Goal: Task Accomplishment & Management: Complete application form

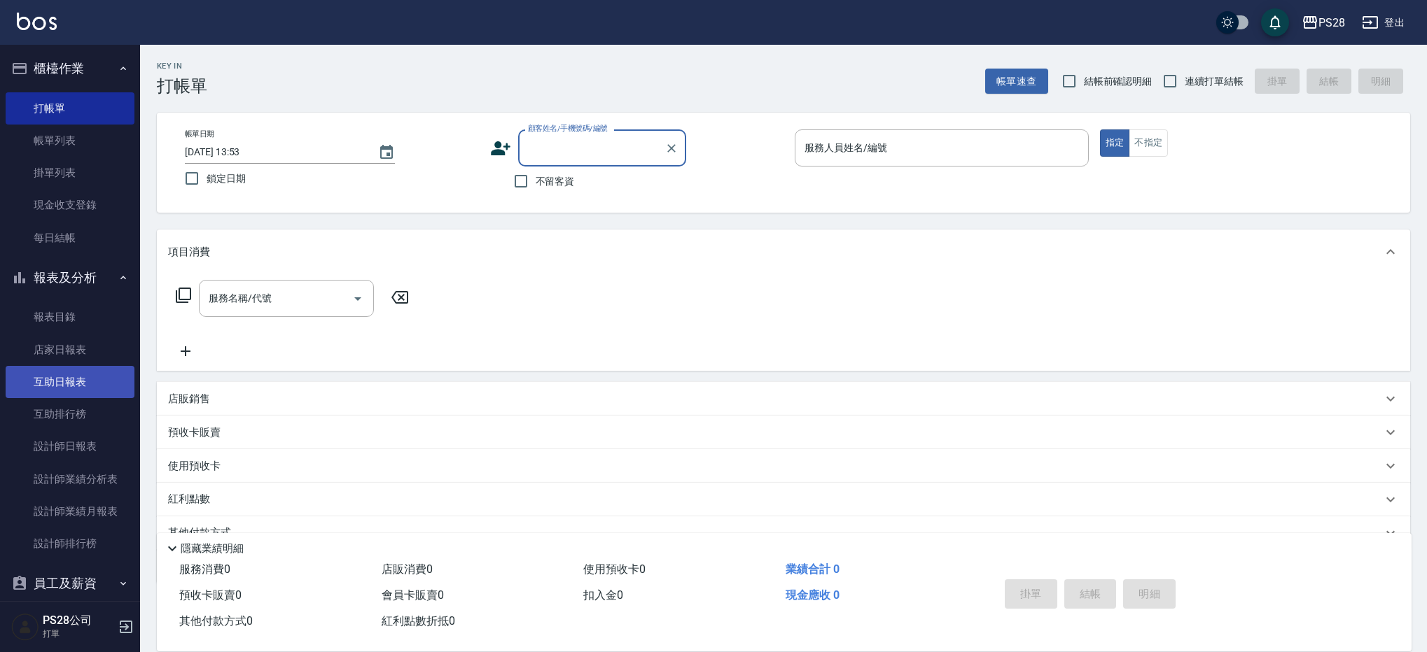
click at [67, 385] on link "互助日報表" at bounding box center [70, 382] width 129 height 32
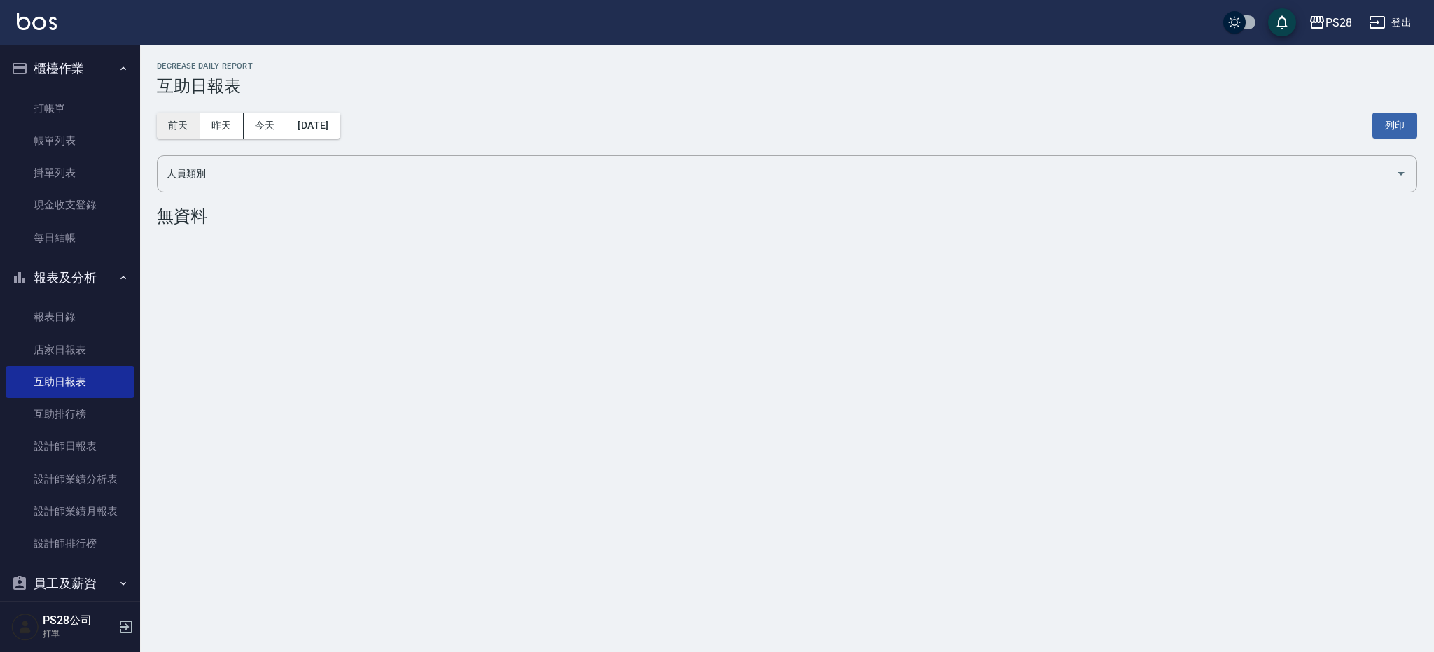
click at [180, 132] on button "前天" at bounding box center [178, 126] width 43 height 26
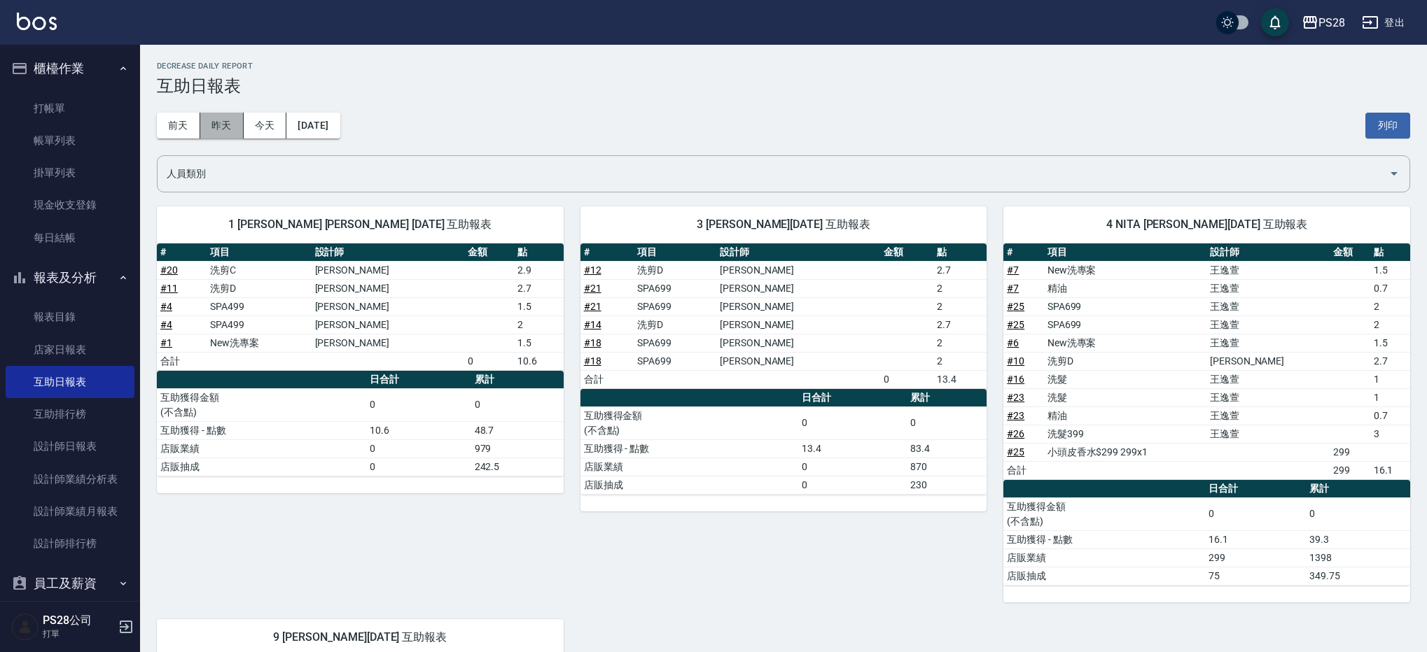
click at [230, 132] on button "昨天" at bounding box center [221, 126] width 43 height 26
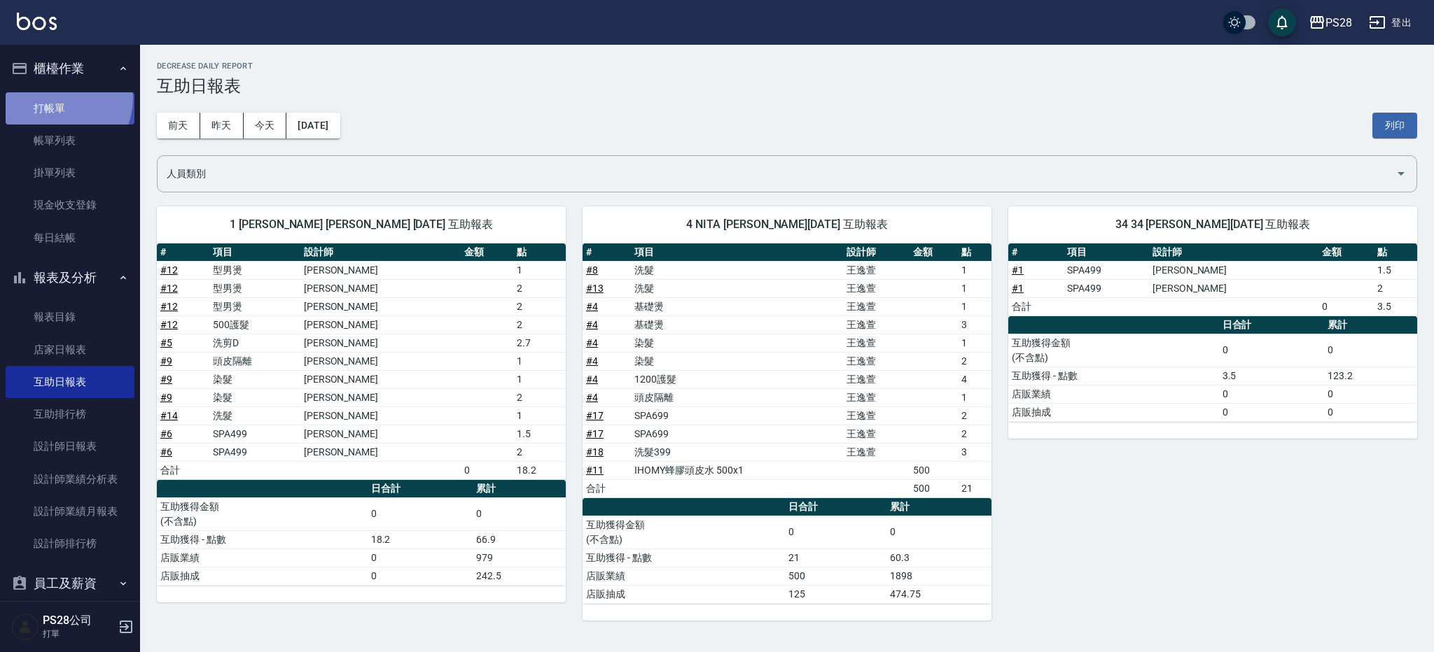
click at [51, 98] on link "打帳單" at bounding box center [70, 108] width 129 height 32
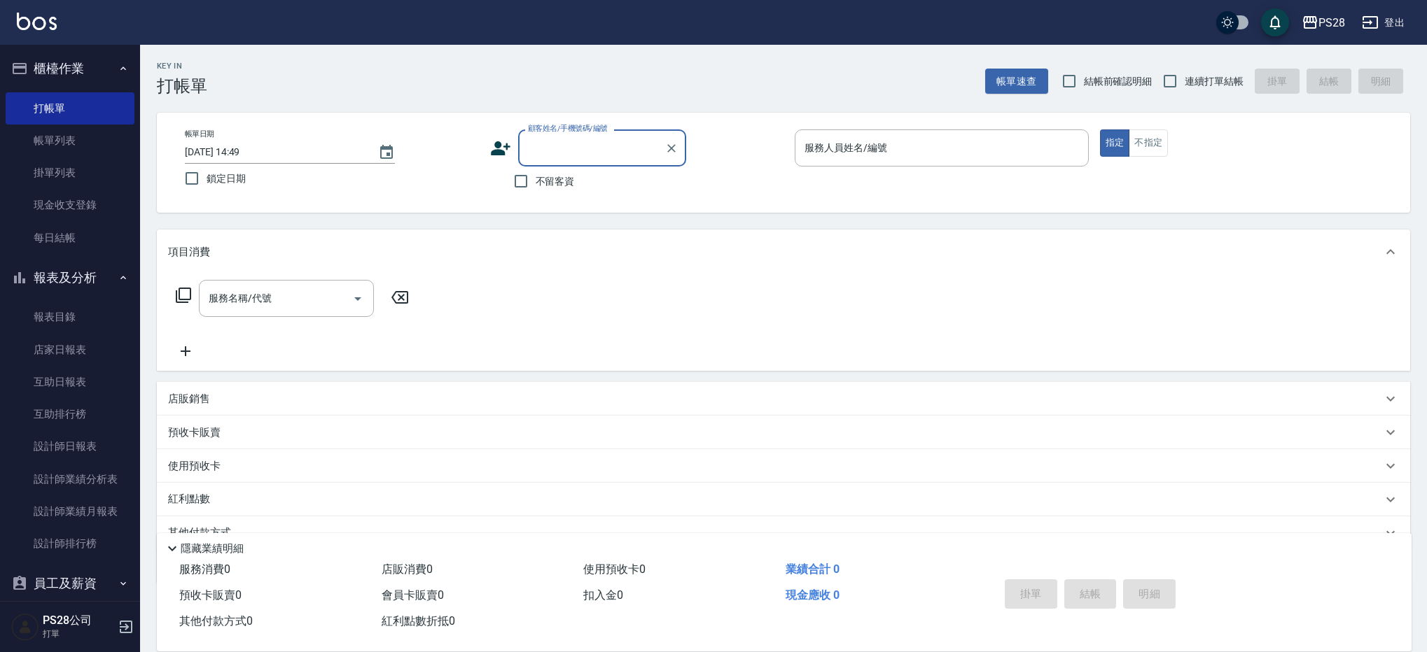
drag, startPoint x: 541, startPoint y: 179, endPoint x: 552, endPoint y: 179, distance: 10.5
click at [541, 179] on span "不留客資" at bounding box center [555, 181] width 39 height 15
click at [536, 179] on input "不留客資" at bounding box center [520, 181] width 29 height 29
checkbox input "true"
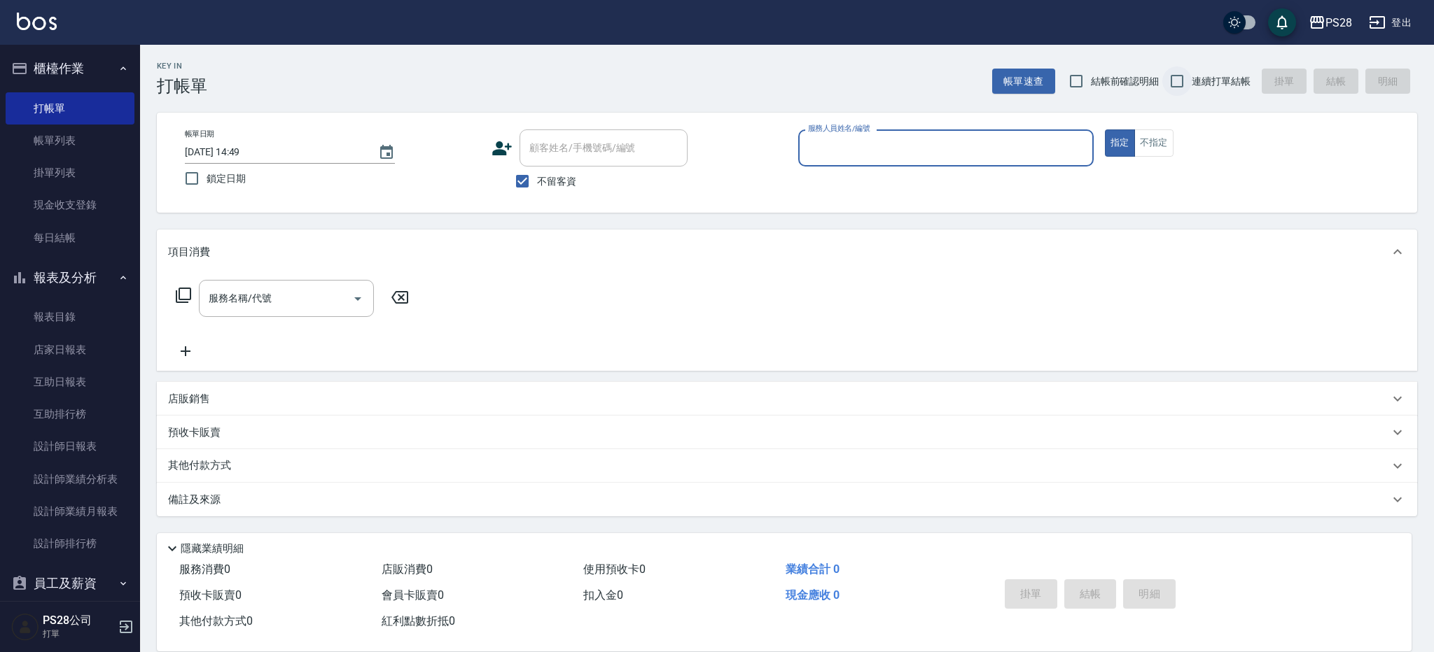
click at [1177, 71] on input "連續打單結帳" at bounding box center [1176, 81] width 29 height 29
checkbox input "true"
click at [1044, 147] on input "服務人員姓名/編號" at bounding box center [945, 148] width 283 height 25
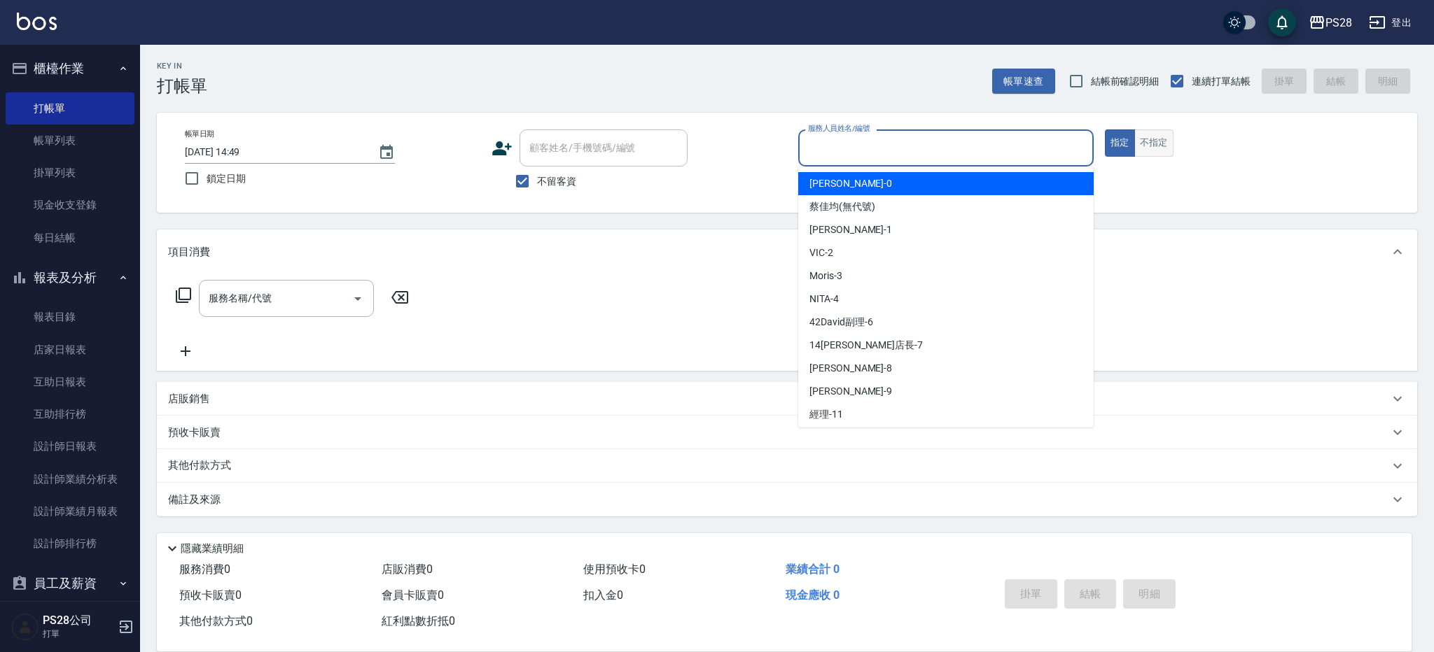
click at [1166, 137] on button "不指定" at bounding box center [1153, 143] width 39 height 27
drag, startPoint x: 963, startPoint y: 148, endPoint x: 1049, endPoint y: 146, distance: 86.8
click at [963, 148] on input "服務人員姓名/編號" at bounding box center [945, 148] width 283 height 25
type input "4"
type button "false"
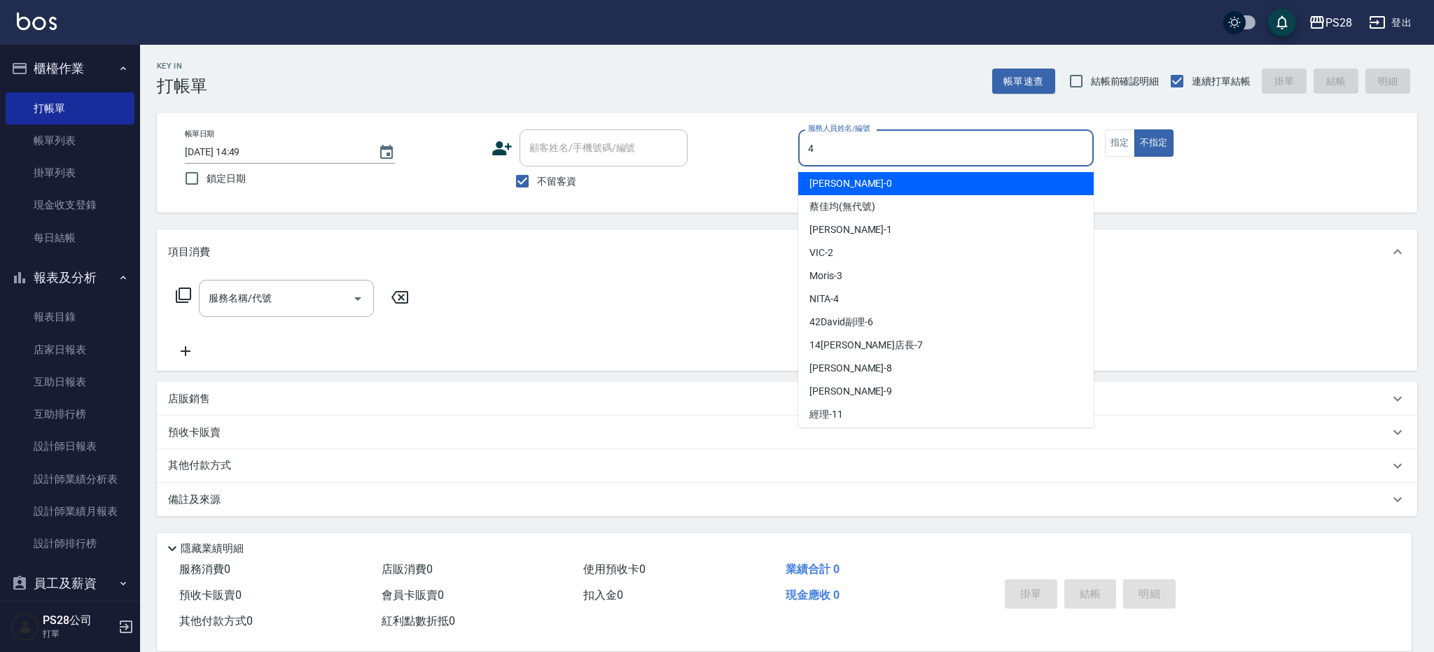
type input "NITA-4"
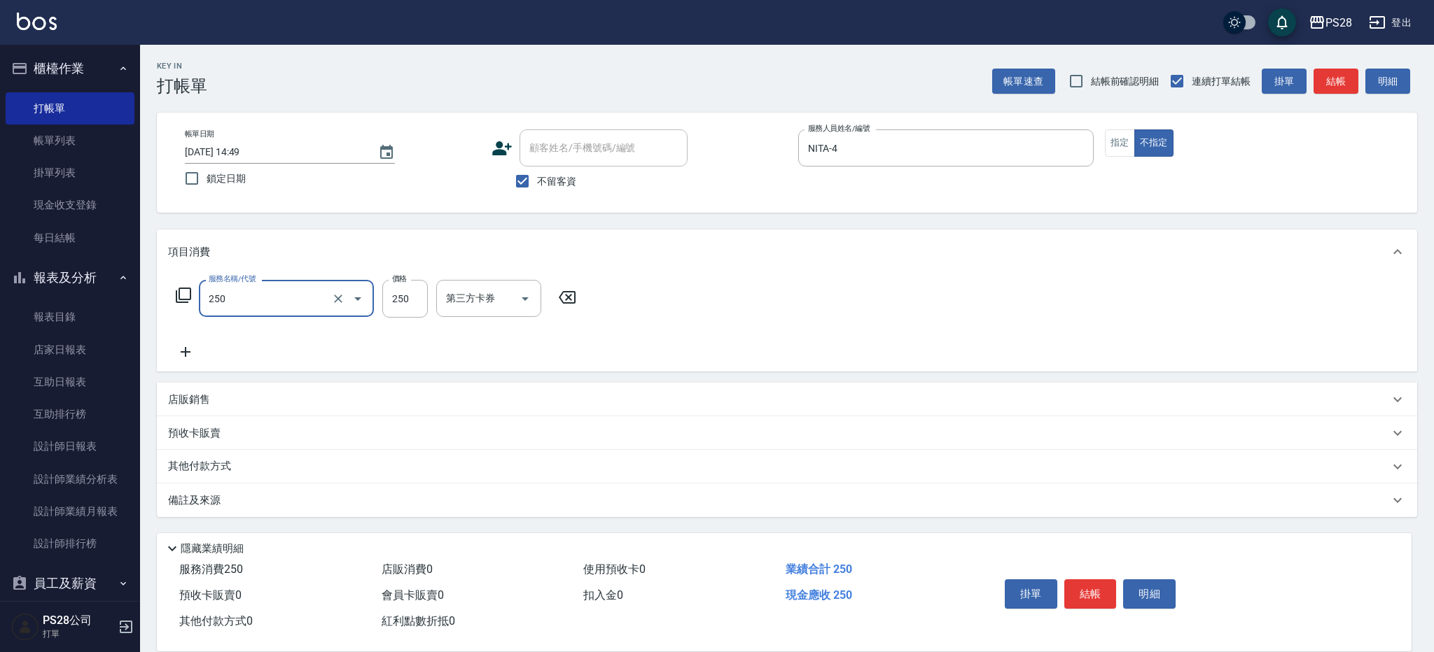
type input "單剪(250)"
type input "149"
click at [1083, 591] on button "結帳" at bounding box center [1090, 594] width 53 height 29
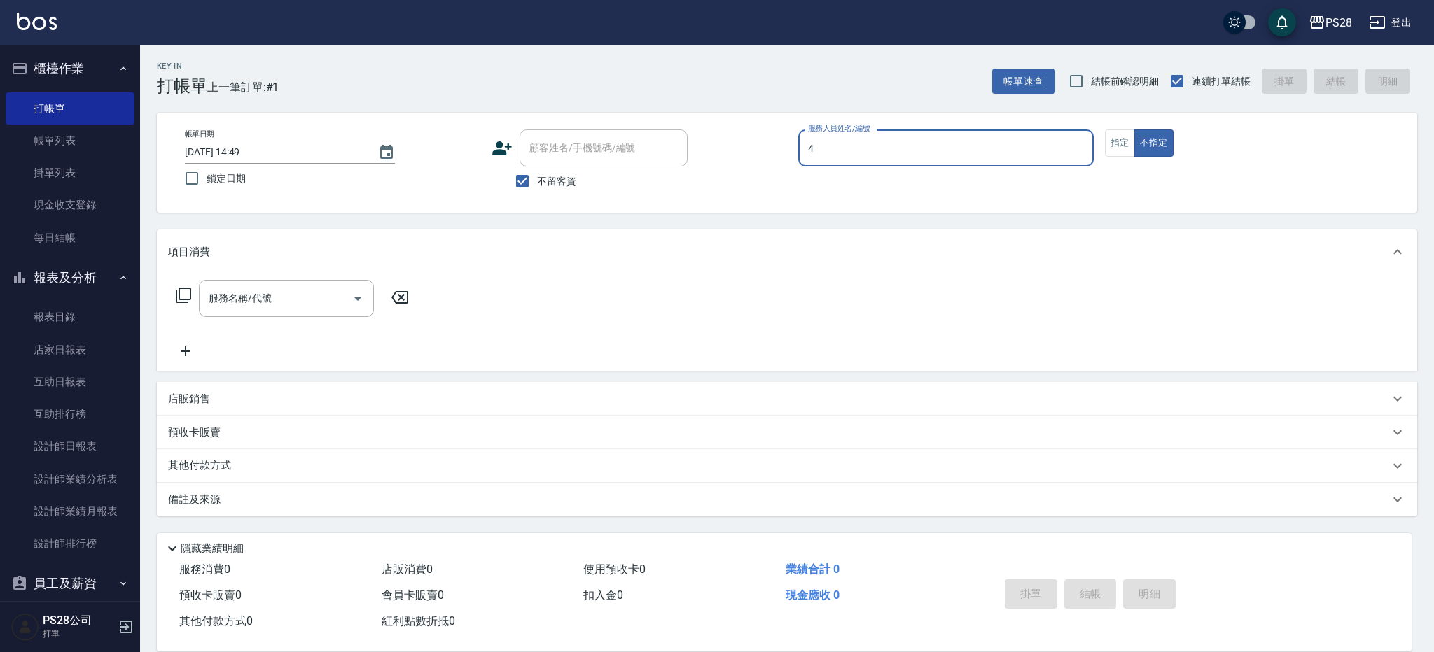
type input "NITA-4"
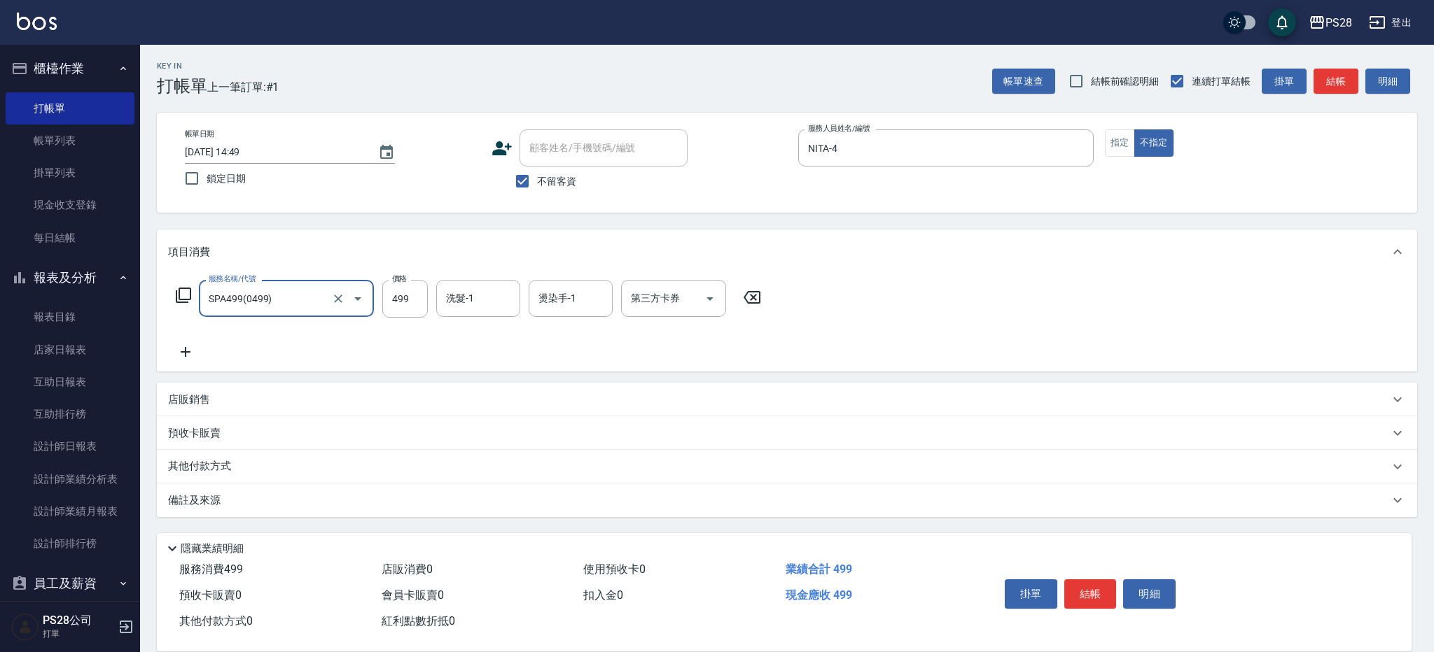
type input "SPA499(0499)"
type input "34-34"
click at [1103, 585] on button "結帳" at bounding box center [1090, 594] width 53 height 29
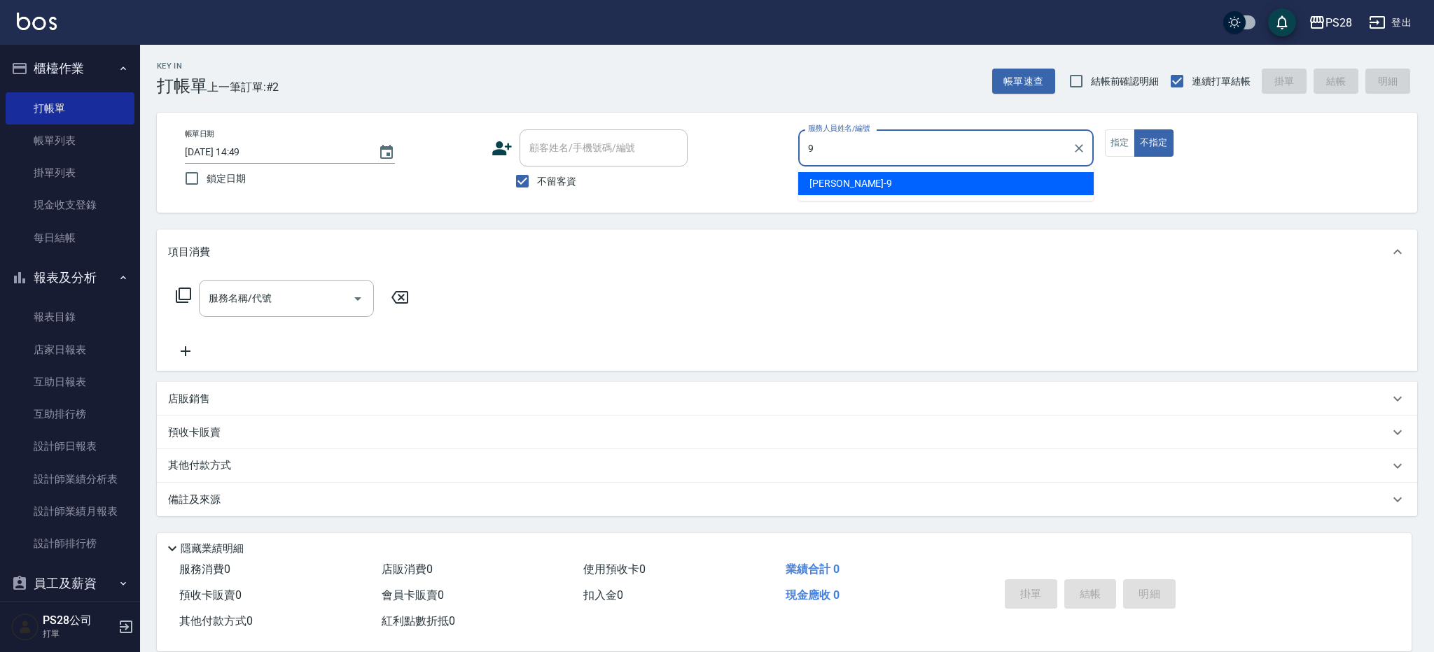
type input "Sandy-9"
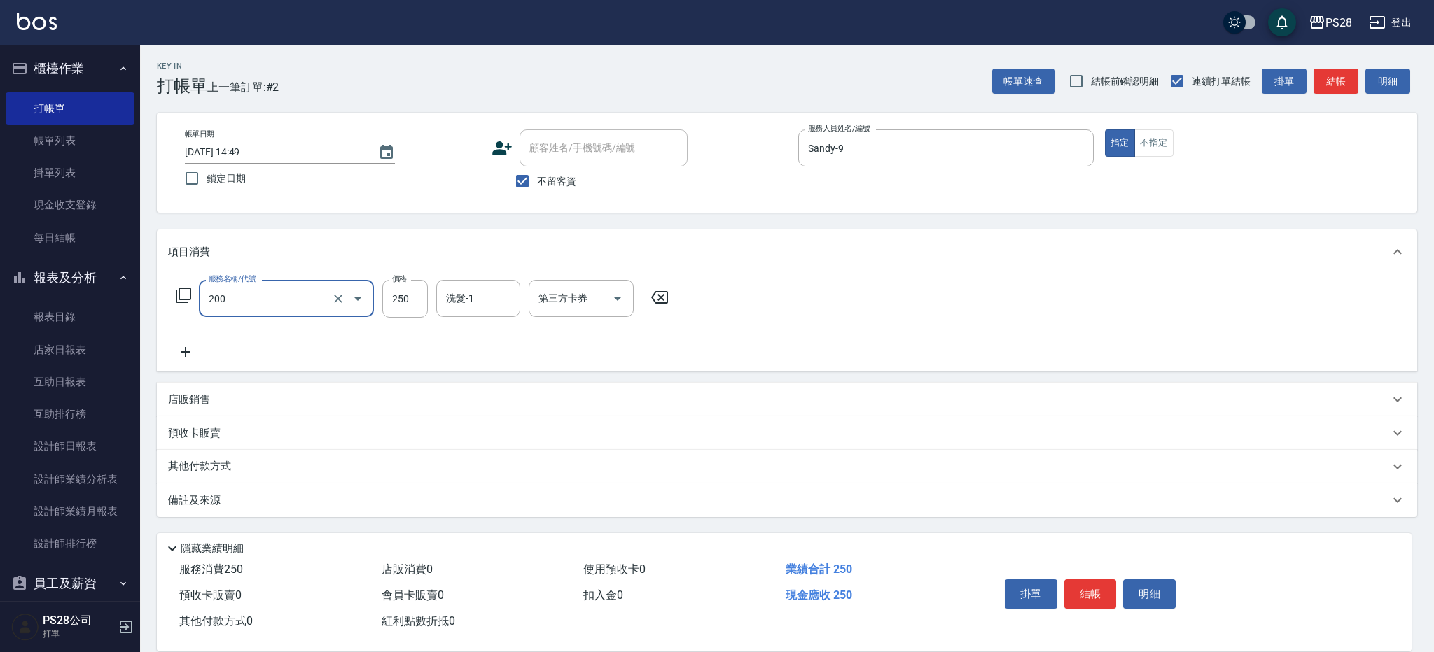
type input "New洗專案(200)"
type input "200"
type input "4"
type input "34-34"
click at [1107, 588] on button "結帳" at bounding box center [1090, 594] width 53 height 29
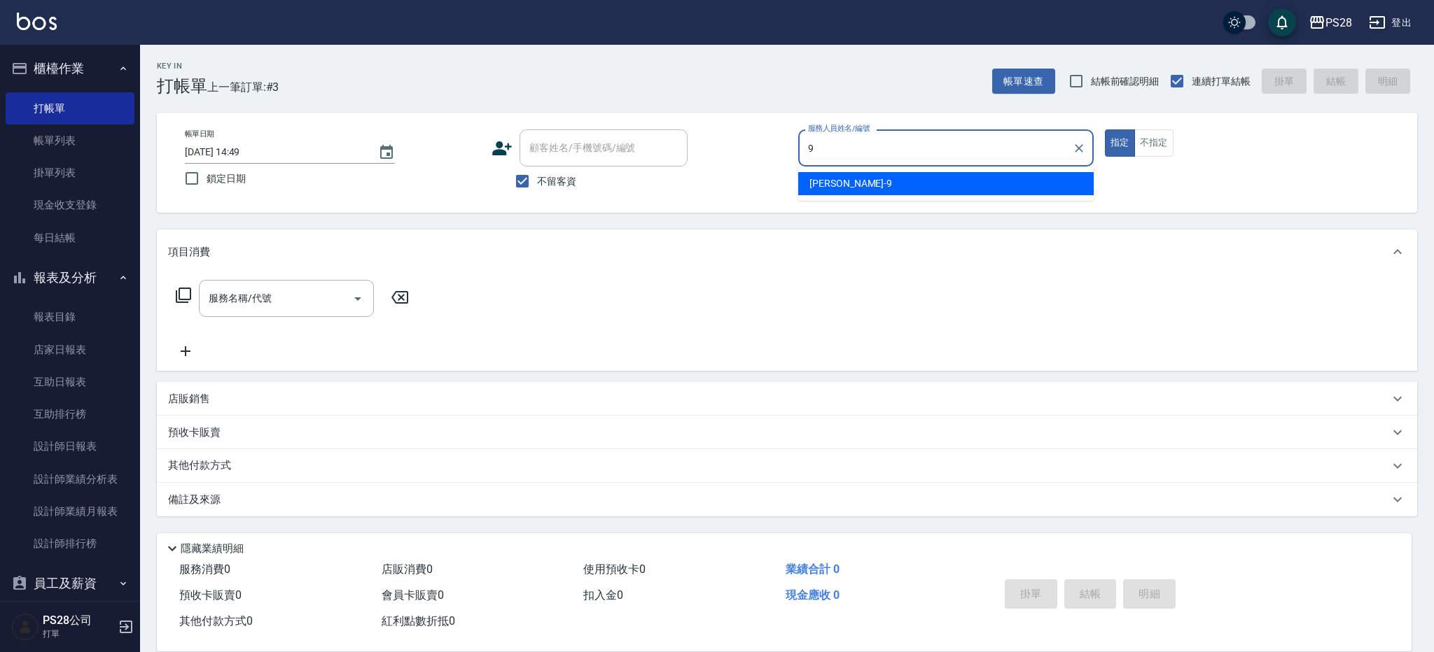
type input "Sandy-9"
type button "true"
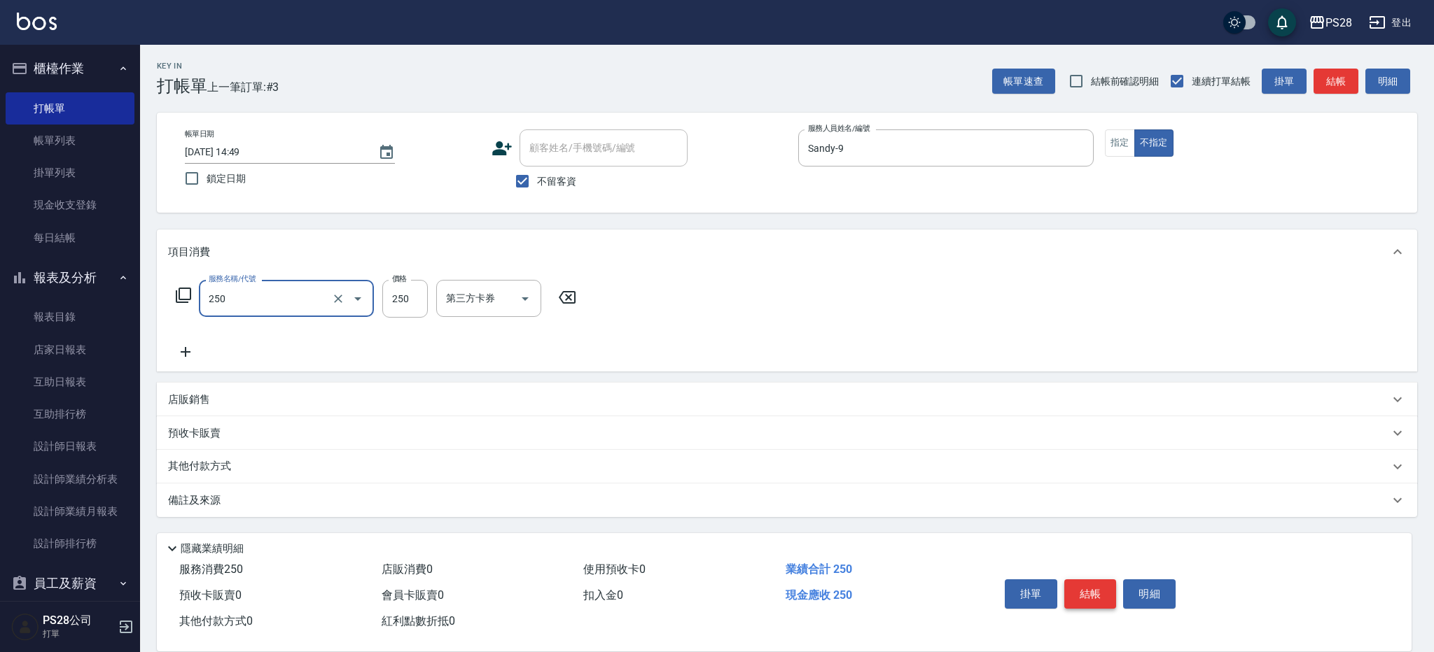
type input "單剪(250)"
type input "149"
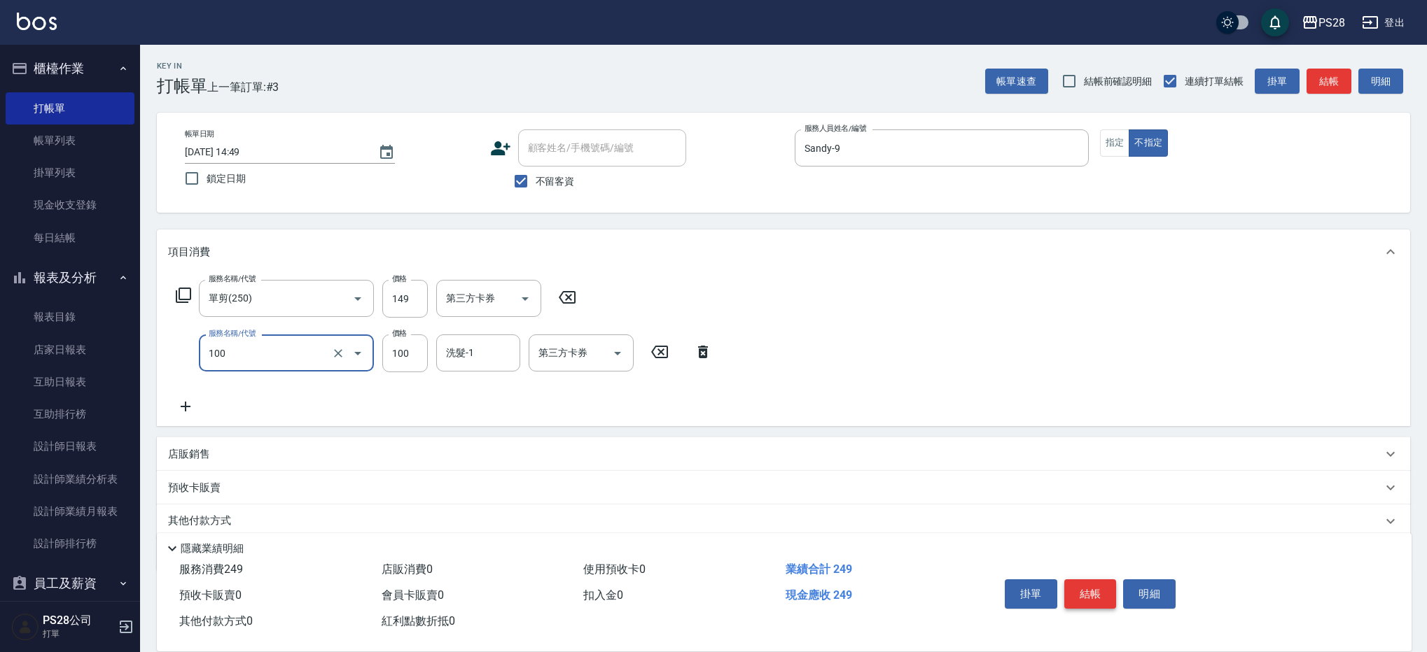
type input "洗髮(100)"
type input "34-34"
click at [504, 357] on icon "Clear" at bounding box center [505, 354] width 14 height 14
type input "Sandy-9"
click at [1085, 589] on button "結帳" at bounding box center [1090, 594] width 53 height 29
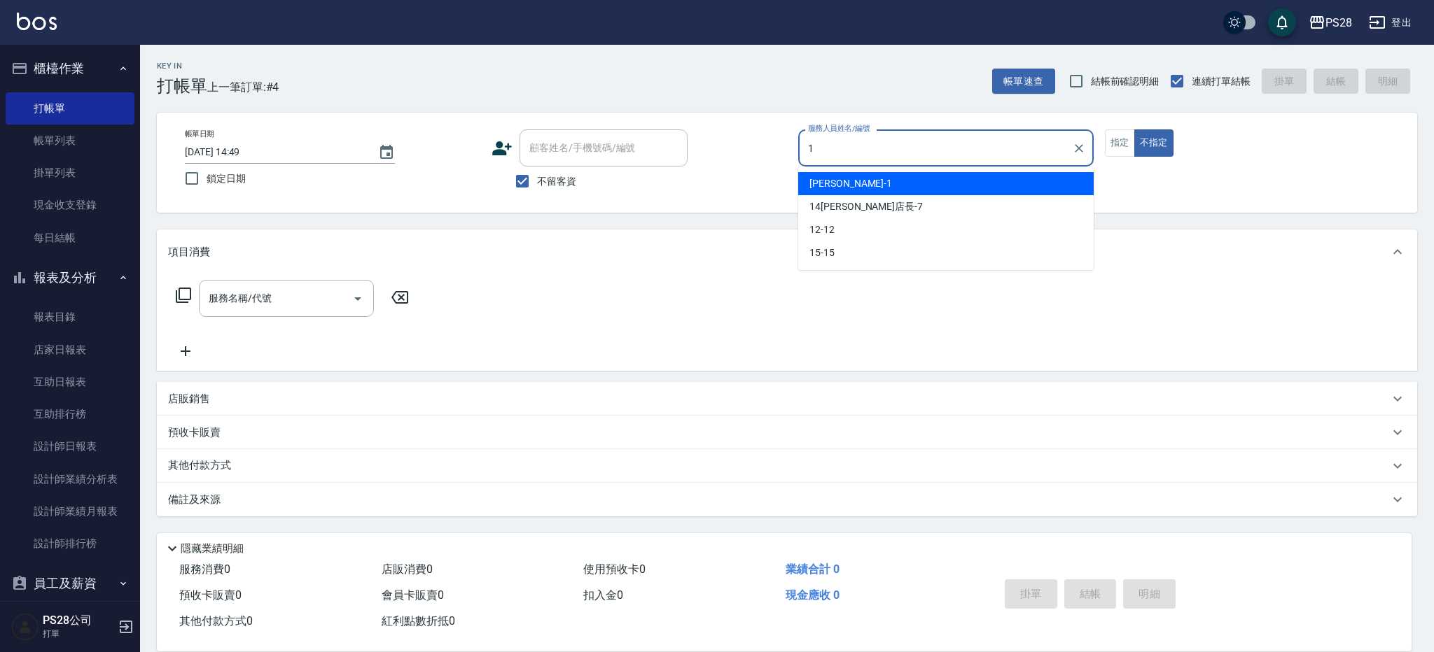
type input "SAM-1"
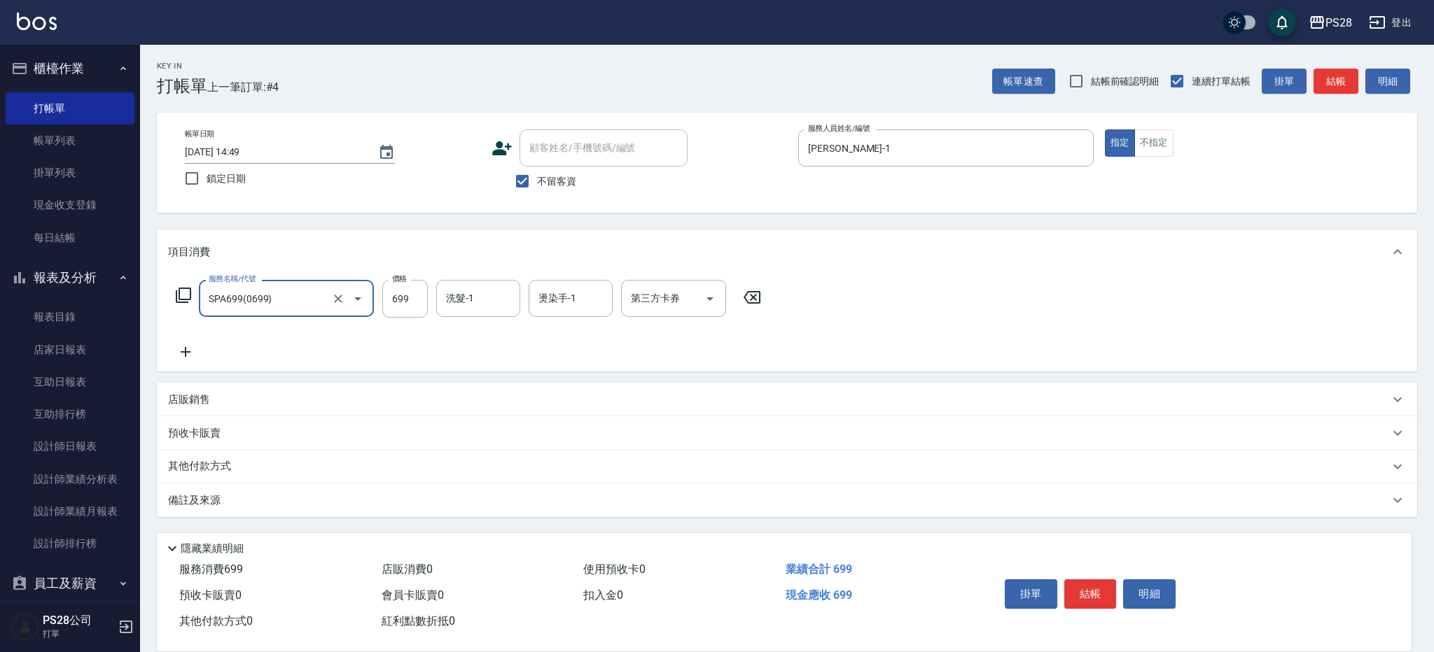
type input "SPA699(0699)"
type input "34-34"
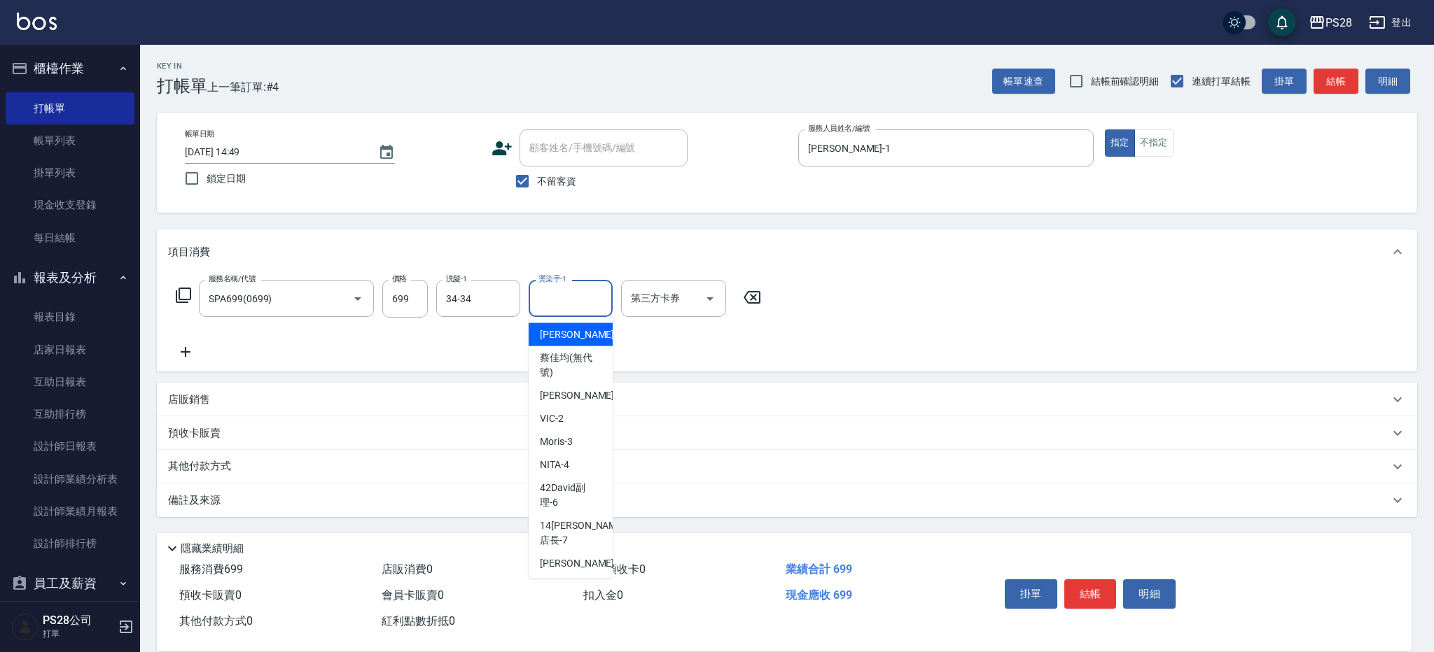
click at [595, 302] on input "燙染手-1" at bounding box center [570, 298] width 71 height 25
drag, startPoint x: 580, startPoint y: 330, endPoint x: 653, endPoint y: 306, distance: 77.3
click at [580, 330] on div "34 -34" at bounding box center [571, 334] width 84 height 23
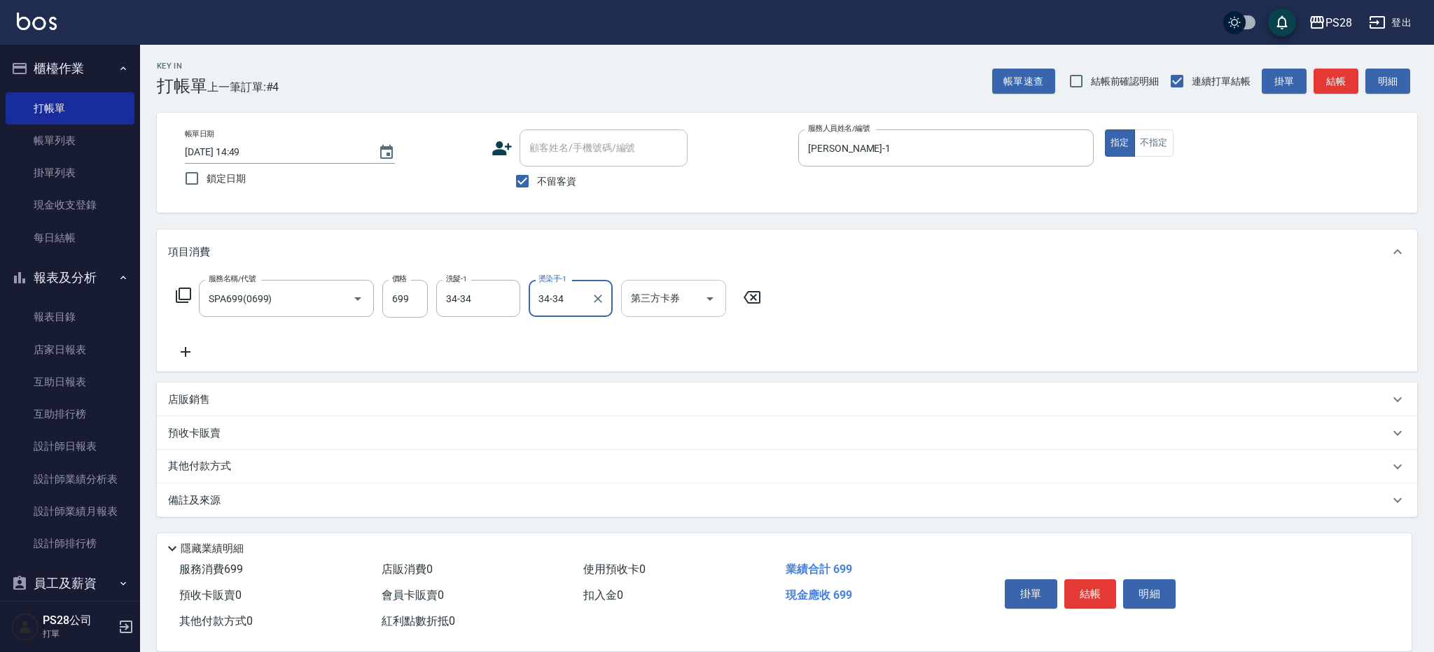
type input "34-34"
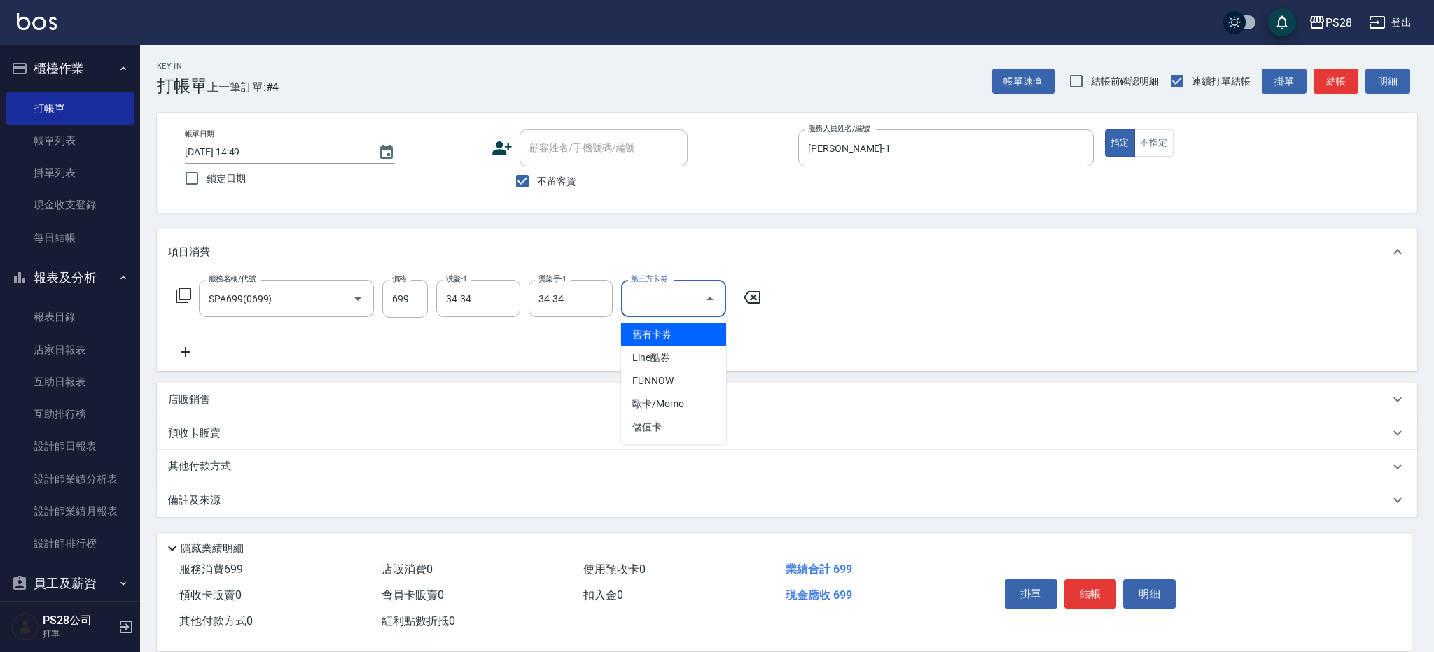
click at [665, 298] on input "第三方卡券" at bounding box center [662, 298] width 71 height 25
click at [650, 421] on span "儲值卡" at bounding box center [673, 427] width 105 height 23
type input "儲值卡"
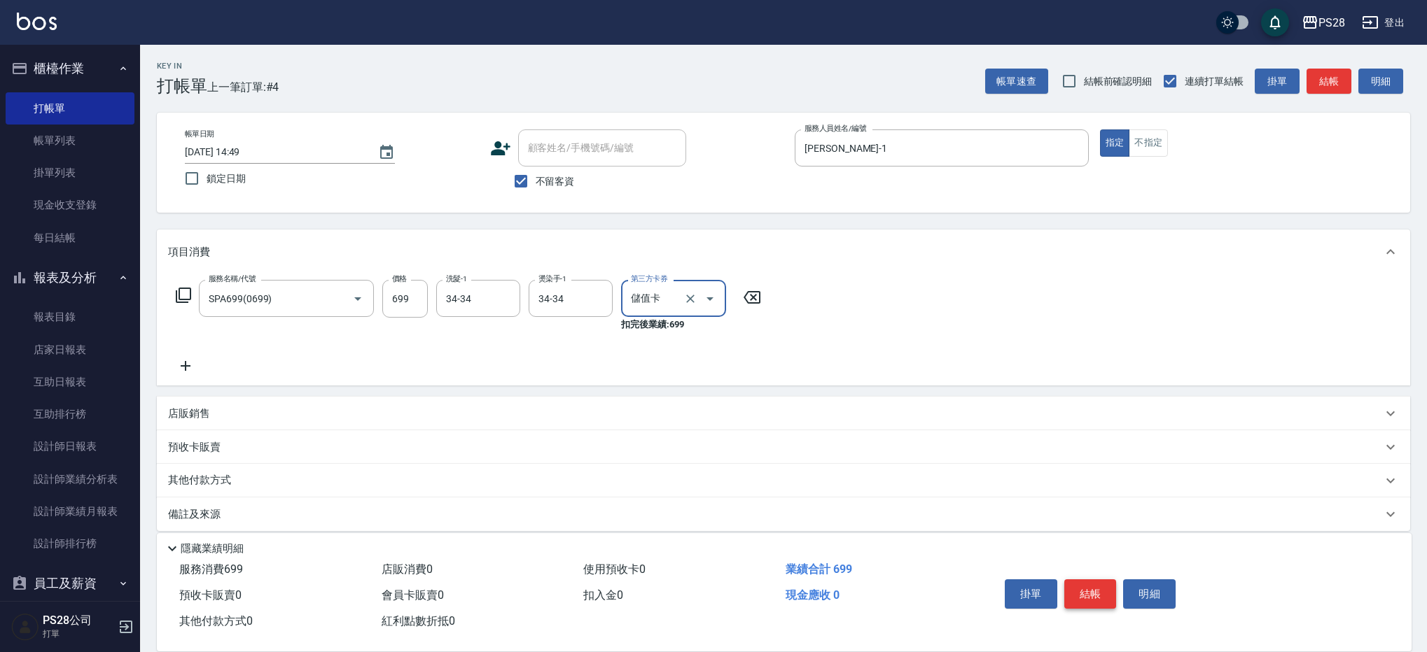
click at [1088, 582] on button "結帳" at bounding box center [1090, 594] width 53 height 29
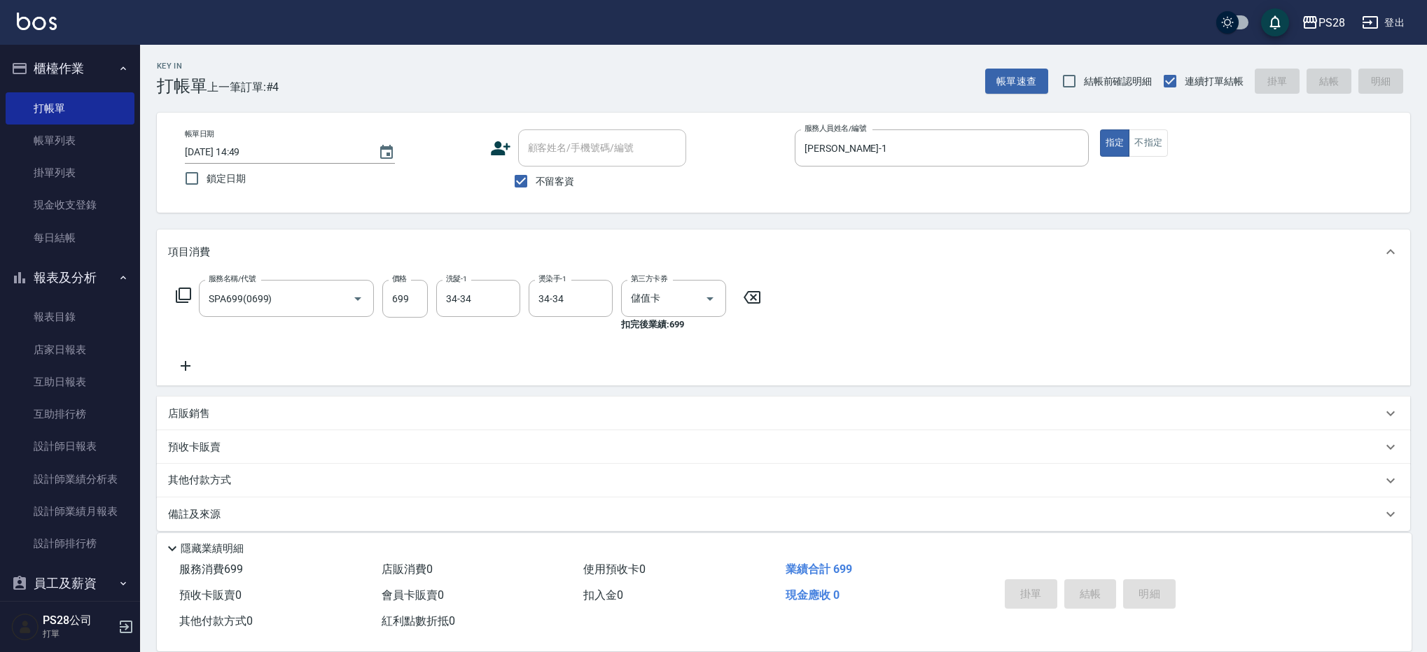
type input "2025/10/08 14:50"
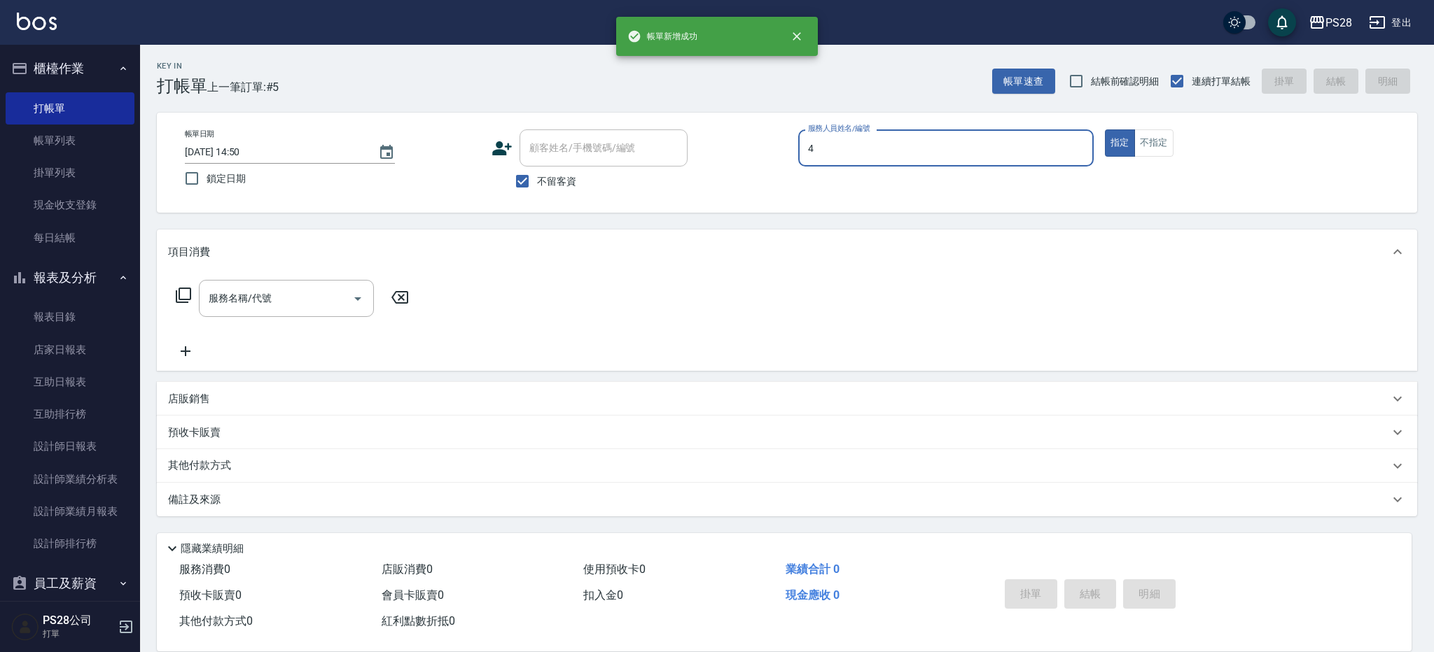
type input "NITA-4"
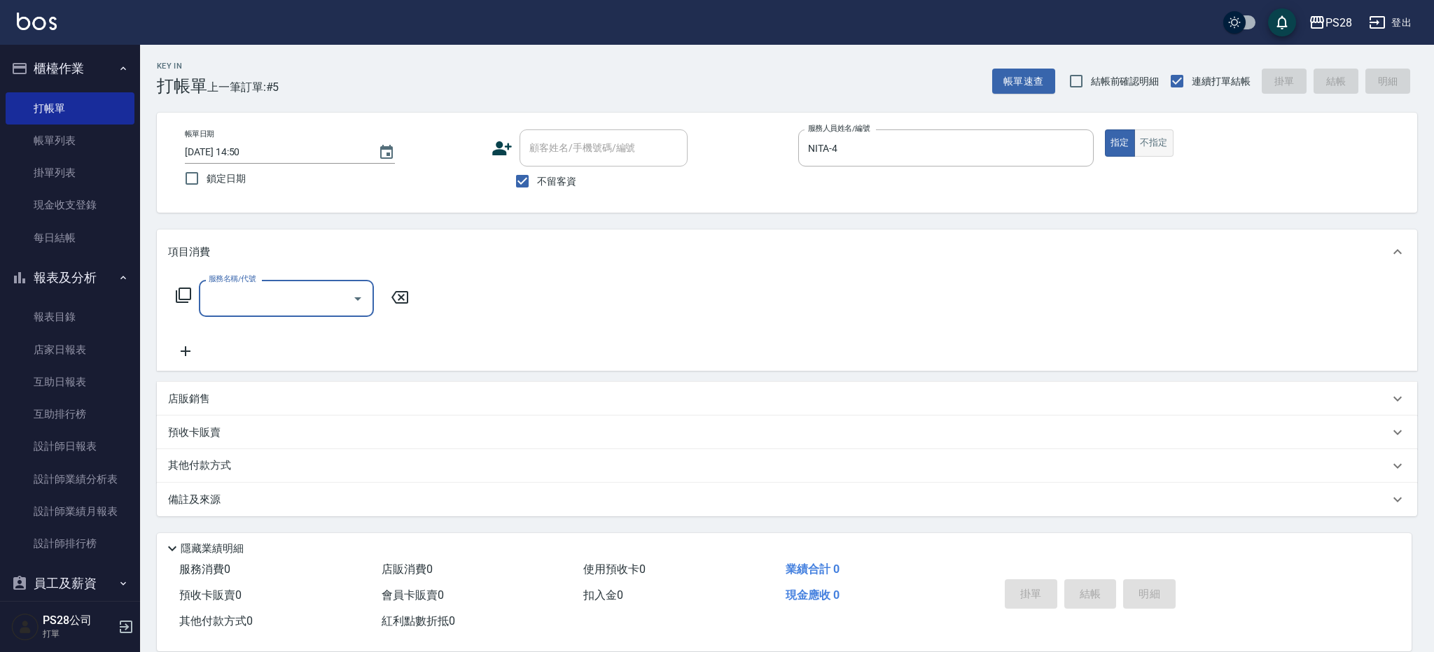
click at [1152, 142] on button "不指定" at bounding box center [1153, 143] width 39 height 27
click at [319, 312] on div "服務名稱/代號" at bounding box center [286, 298] width 175 height 37
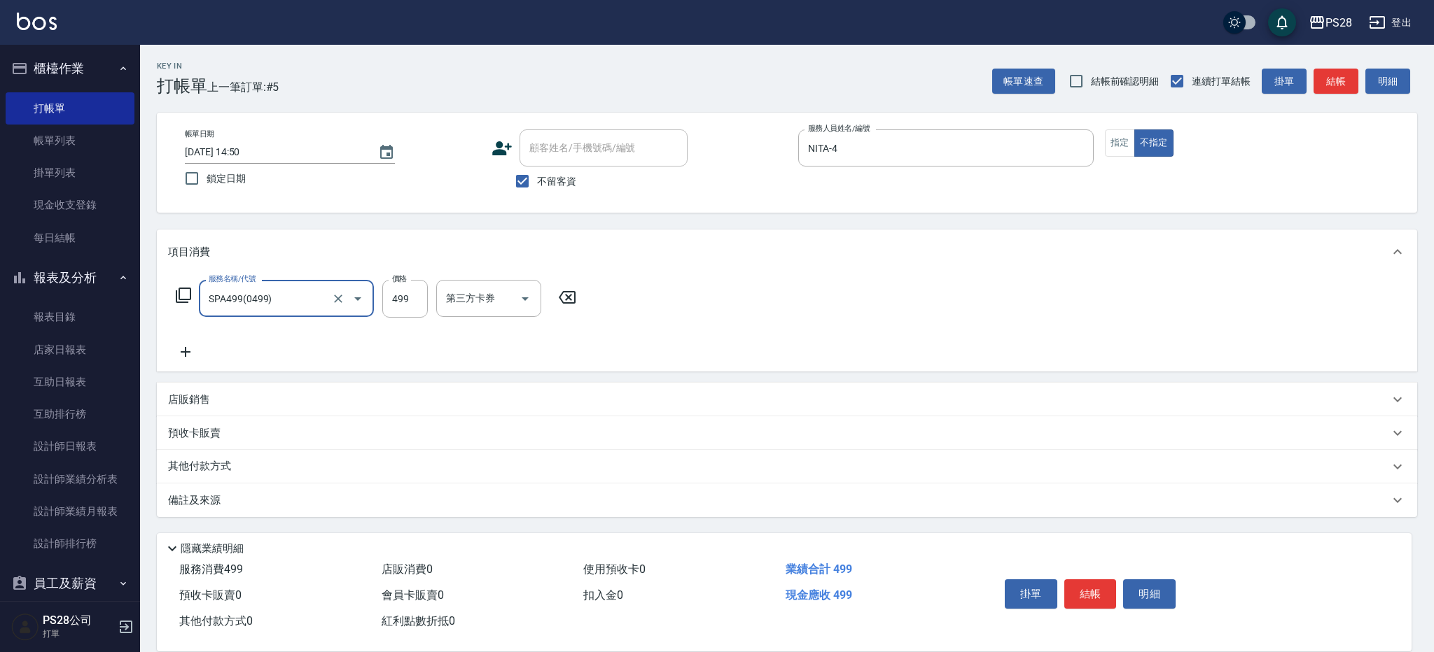
type input "SPA499(0499)"
type input "599"
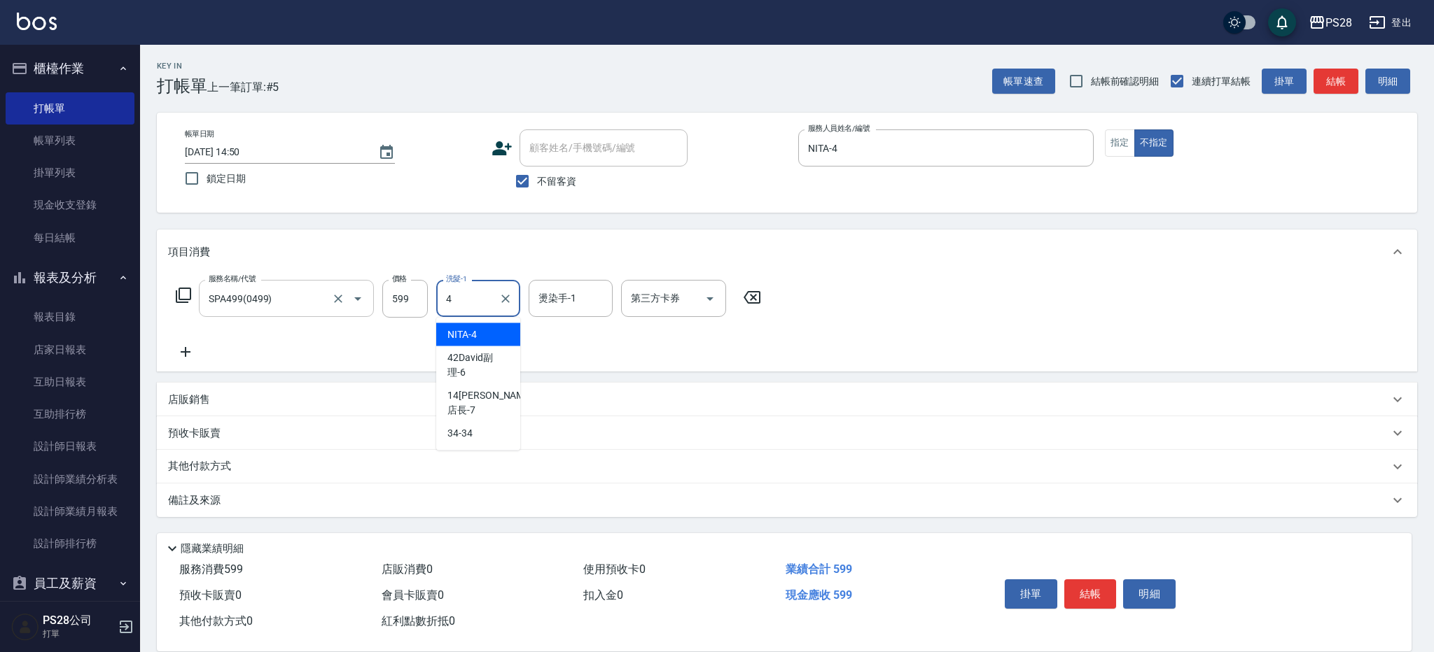
type input "NITA-4"
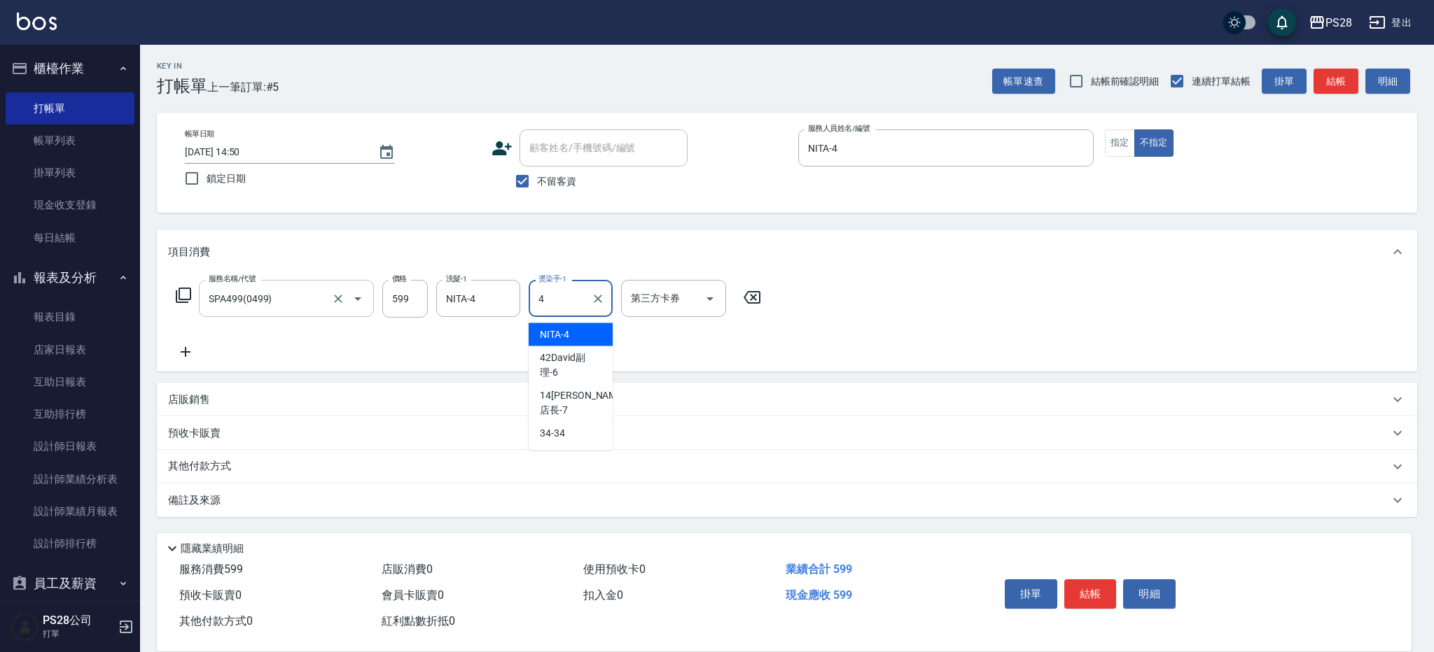
type input "NITA-4"
click at [1101, 589] on button "結帳" at bounding box center [1090, 594] width 53 height 29
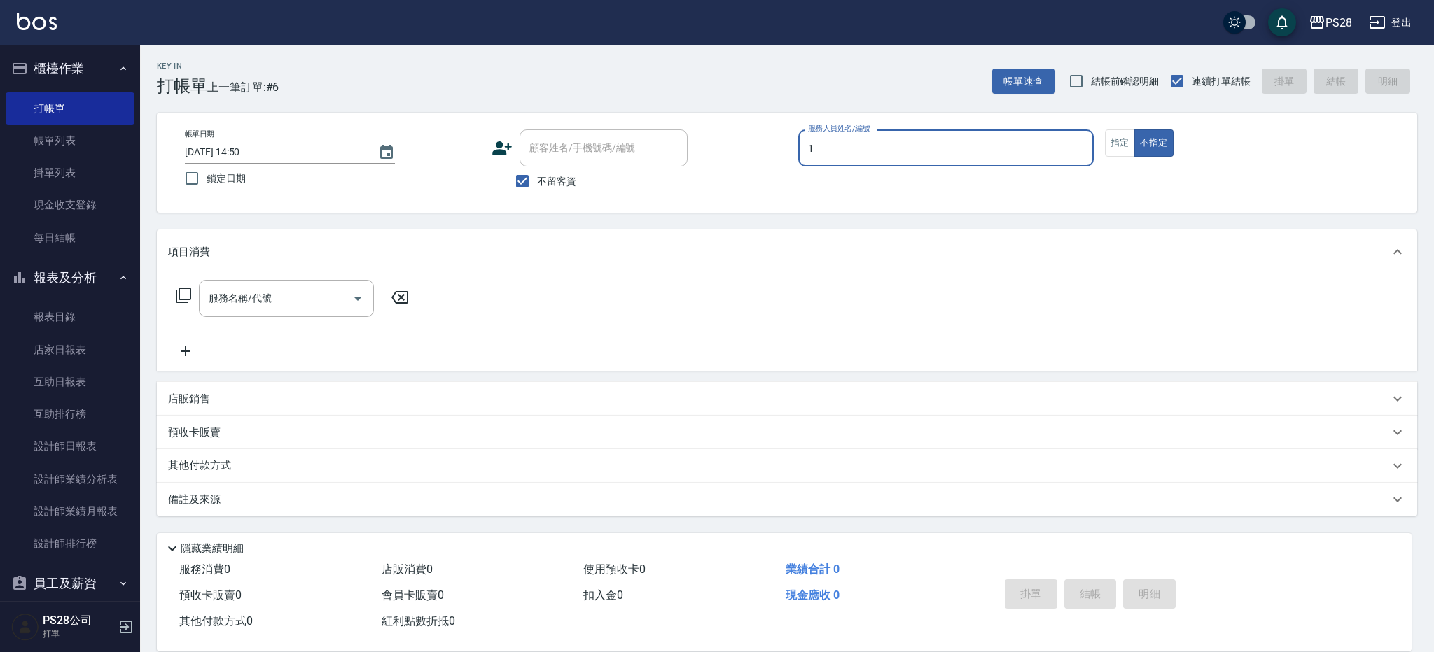
type input "SAM-1"
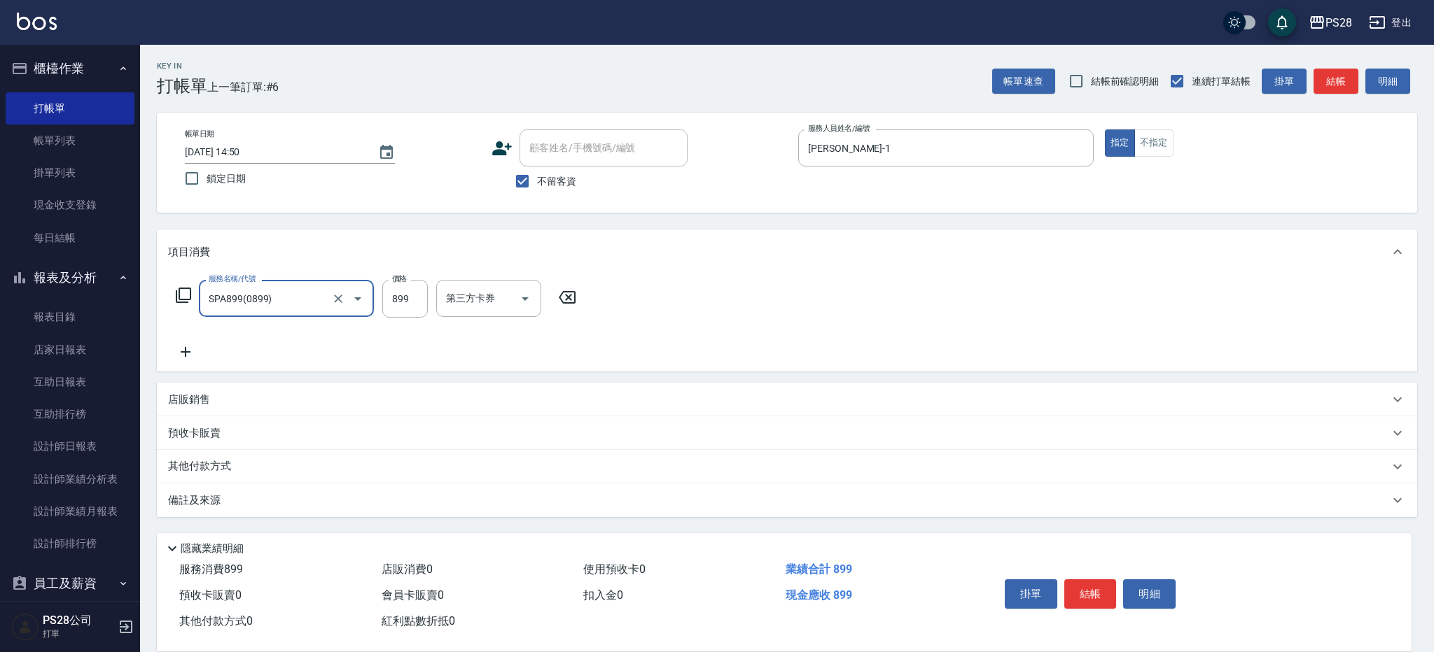
type input "SPA899(0899)"
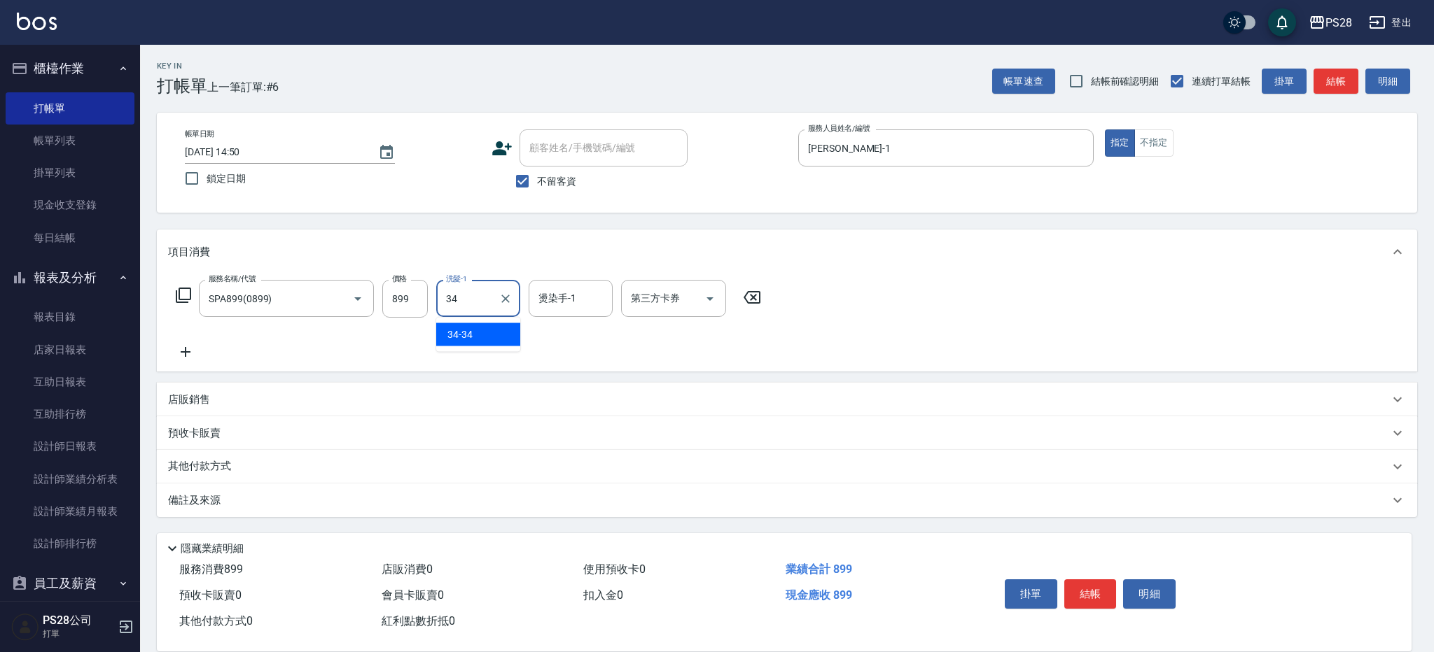
type input "34-34"
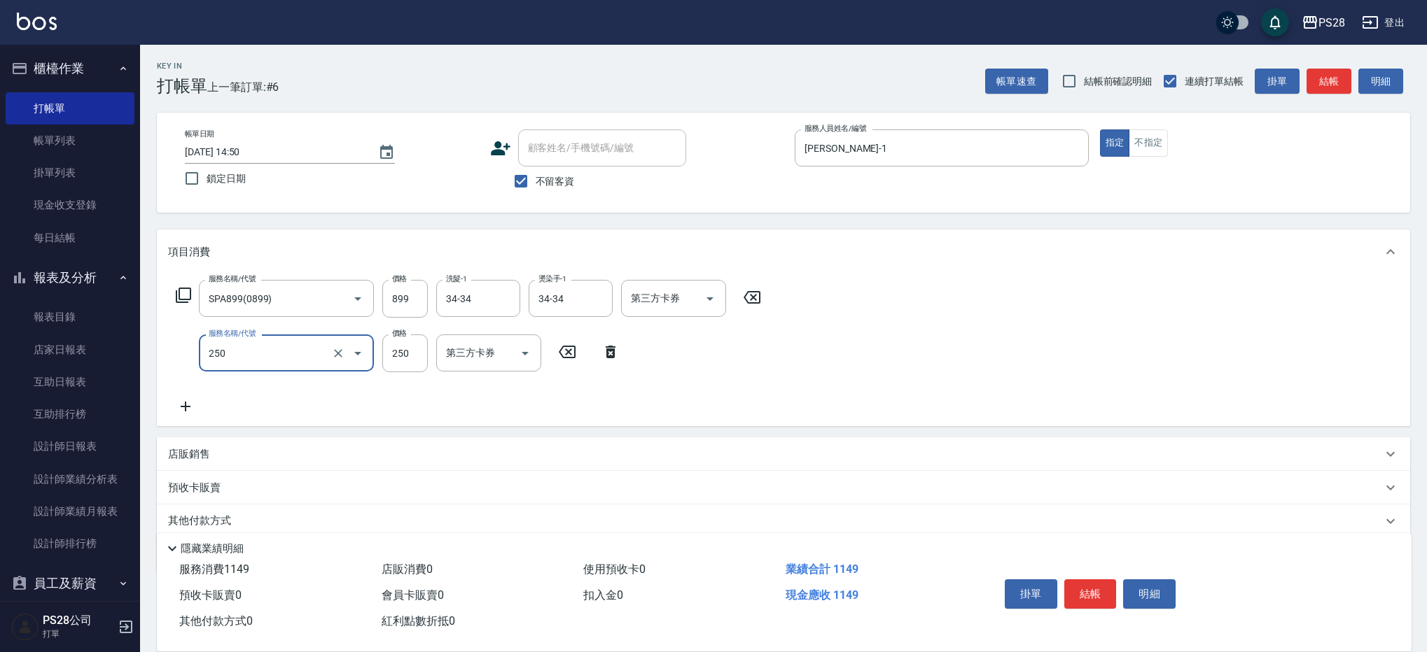
type input "單剪(250)"
type input "400"
click at [1102, 590] on button "結帳" at bounding box center [1090, 594] width 53 height 29
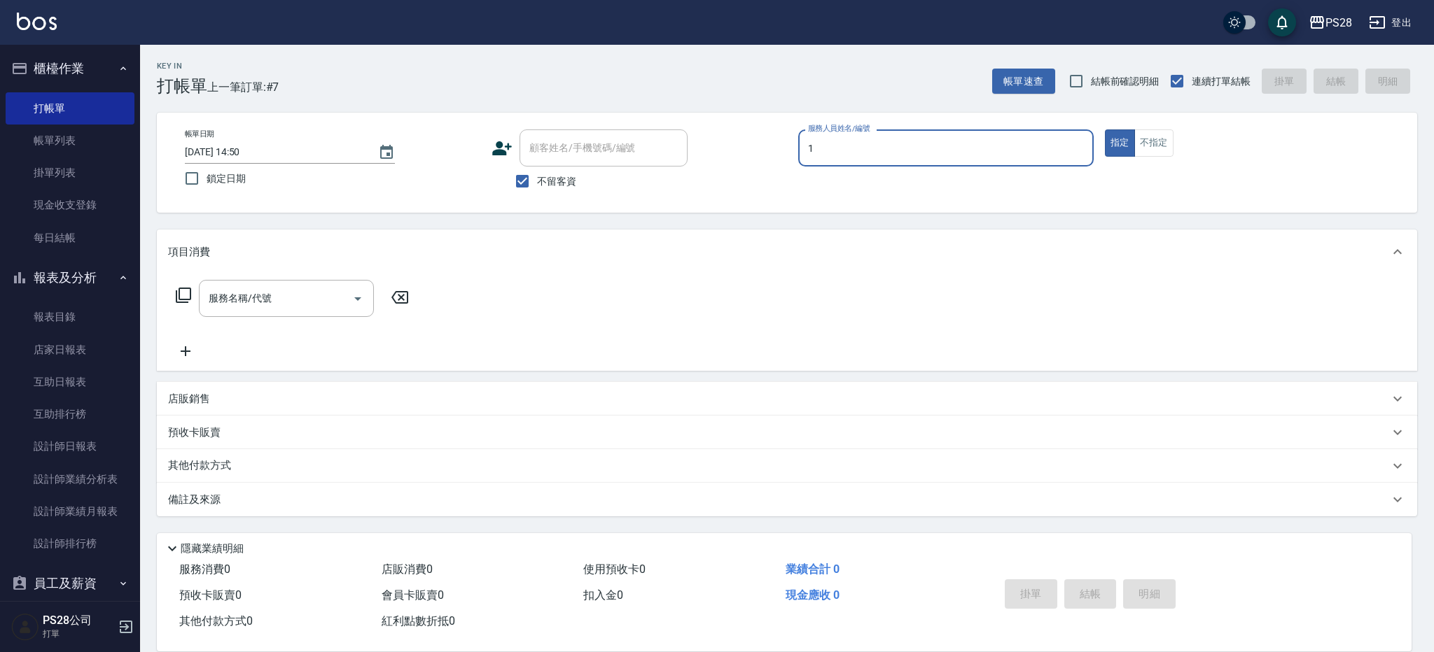
type input "SAM-1"
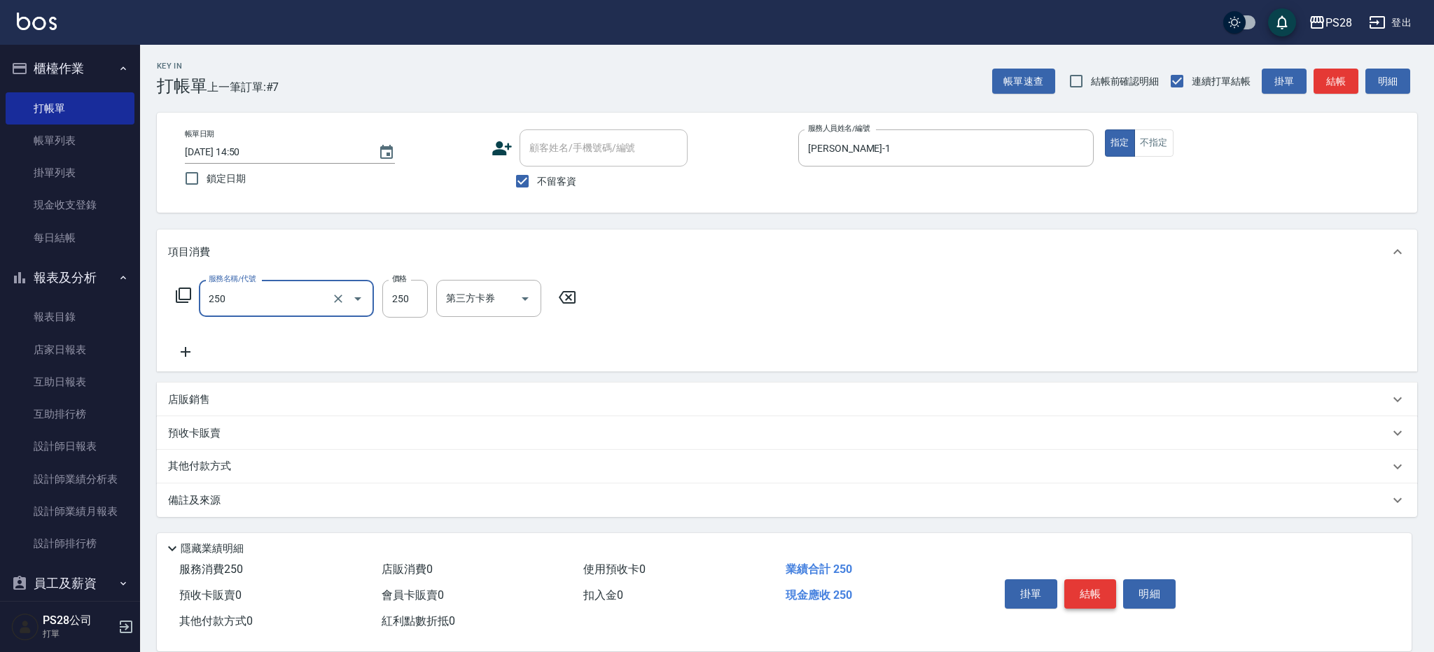
type input "單剪(250)"
click at [351, 300] on icon "Open" at bounding box center [357, 299] width 17 height 17
type input "0"
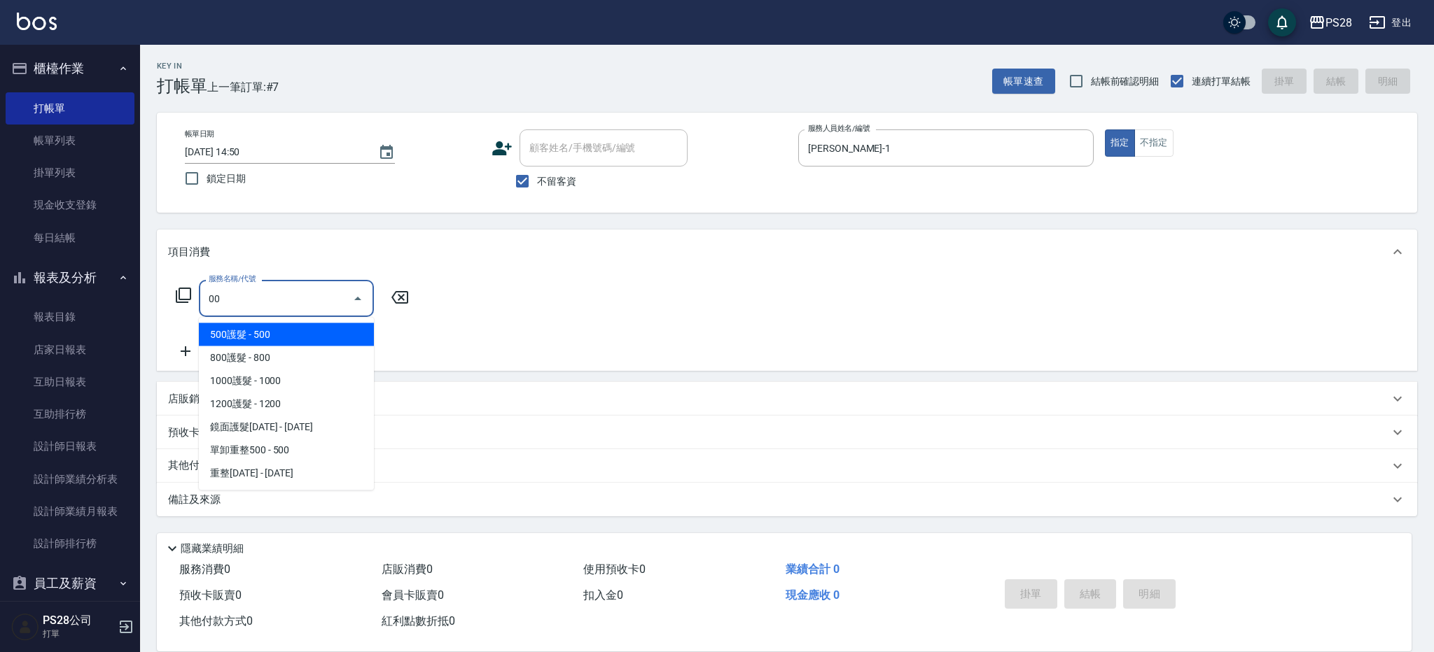
type input "0"
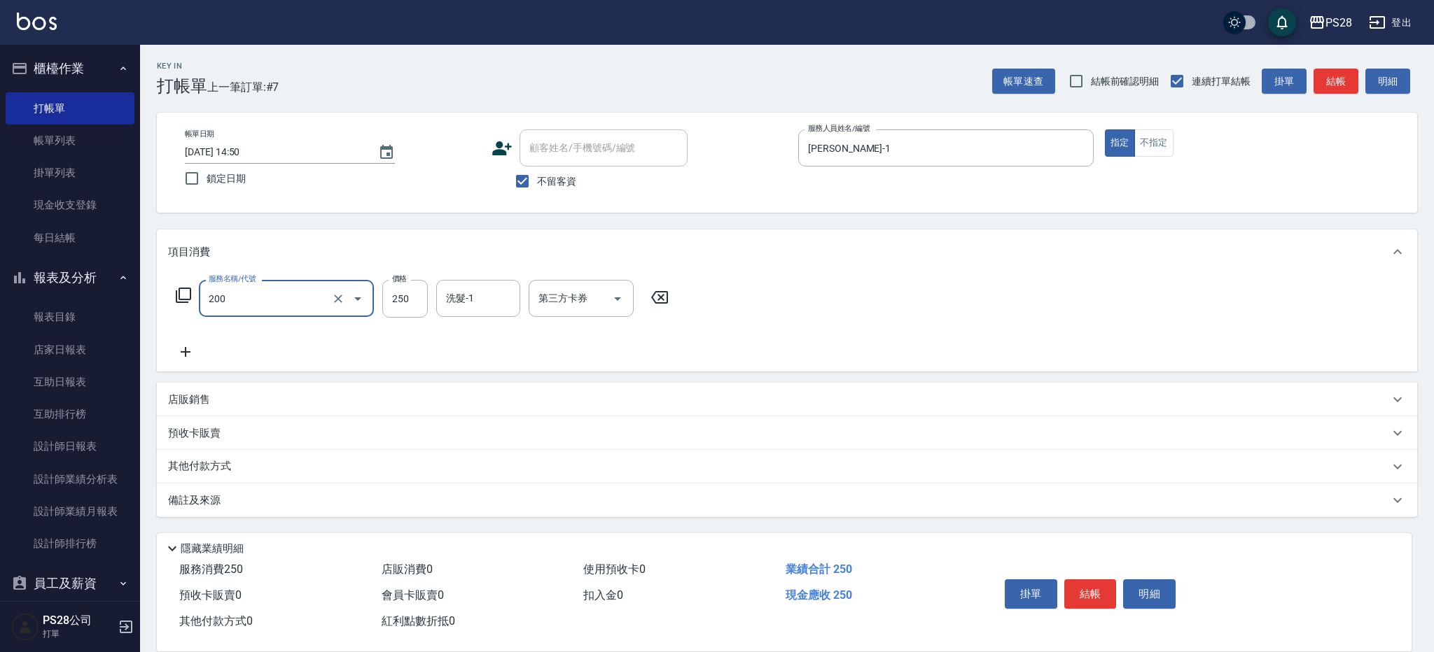
type input "New洗專案(200)"
type input "34-34"
click at [403, 295] on input "250" at bounding box center [405, 299] width 46 height 38
type input "200"
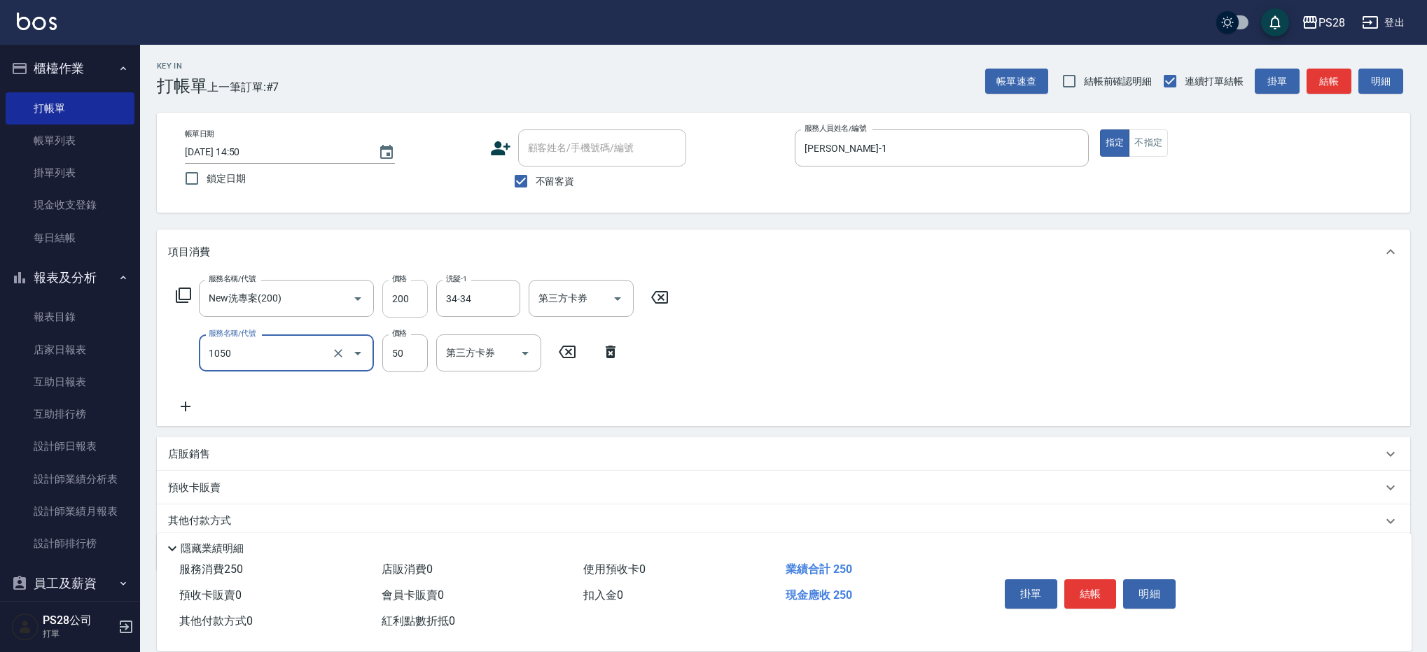
type input "精油(1050)"
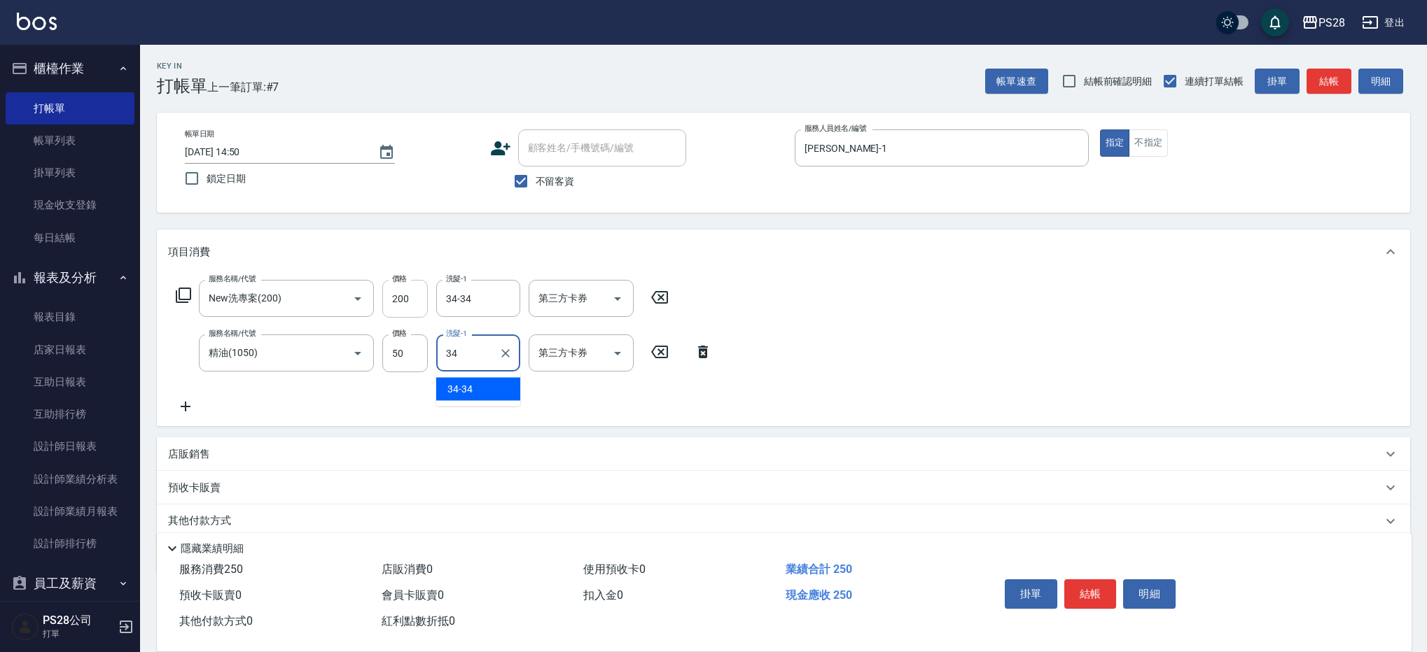
type input "34-34"
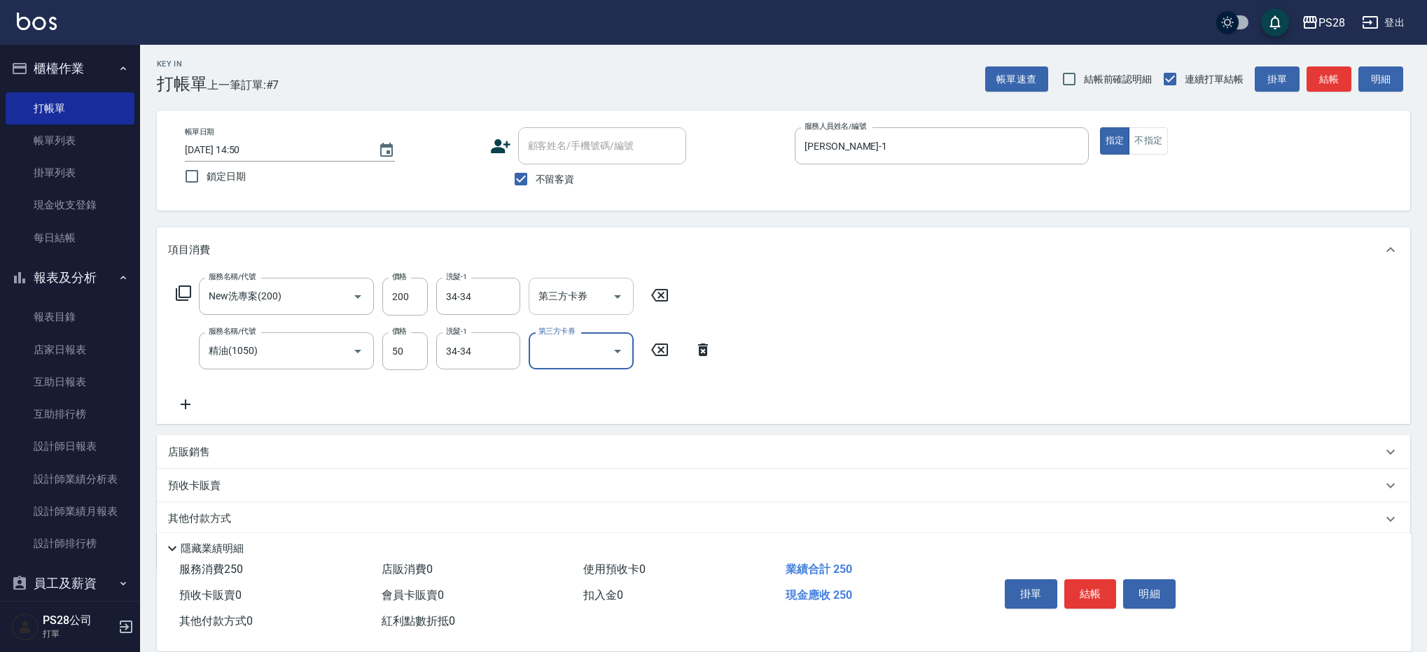
click at [613, 299] on icon "Open" at bounding box center [617, 296] width 17 height 17
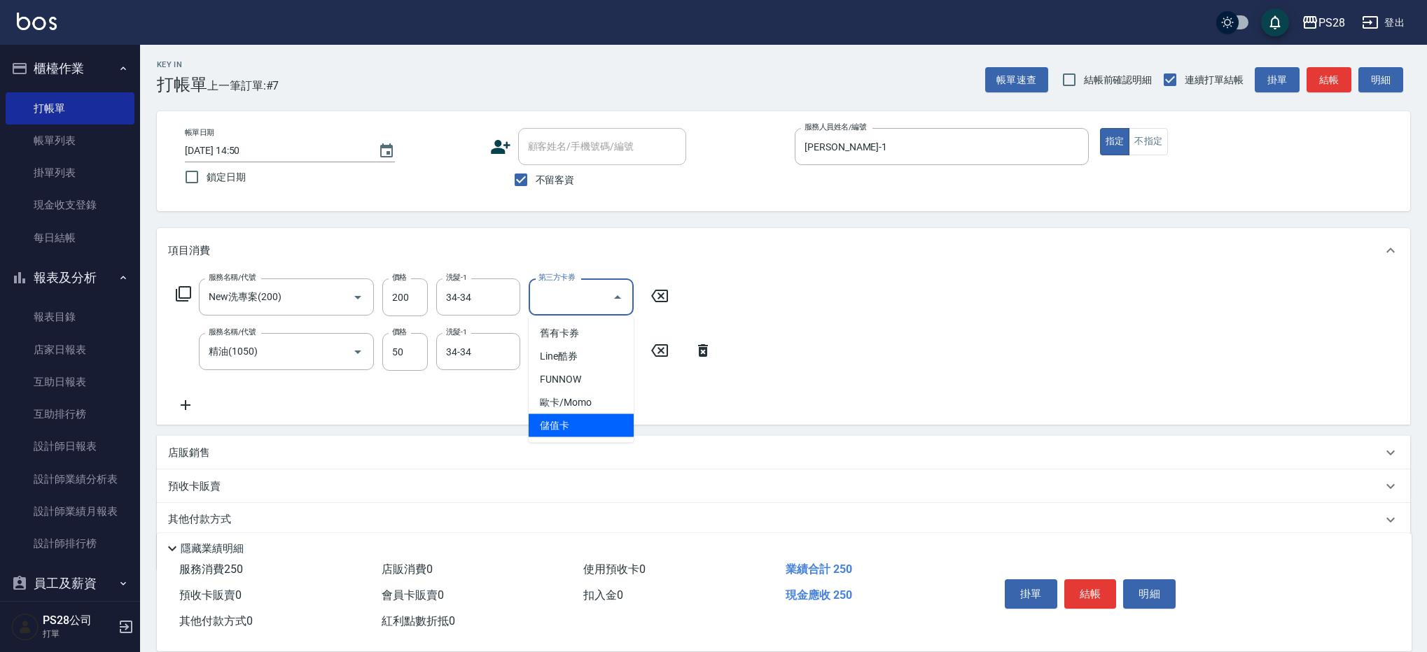
click at [597, 428] on span "儲值卡" at bounding box center [581, 425] width 105 height 23
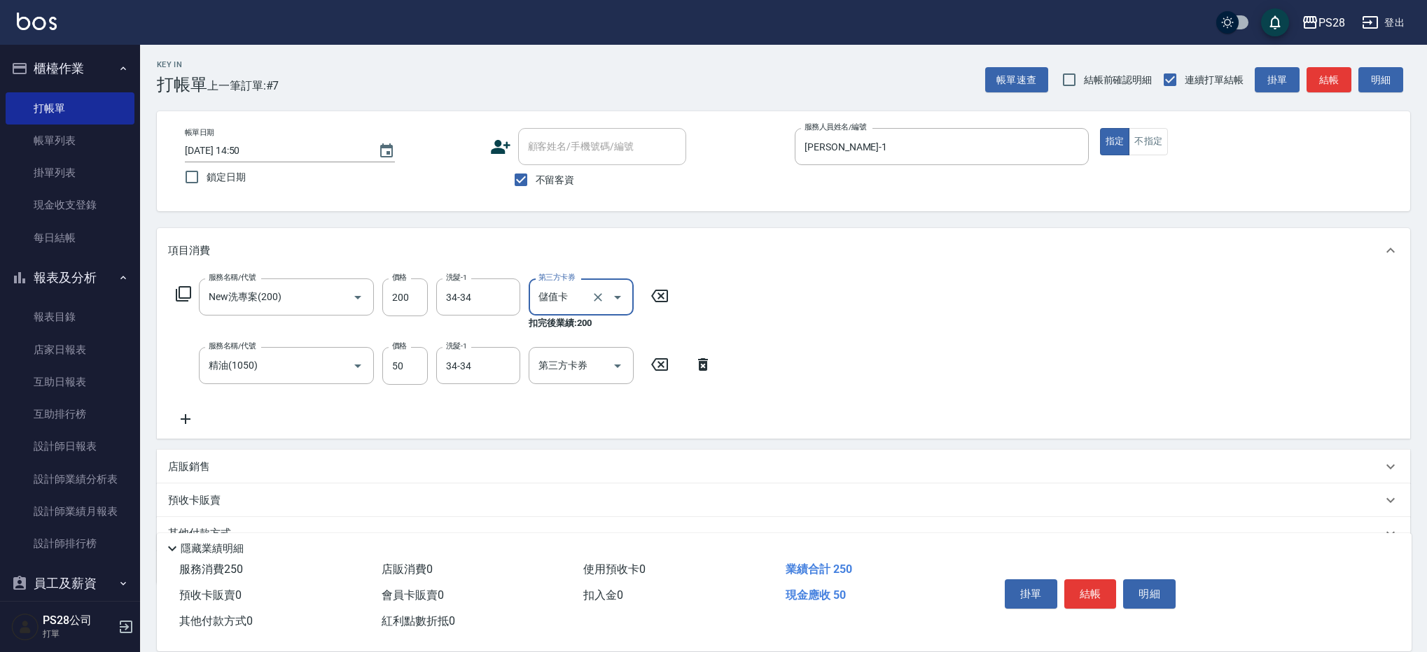
type input "儲值卡"
click at [610, 368] on icon "Open" at bounding box center [617, 366] width 17 height 17
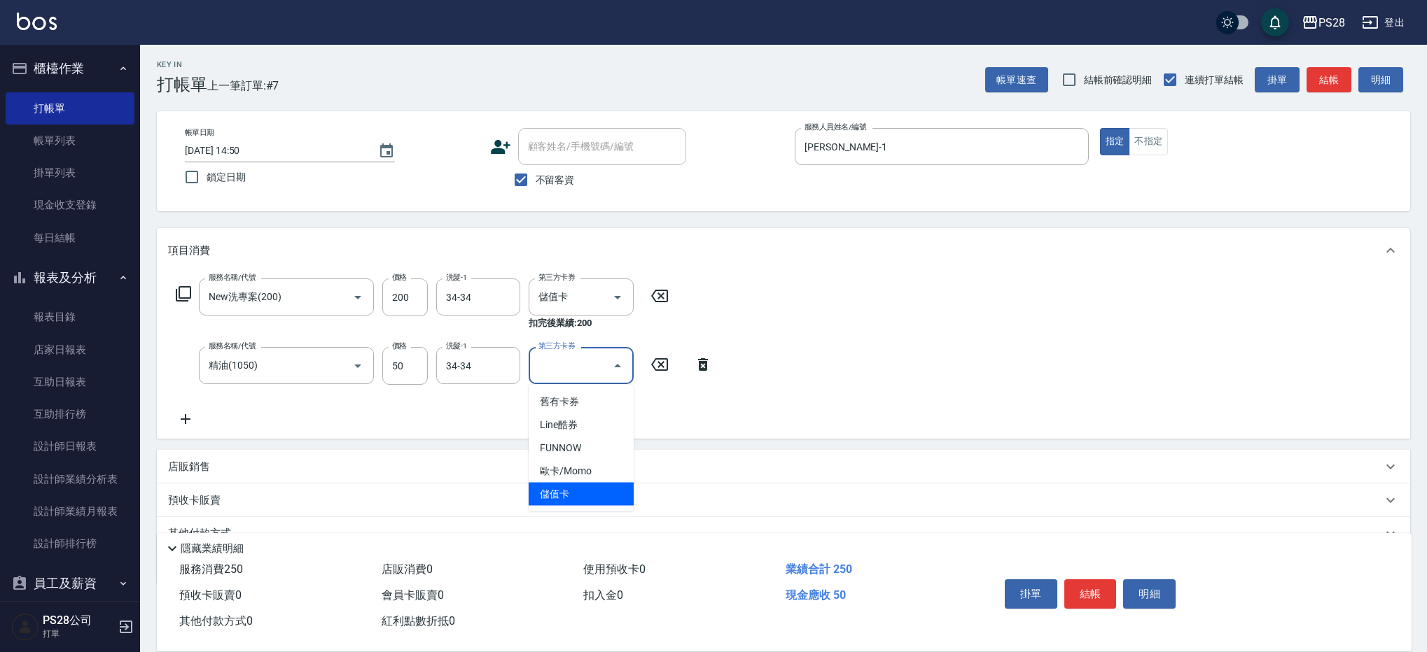
click at [603, 502] on span "儲值卡" at bounding box center [581, 494] width 105 height 23
type input "儲值卡"
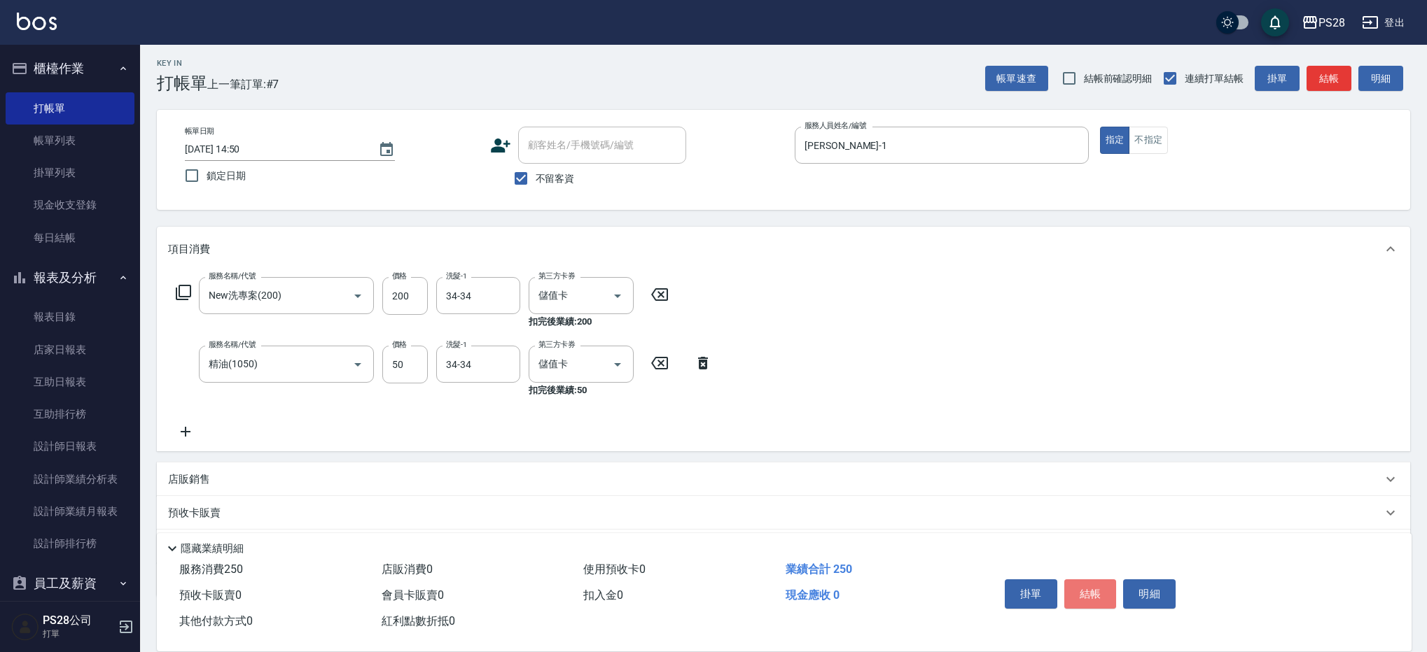
scroll to position [6, 0]
click at [1095, 580] on button "結帳" at bounding box center [1090, 594] width 53 height 29
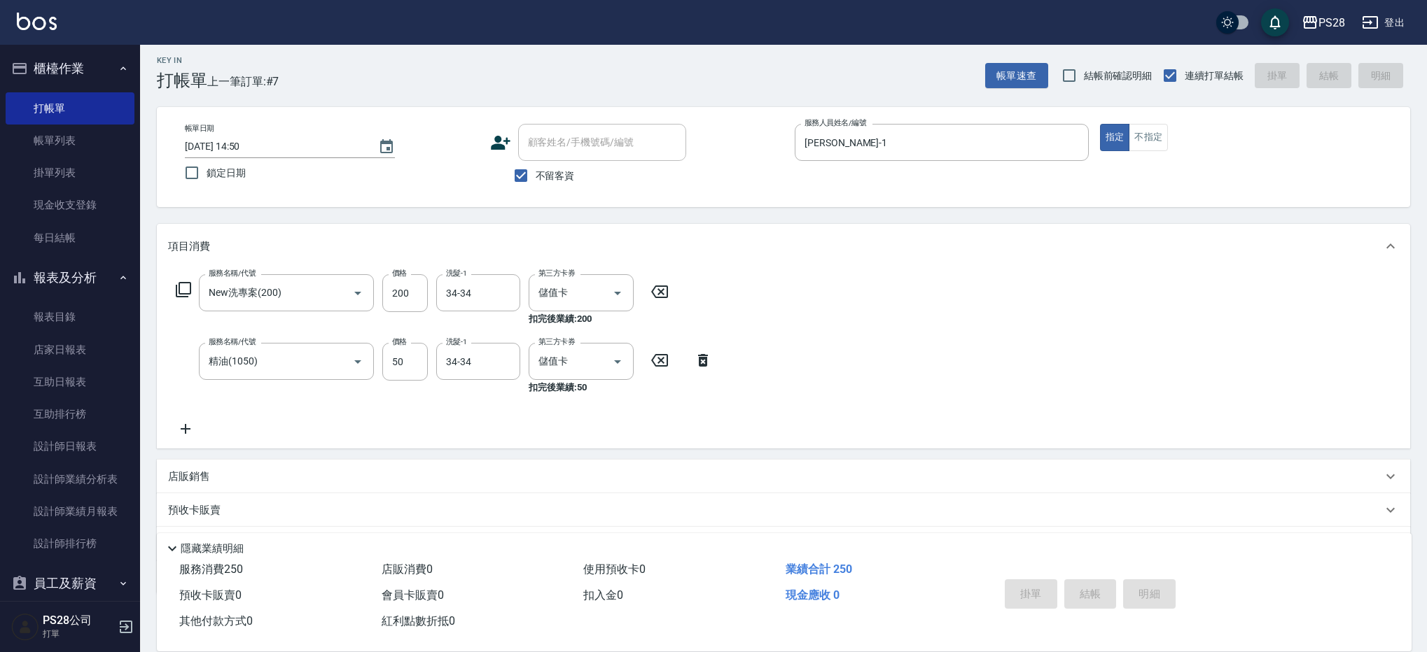
type input "2025/10/08 14:51"
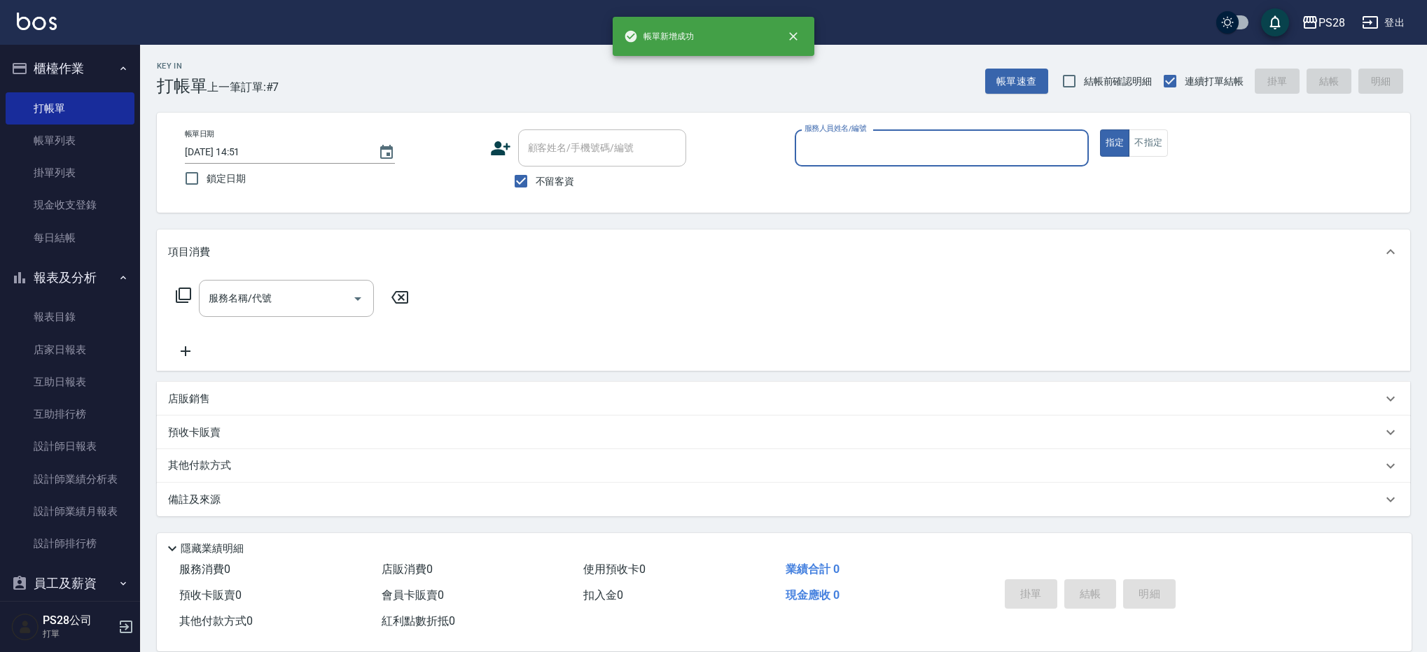
scroll to position [0, 0]
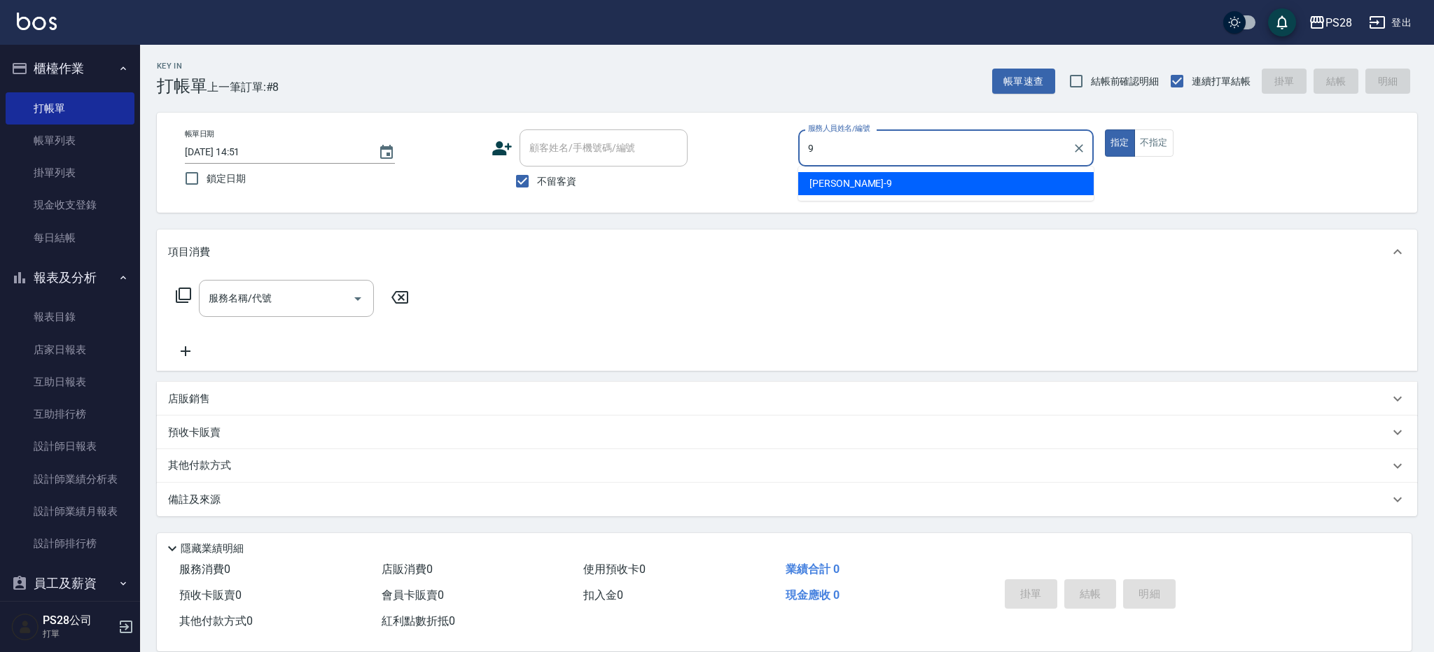
type input "Sandy-9"
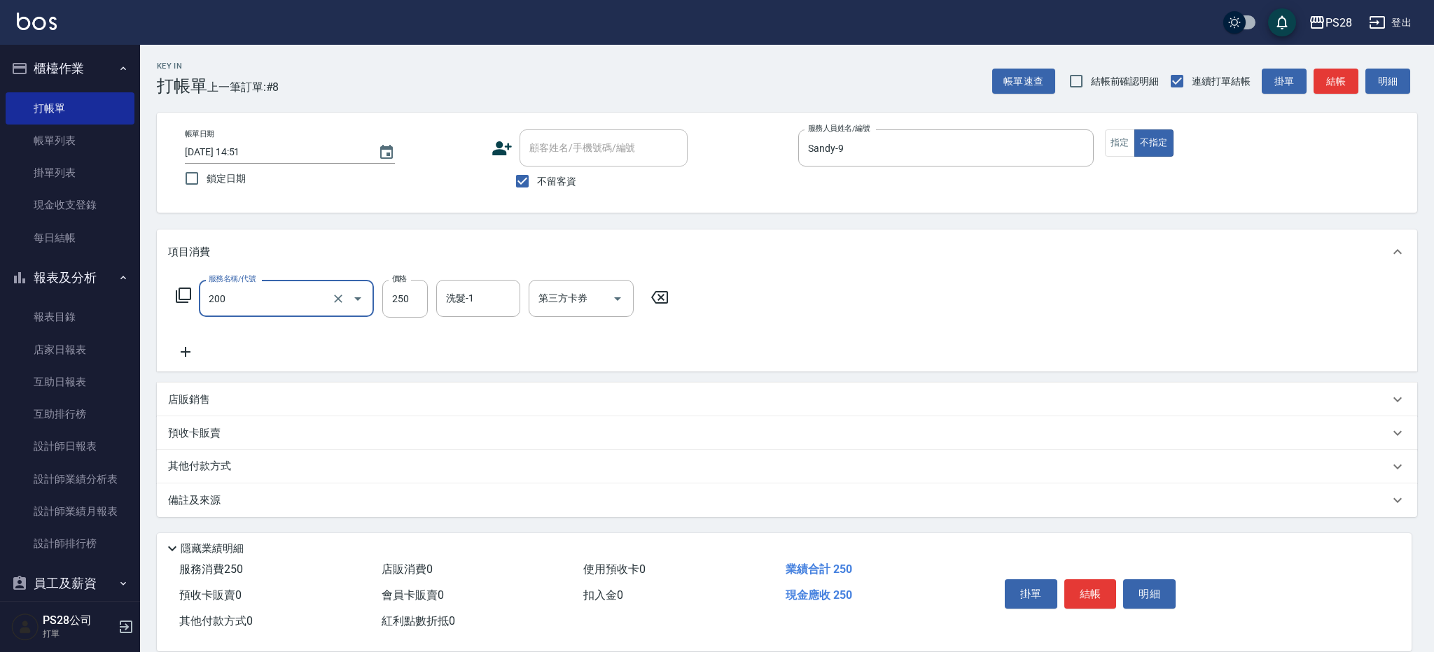
type input "New洗專案(200)"
type input "200"
type input "34"
click at [1095, 584] on button "結帳" at bounding box center [1090, 594] width 53 height 29
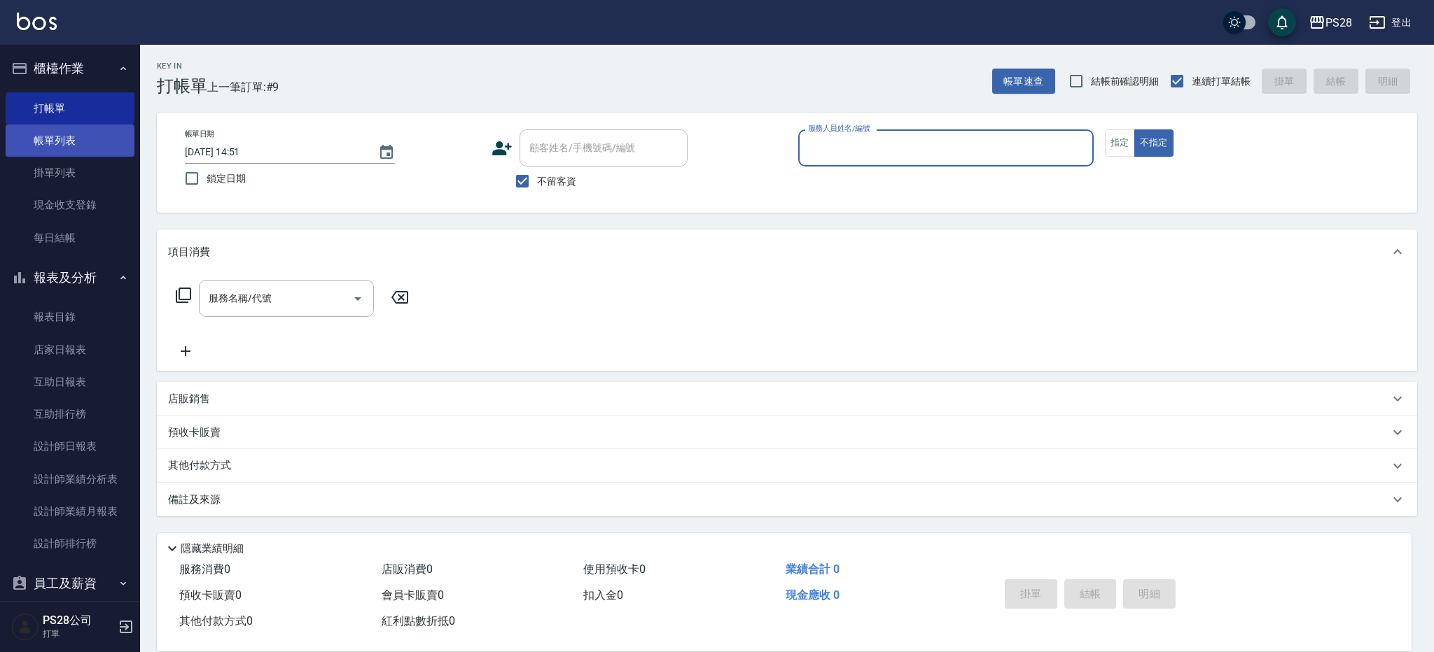
click at [60, 137] on link "帳單列表" at bounding box center [70, 141] width 129 height 32
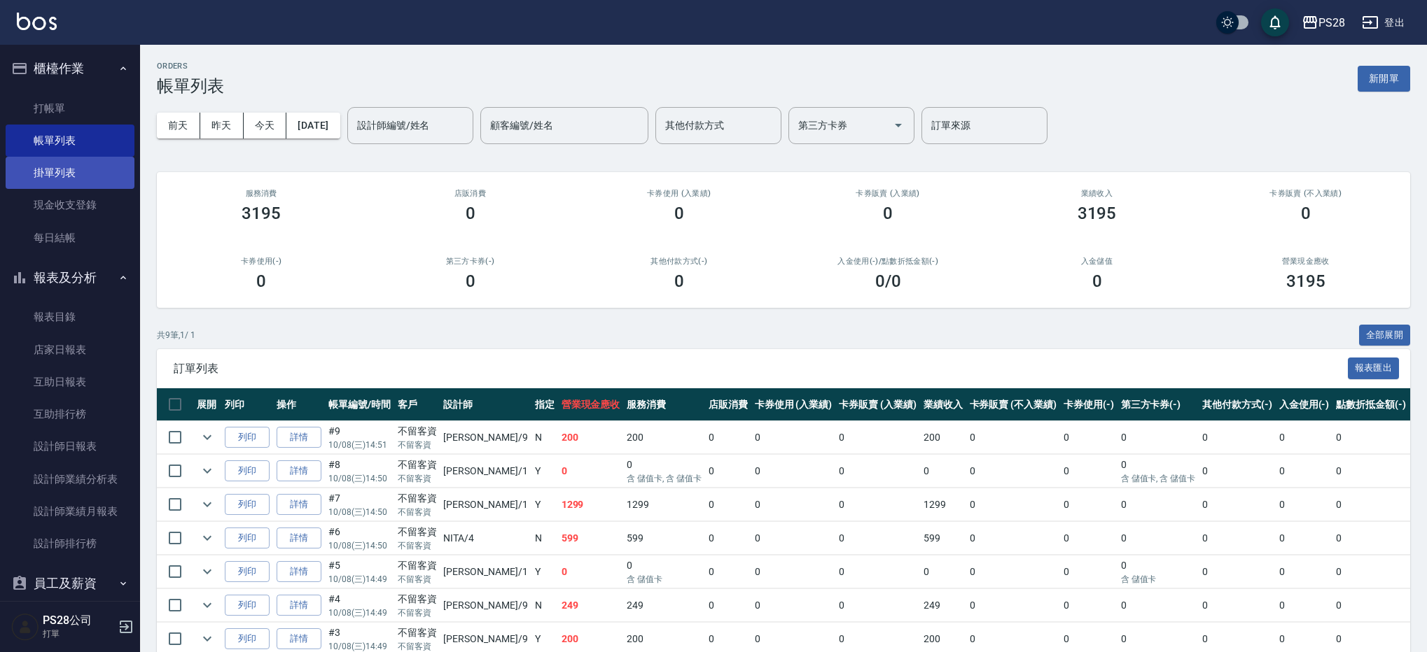
click at [97, 181] on link "掛單列表" at bounding box center [70, 173] width 129 height 32
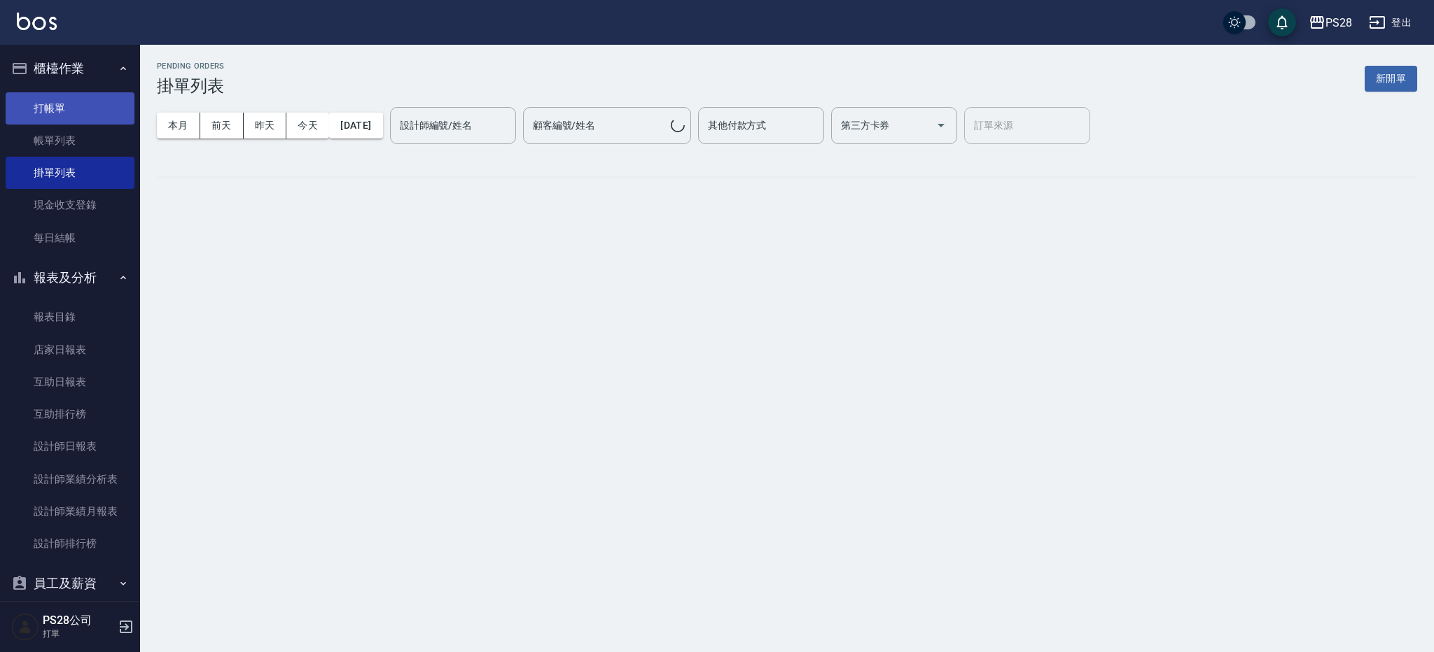
click at [86, 119] on link "打帳單" at bounding box center [70, 108] width 129 height 32
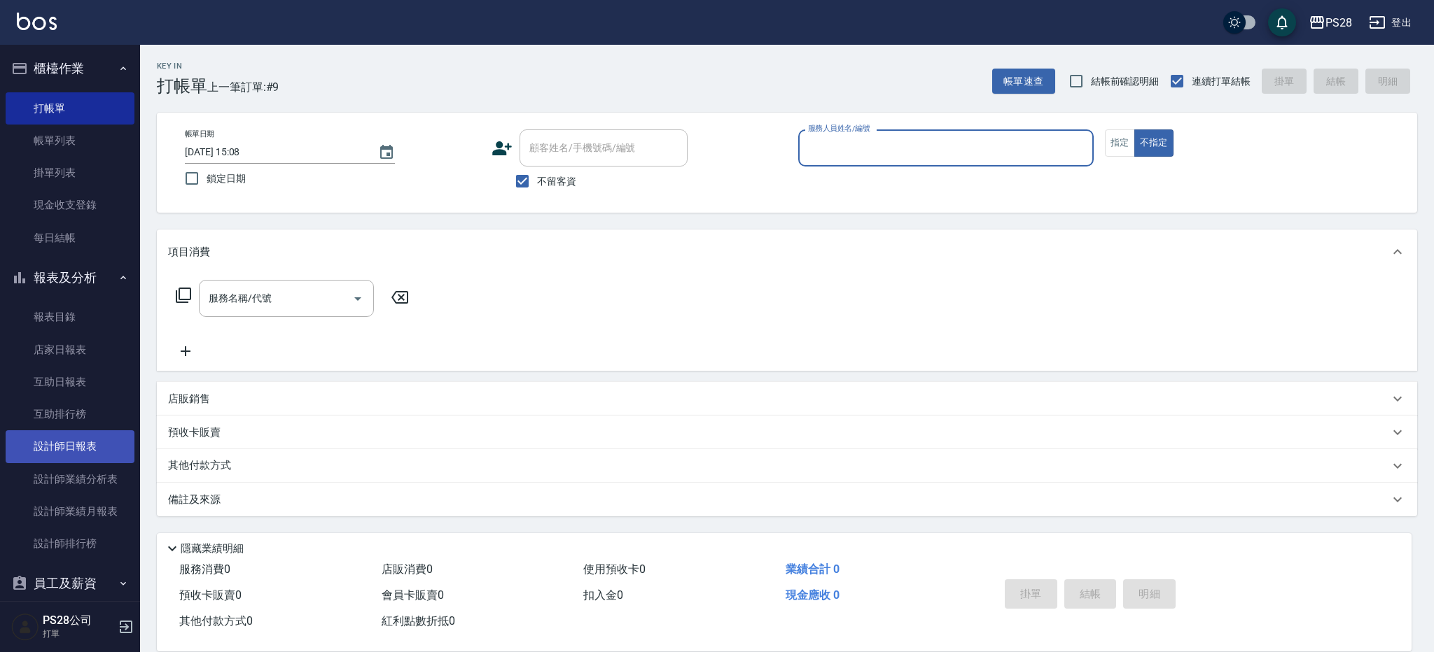
click at [99, 459] on link "設計師日報表" at bounding box center [70, 447] width 129 height 32
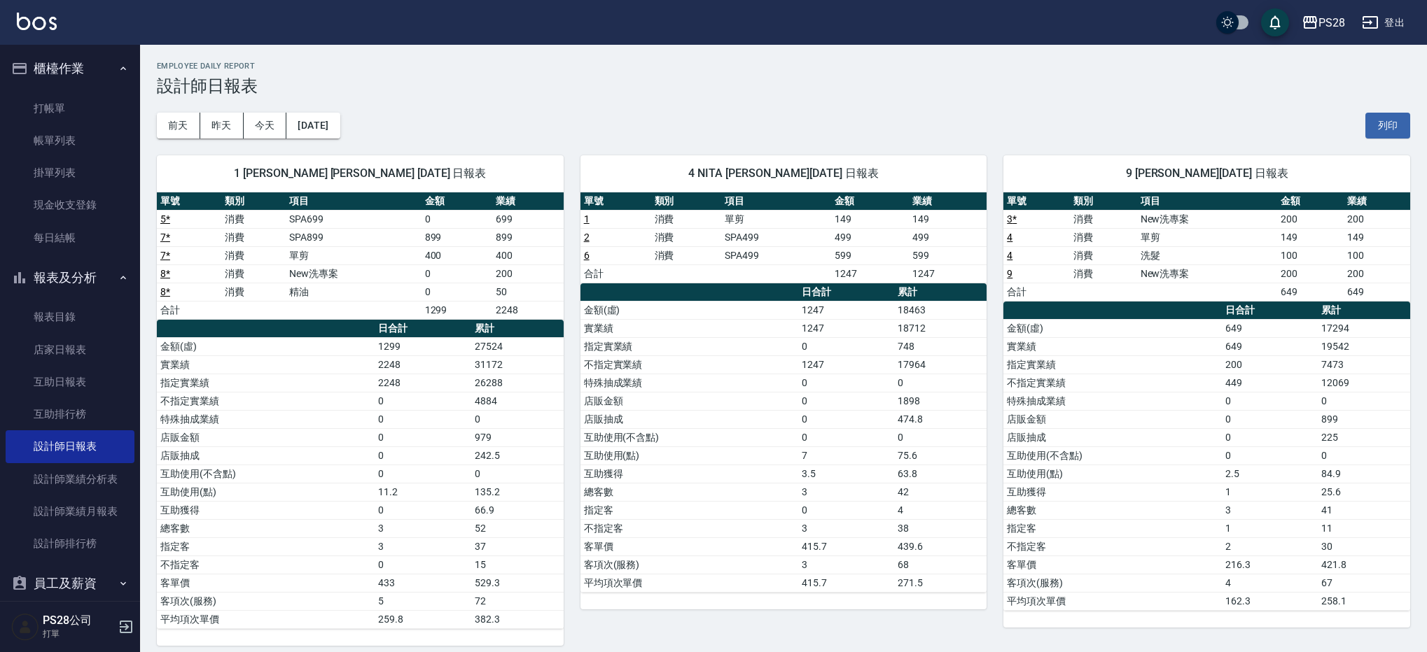
scroll to position [7, 0]
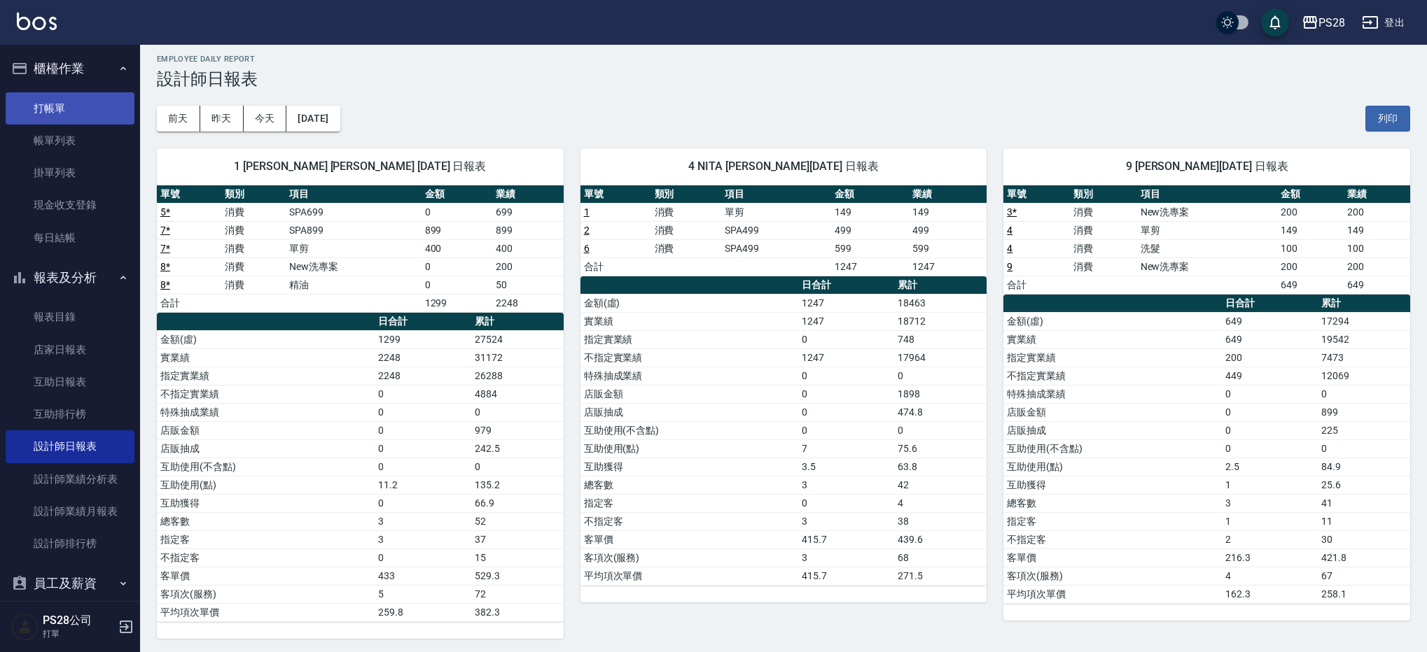
click at [71, 117] on link "打帳單" at bounding box center [70, 108] width 129 height 32
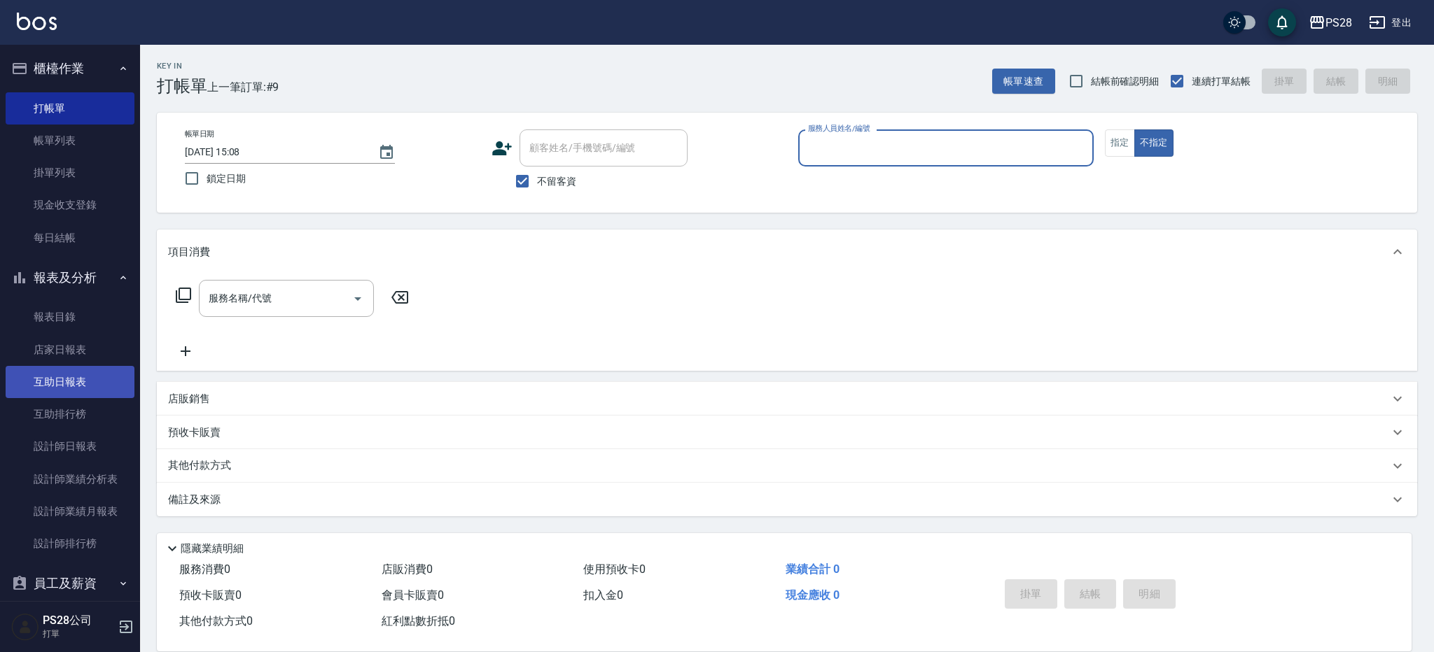
click at [102, 373] on link "互助日報表" at bounding box center [70, 382] width 129 height 32
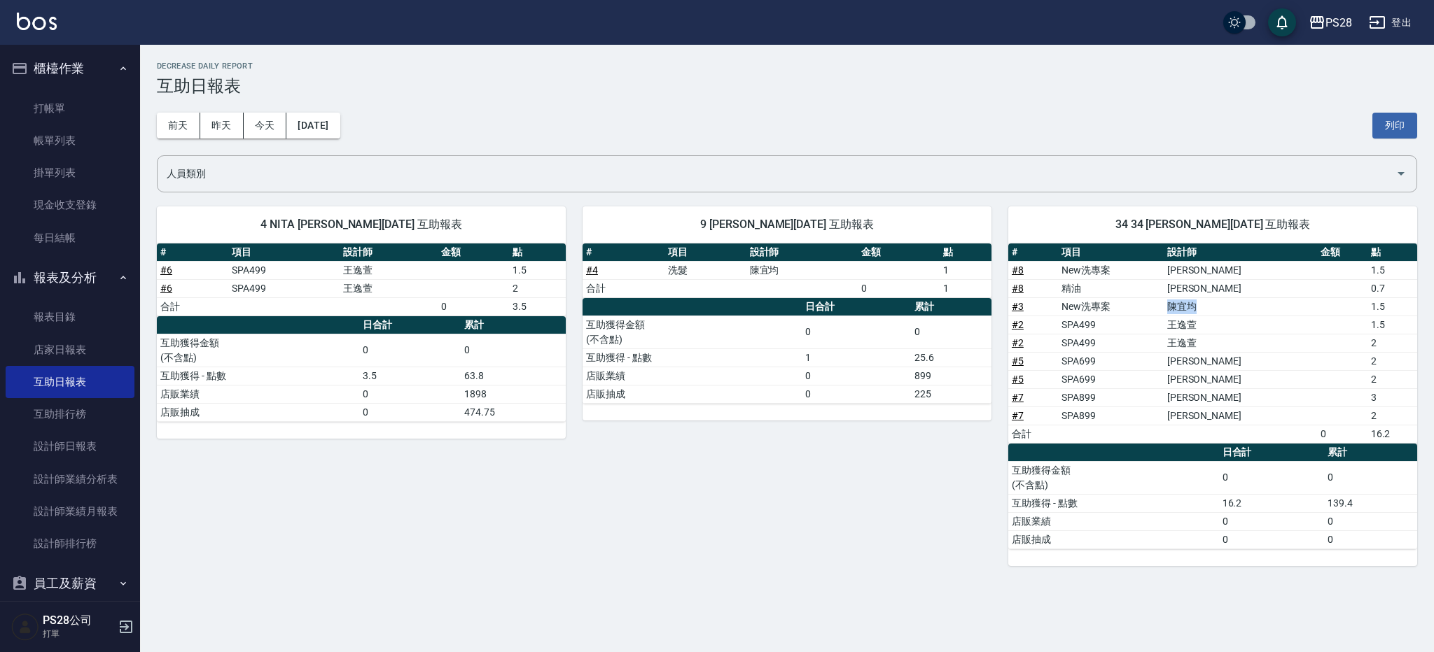
drag, startPoint x: 1184, startPoint y: 307, endPoint x: 1277, endPoint y: 305, distance: 93.1
click at [1277, 305] on tr "# 3 New洗專案 陳宜均 1.5" at bounding box center [1212, 307] width 409 height 18
click at [813, 477] on div "9 Sandy 陳宜均 10/08/2025 互助報表 # 項目 設計師 金額 點 # 4 洗髮 陳宜均 1 合計 0 1 日合計 累計 互助獲得金額 (不含…" at bounding box center [779, 378] width 426 height 377
click at [65, 104] on link "打帳單" at bounding box center [70, 108] width 129 height 32
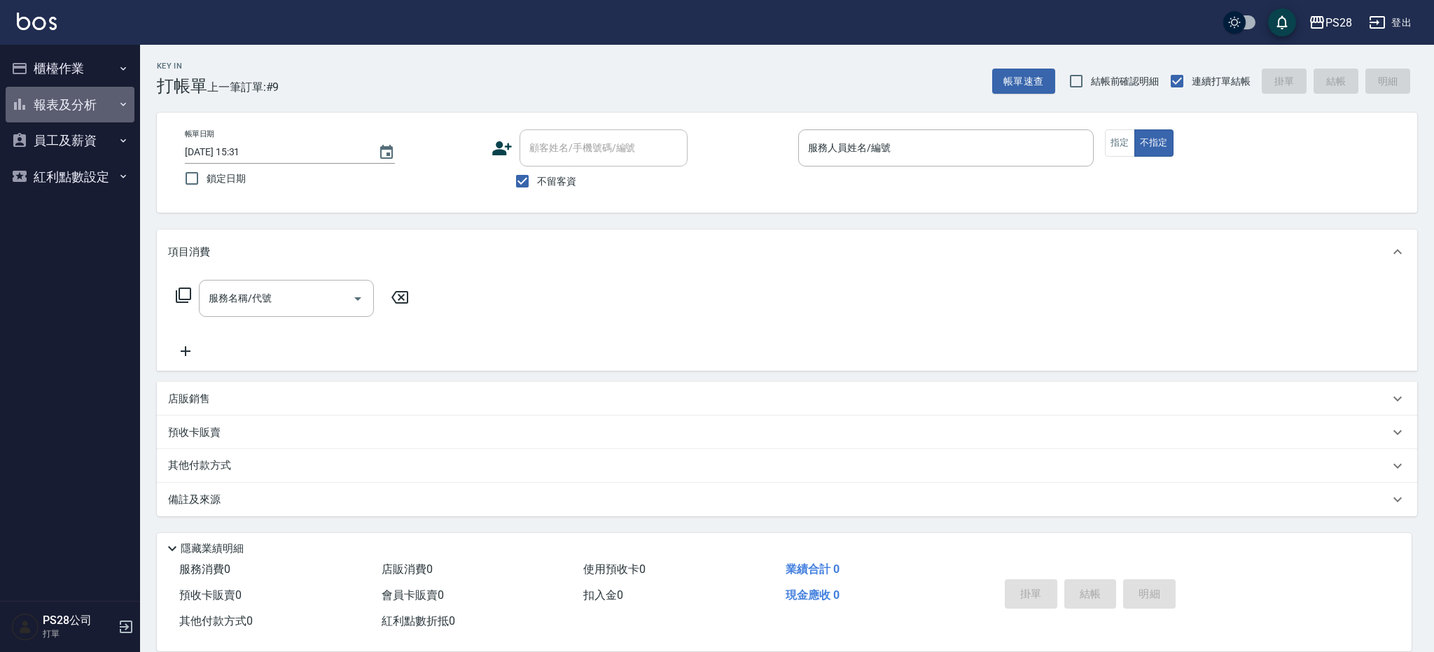
click at [68, 117] on button "報表及分析" at bounding box center [70, 105] width 129 height 36
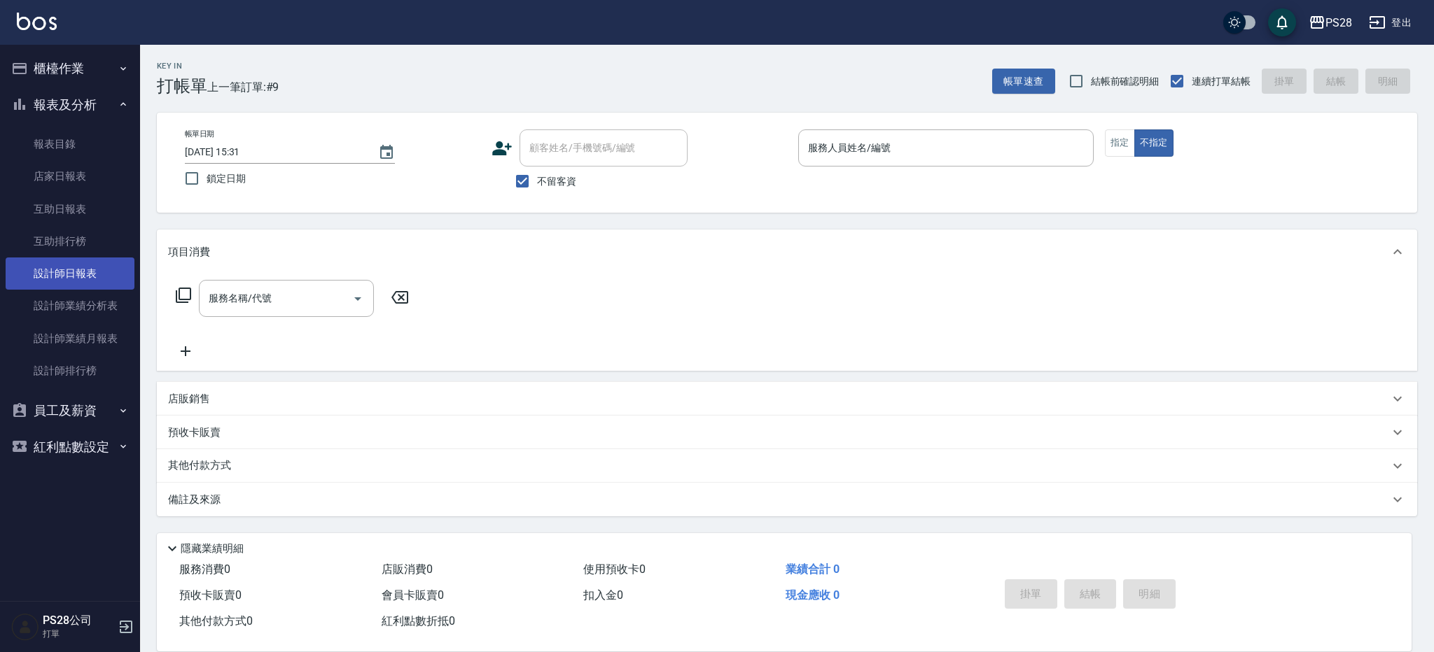
click at [100, 274] on link "設計師日報表" at bounding box center [70, 274] width 129 height 32
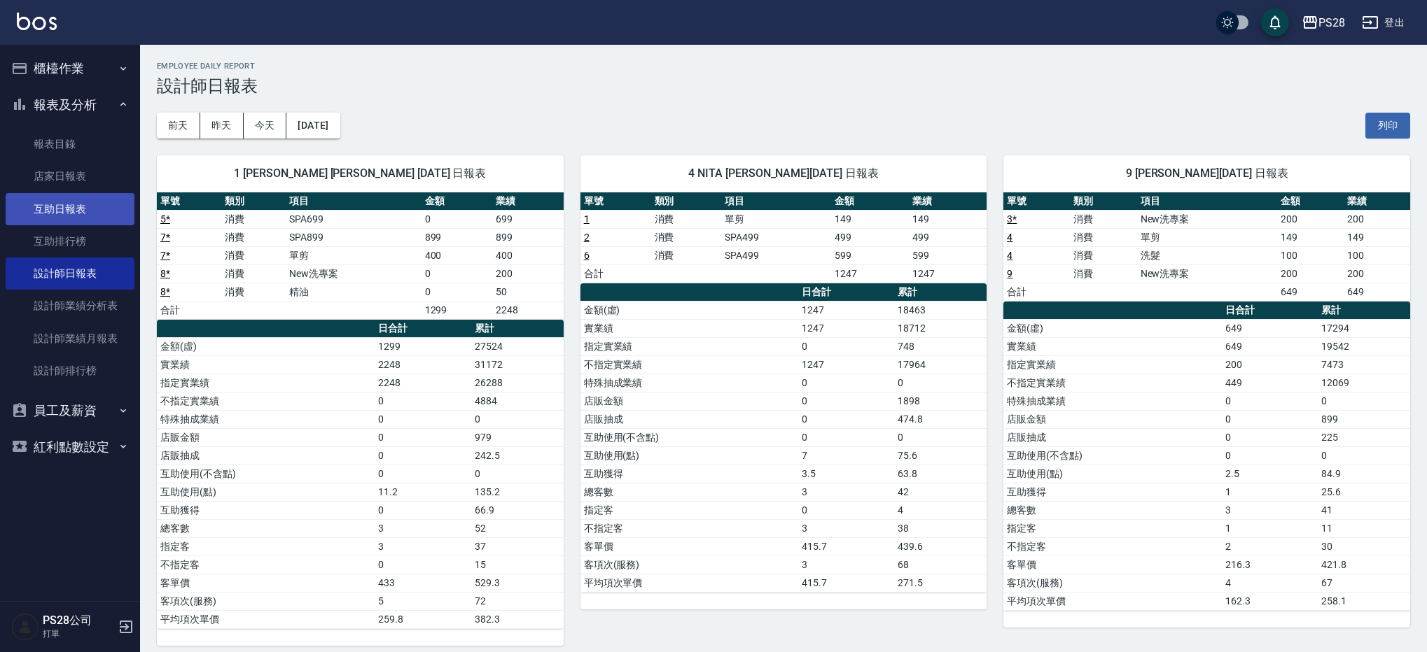
click at [87, 212] on link "互助日報表" at bounding box center [70, 209] width 129 height 32
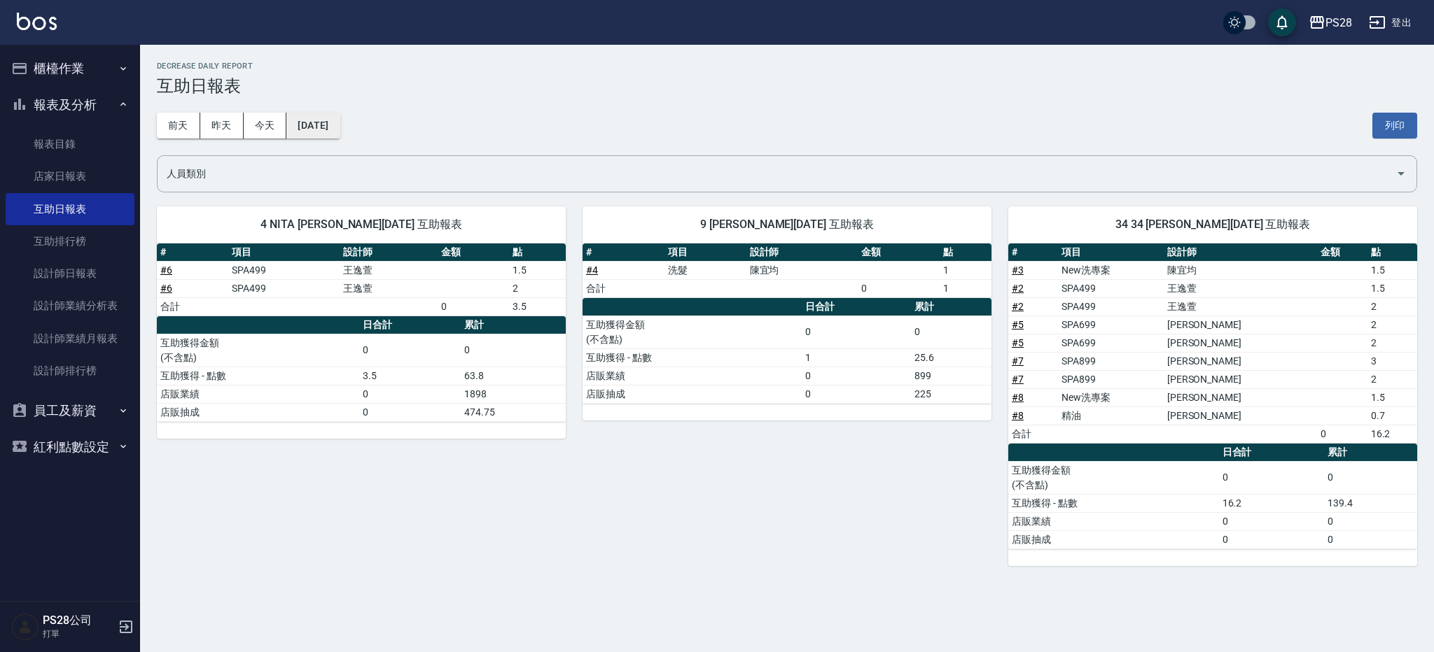
click at [294, 125] on button "[DATE]" at bounding box center [312, 126] width 53 height 26
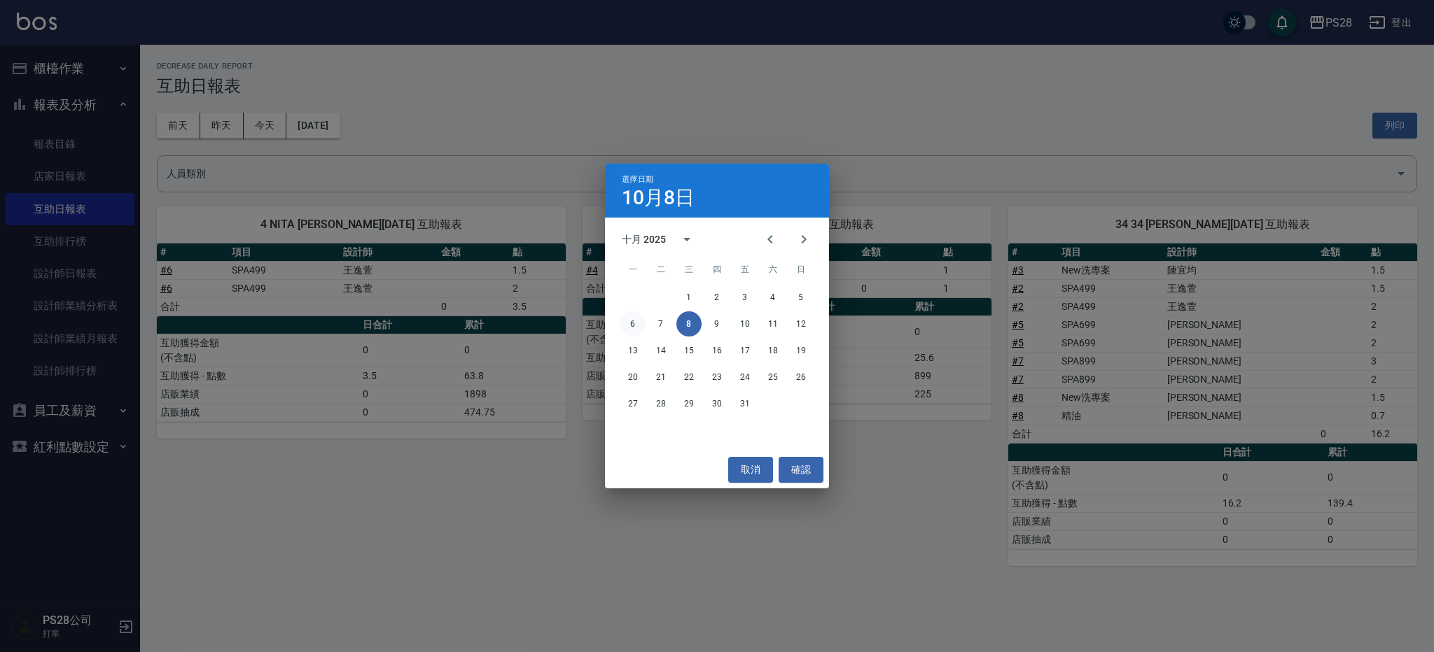
click at [635, 326] on button "6" at bounding box center [632, 324] width 25 height 25
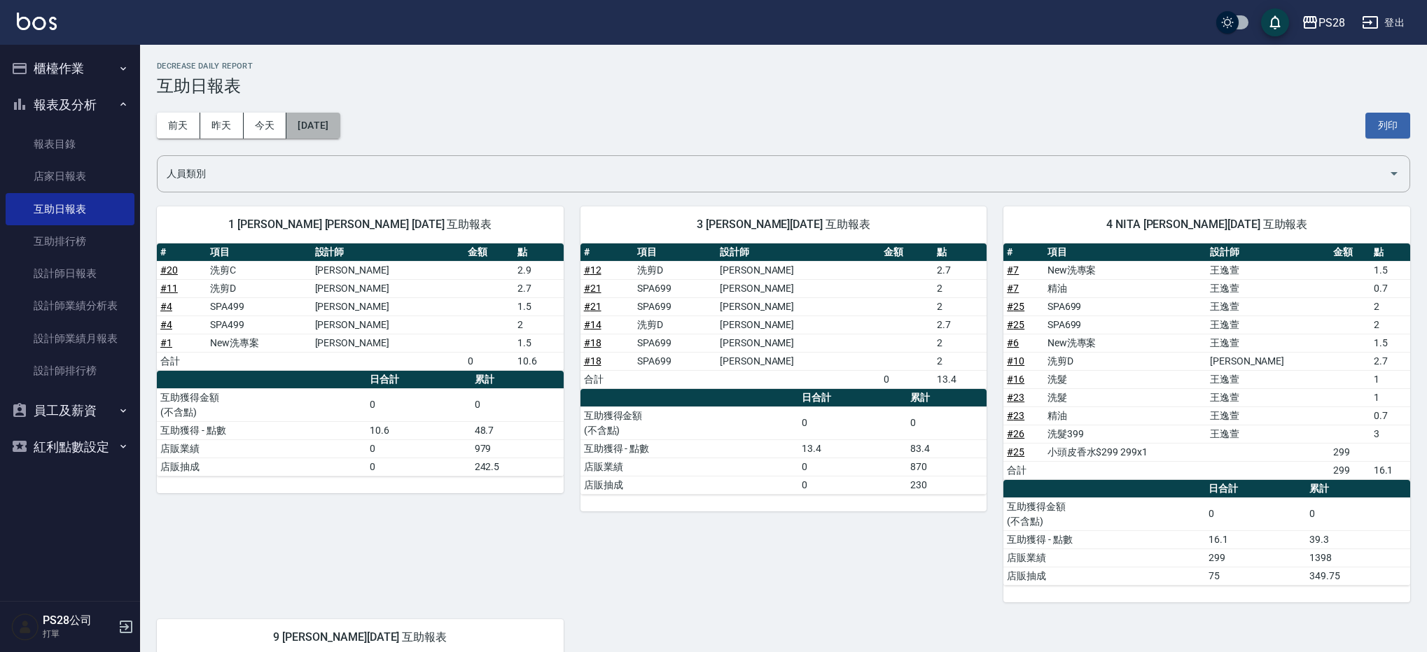
click at [326, 137] on button "[DATE]" at bounding box center [312, 126] width 53 height 26
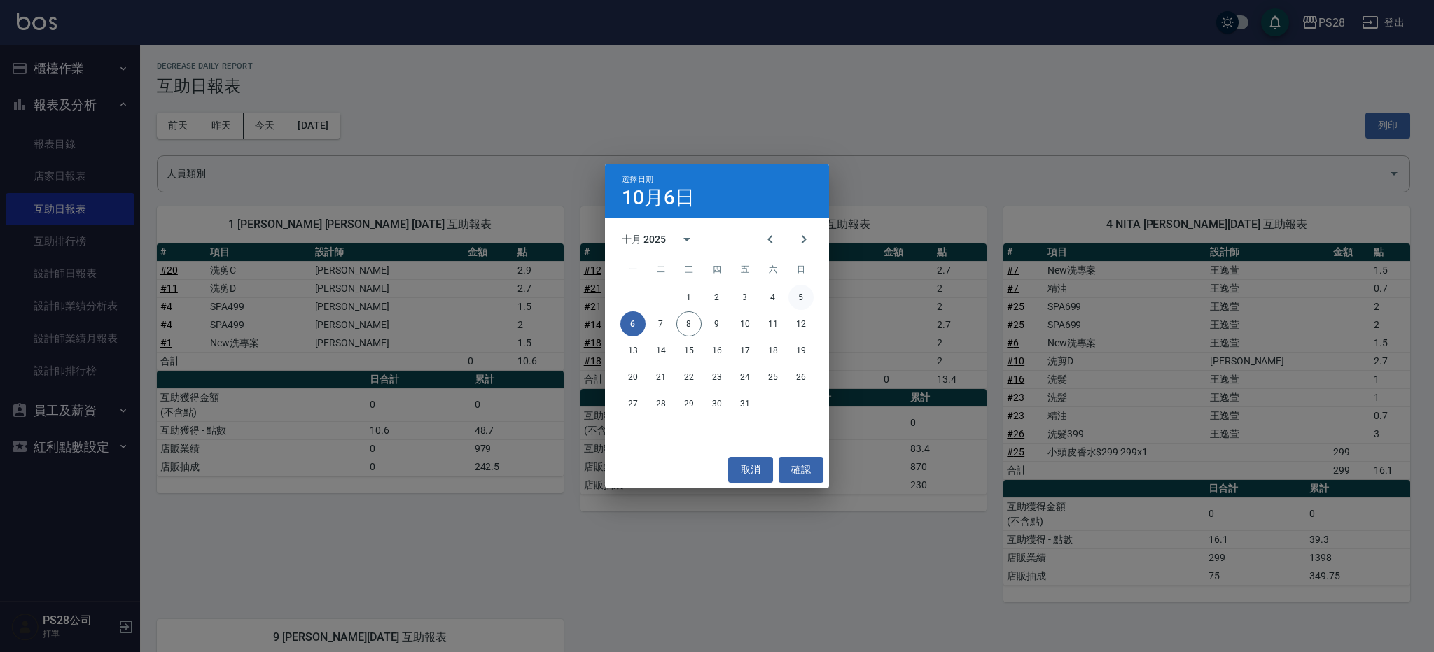
click at [795, 298] on button "5" at bounding box center [800, 297] width 25 height 25
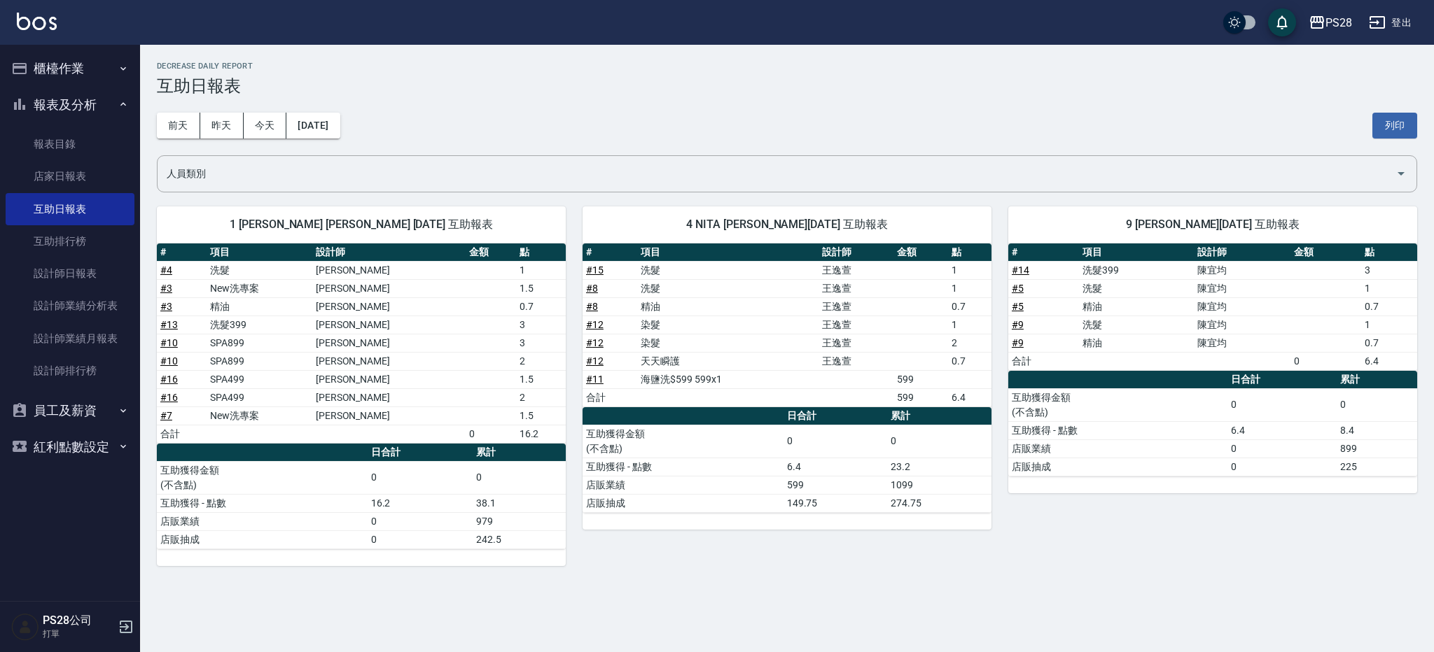
click at [337, 111] on div "[DATE] [DATE] [DATE] [DATE] 列印" at bounding box center [787, 126] width 1260 height 60
click at [340, 123] on button "[DATE]" at bounding box center [312, 126] width 53 height 26
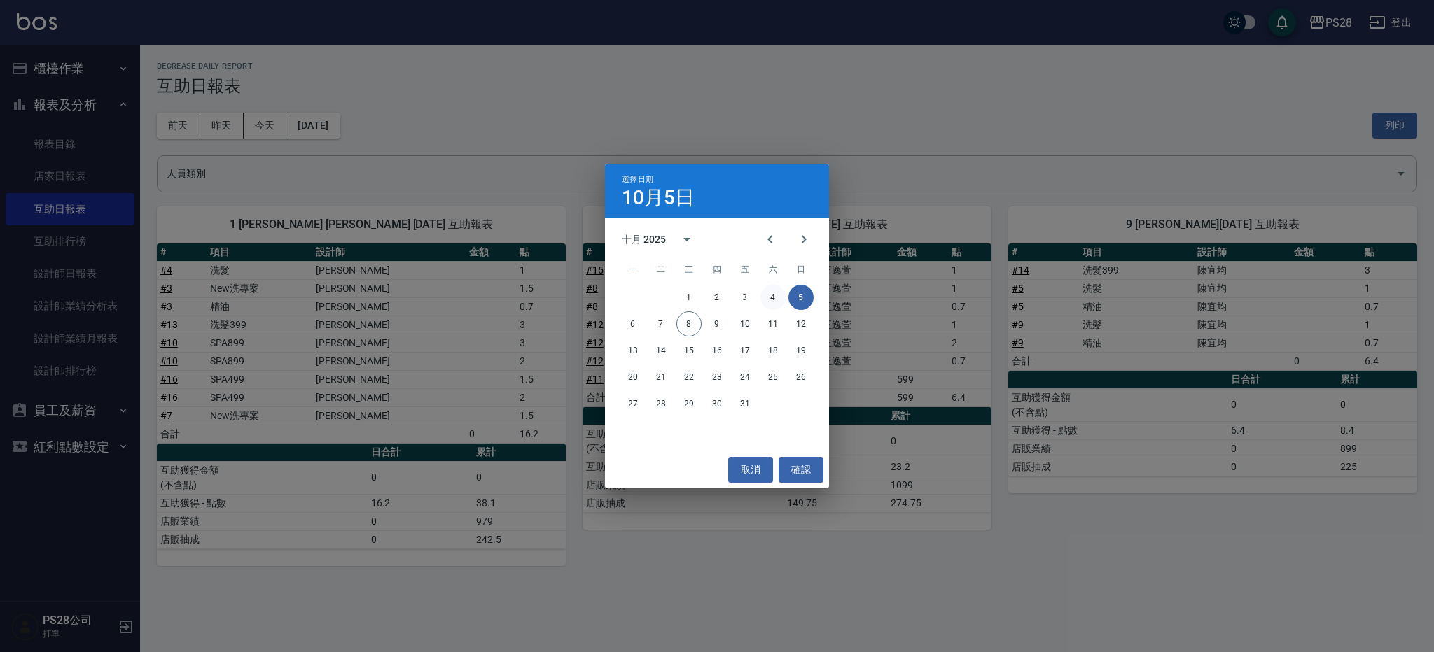
click at [764, 301] on button "4" at bounding box center [772, 297] width 25 height 25
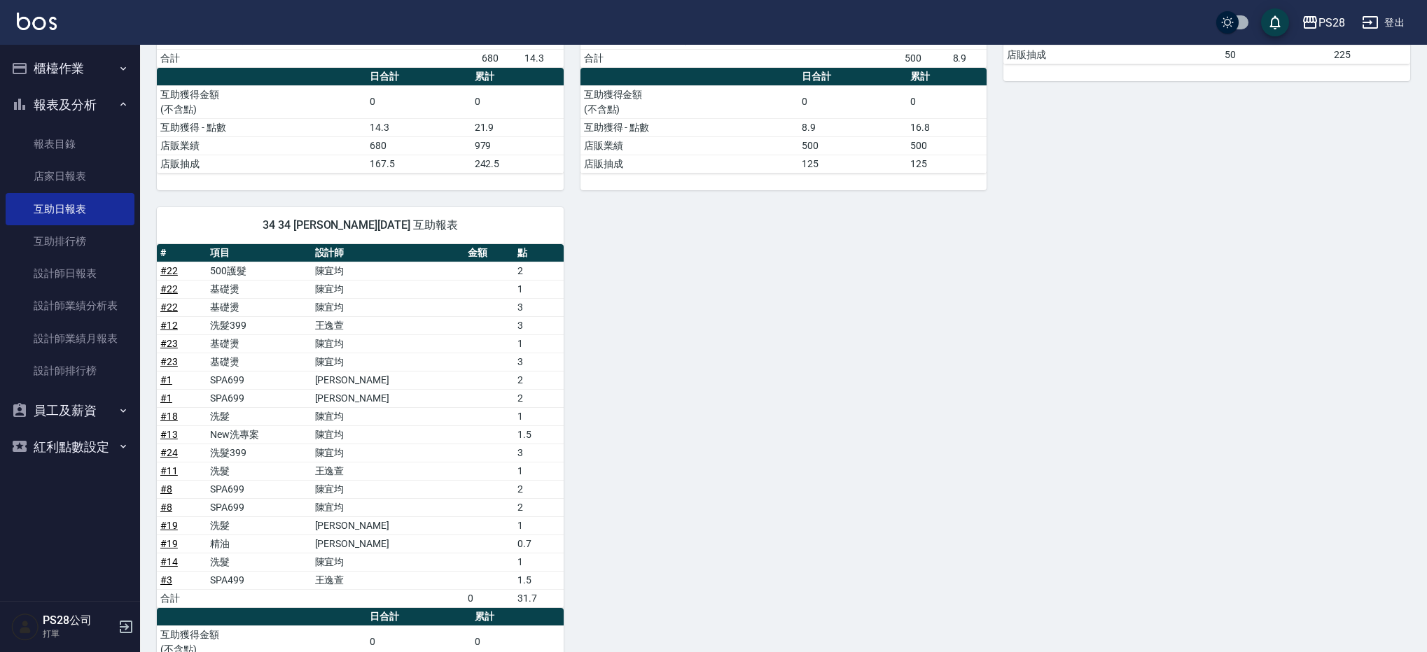
scroll to position [358, 0]
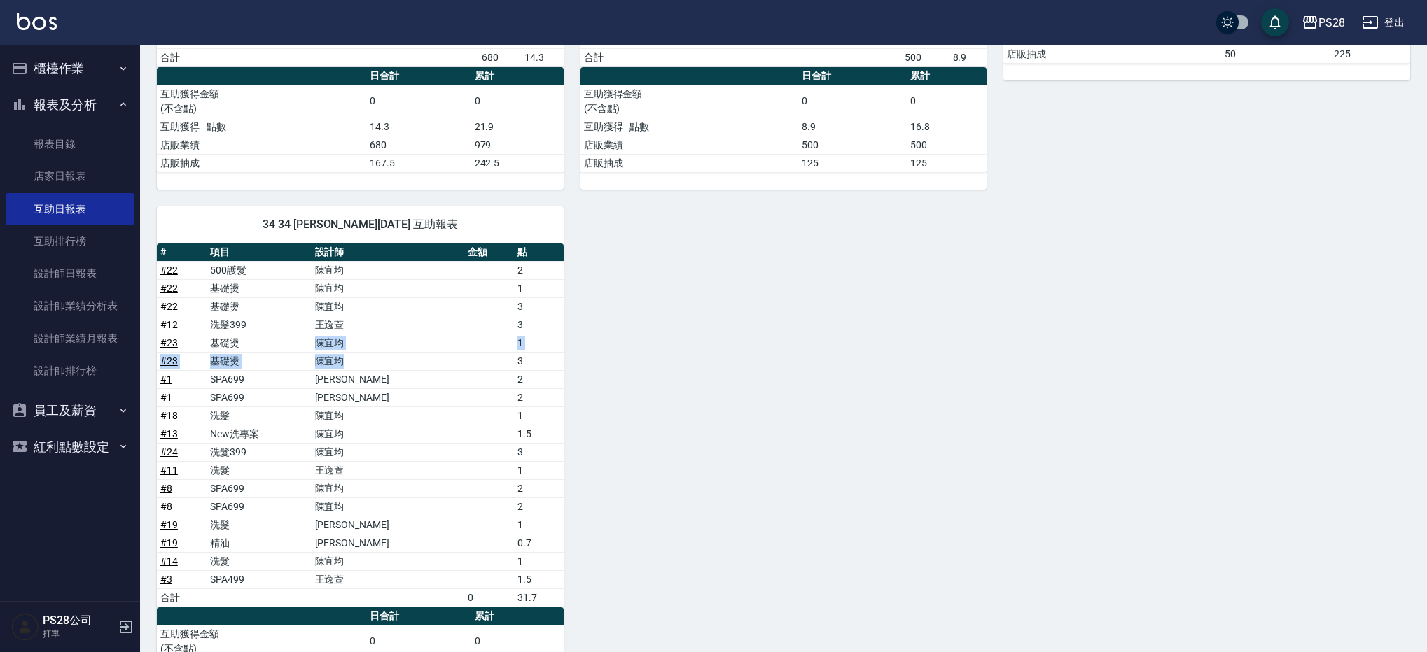
drag, startPoint x: 356, startPoint y: 345, endPoint x: 400, endPoint y: 361, distance: 47.4
click at [400, 361] on tbody "# 22 500護髮 [PERSON_NAME] 2 # 22 基礎燙 [PERSON_NAME] 1 # 22 基礎燙 [PERSON_NAME] 3 # …" at bounding box center [360, 434] width 407 height 346
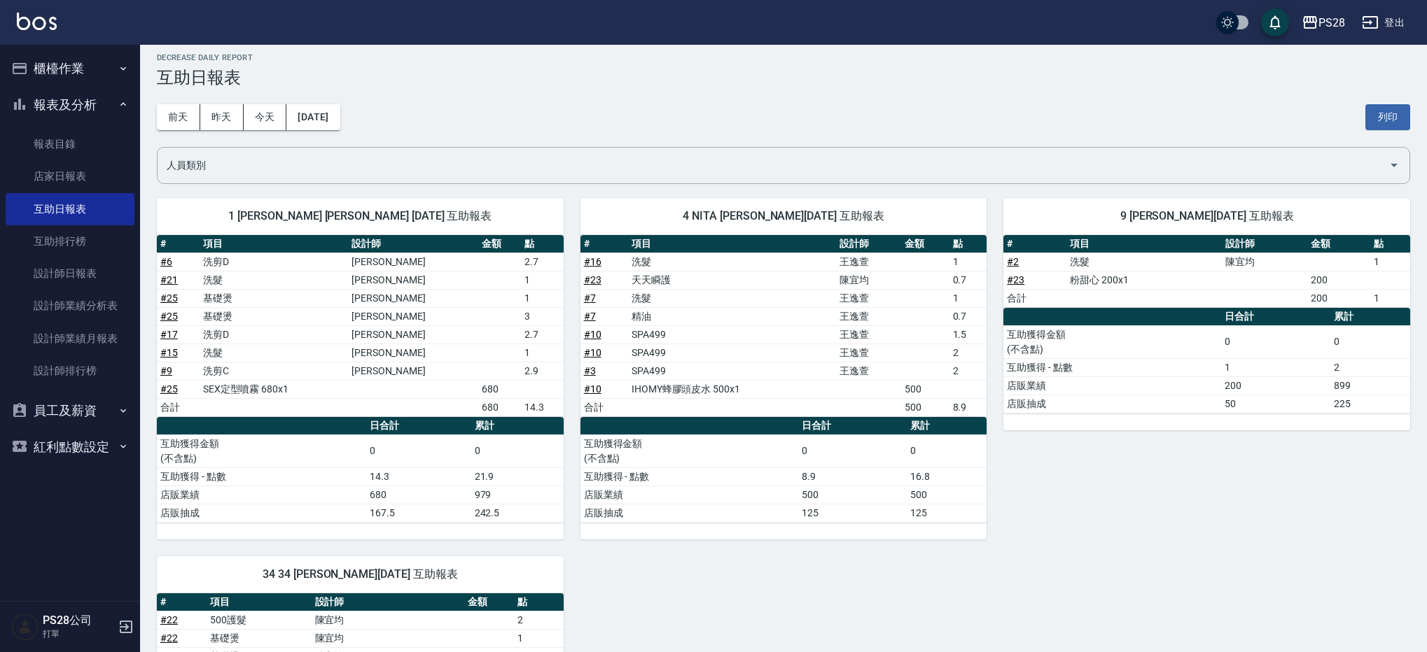
scroll to position [0, 0]
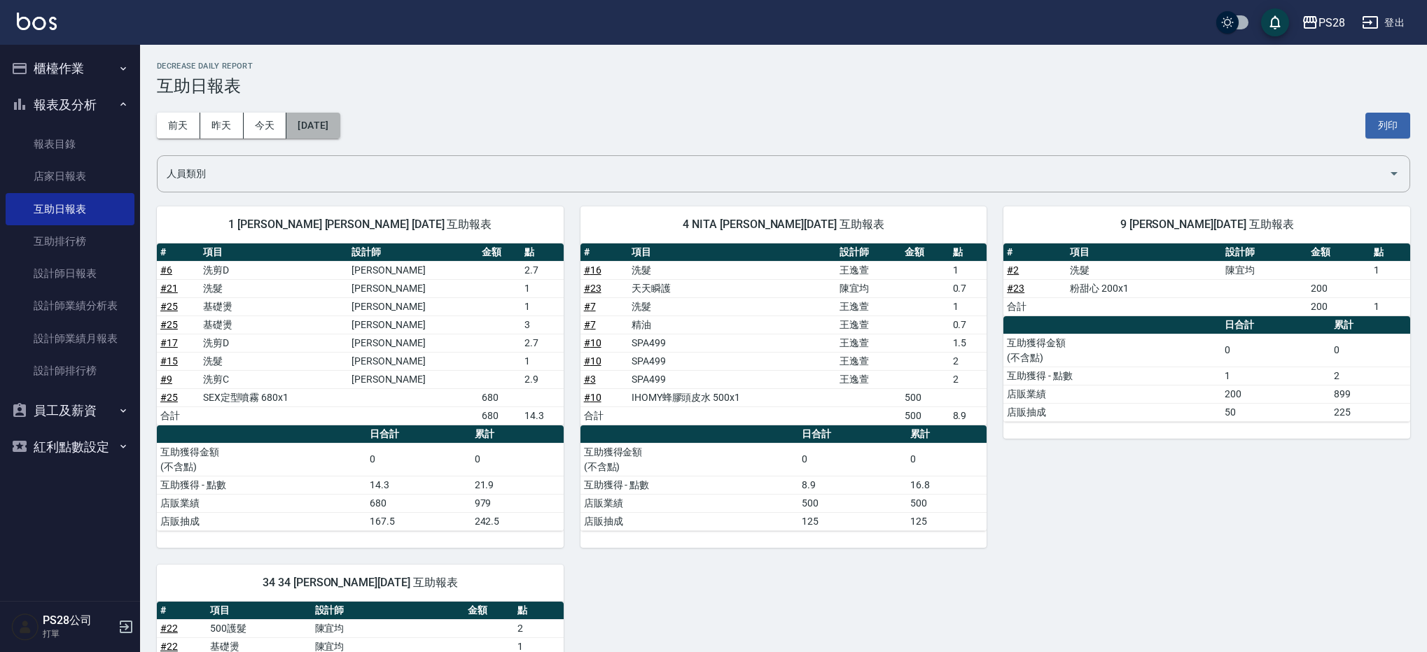
click at [340, 135] on button "[DATE]" at bounding box center [312, 126] width 53 height 26
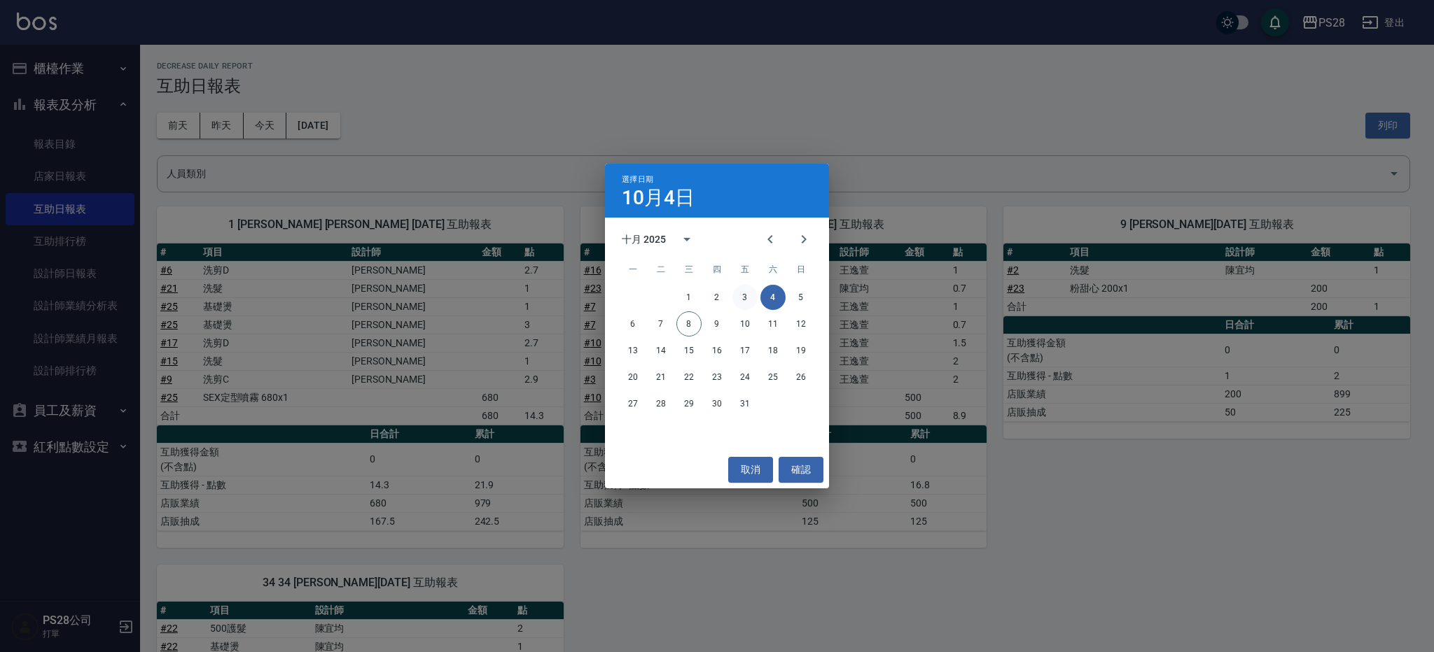
click at [746, 309] on button "3" at bounding box center [744, 297] width 25 height 25
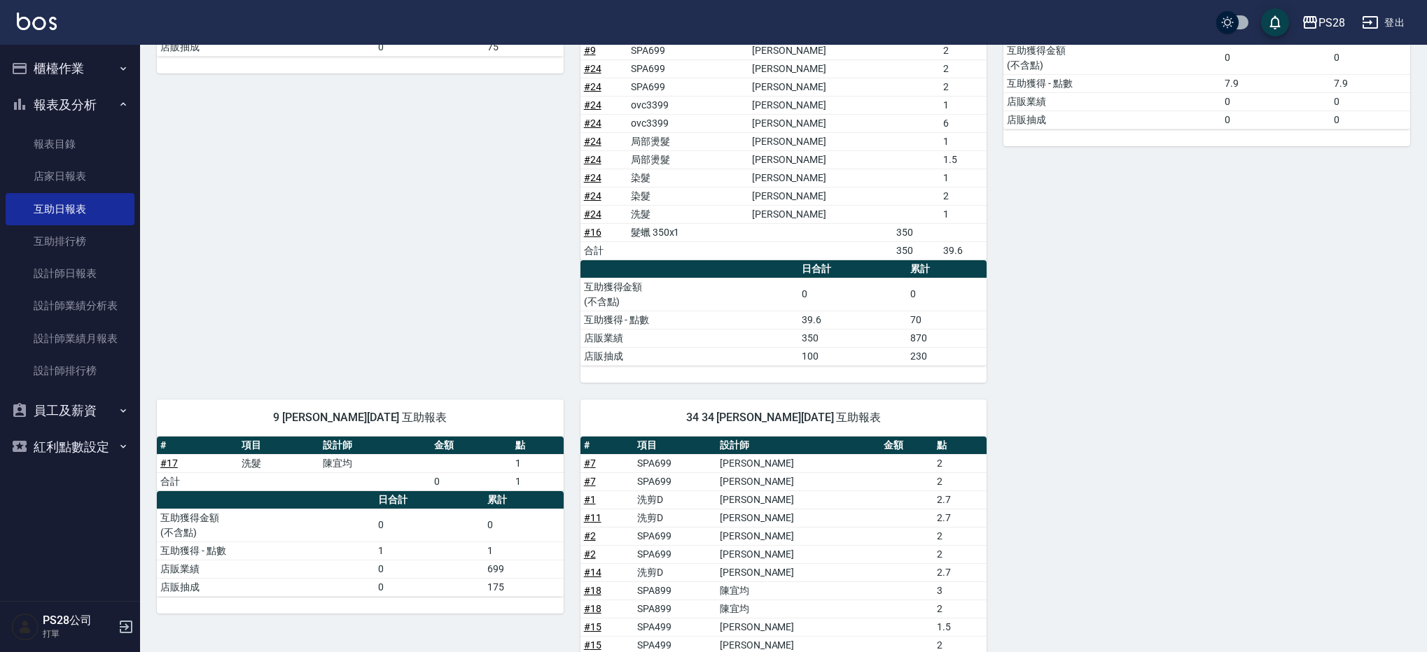
scroll to position [580, 0]
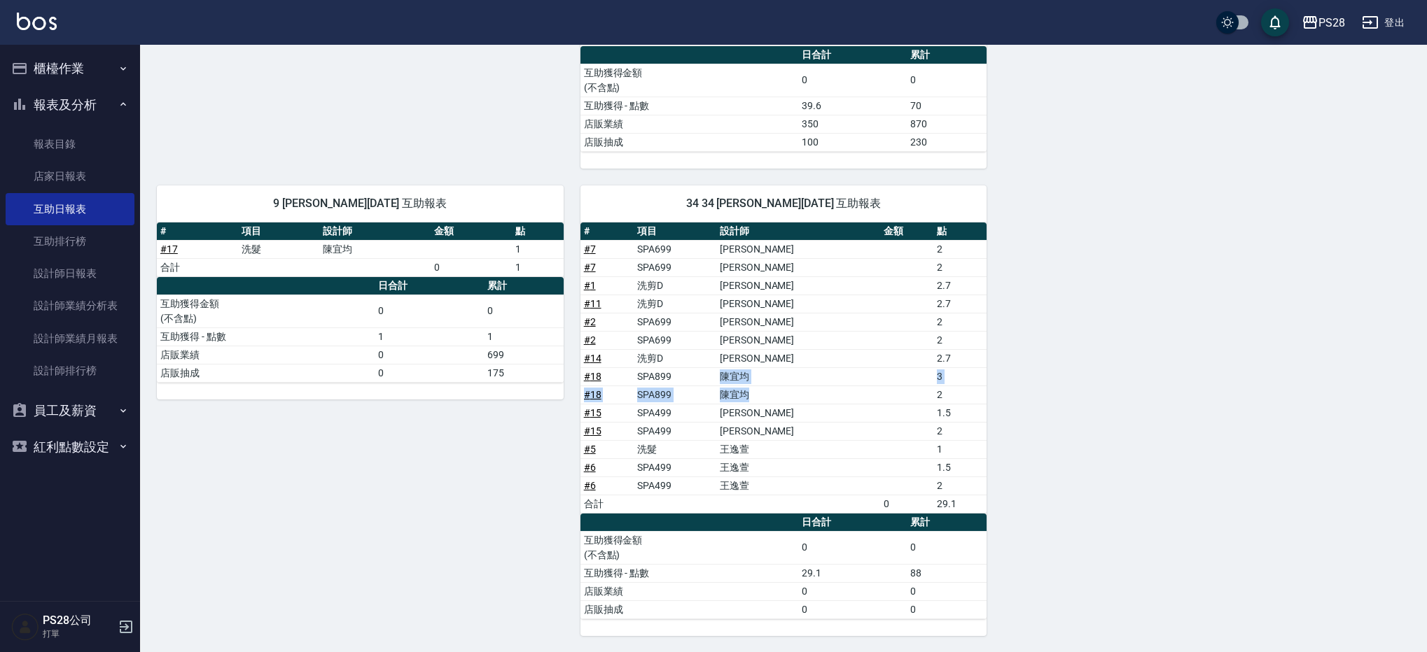
drag, startPoint x: 755, startPoint y: 375, endPoint x: 802, endPoint y: 393, distance: 50.7
click at [802, 393] on tbody "# 7 SPA699 [PERSON_NAME] 2 # 7 SPA699 [PERSON_NAME] 2 # 1 洗剪D [PERSON_NAME] 2.7…" at bounding box center [783, 376] width 407 height 273
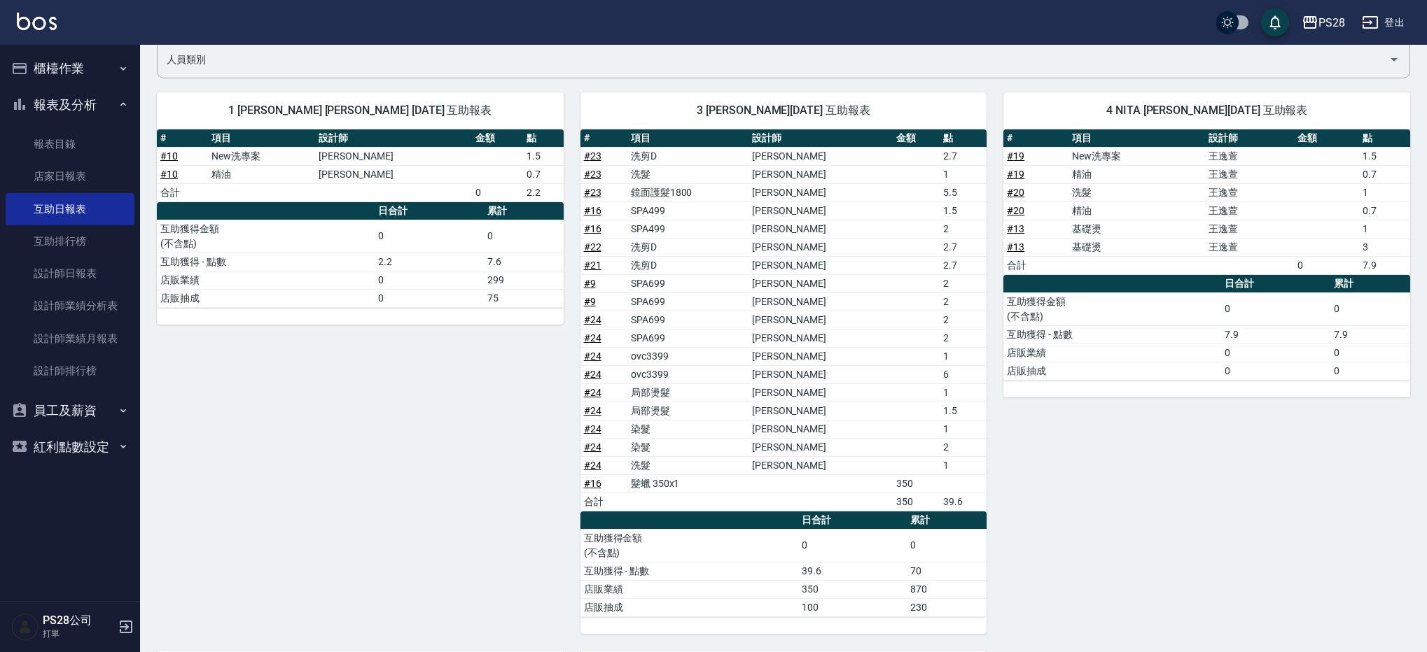
scroll to position [0, 0]
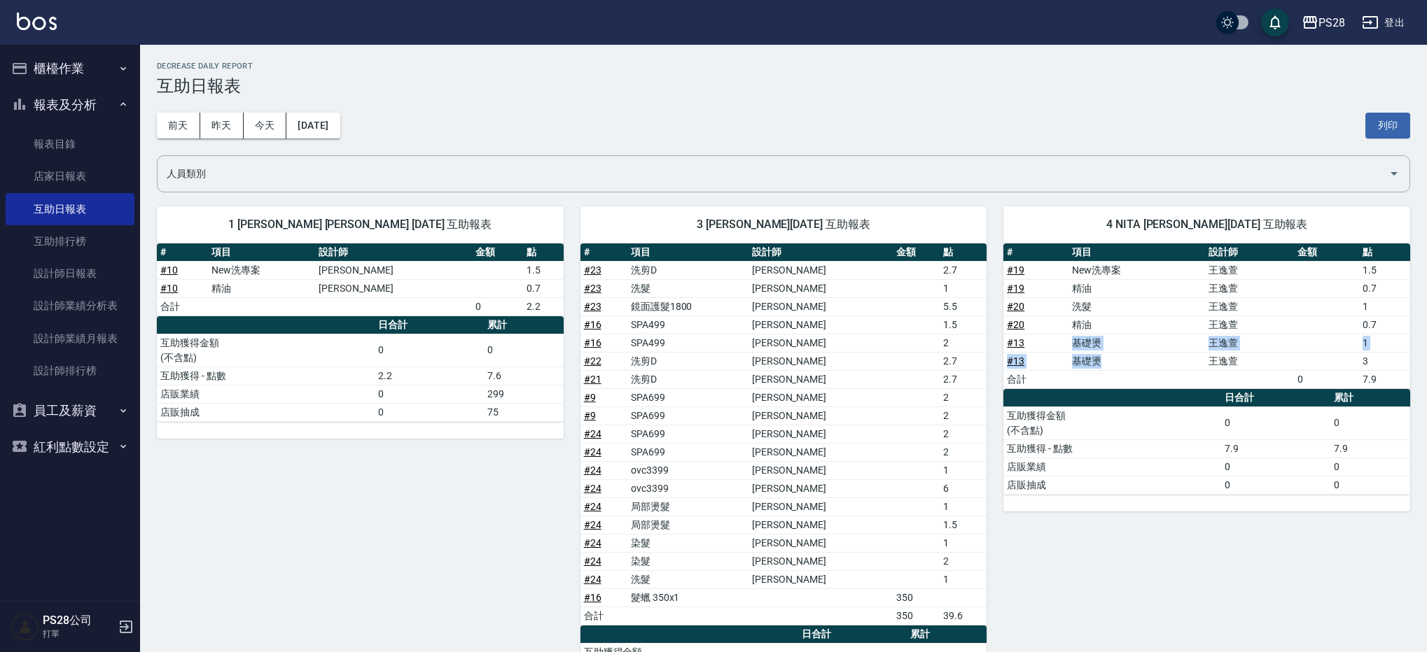
drag, startPoint x: 1066, startPoint y: 345, endPoint x: 1119, endPoint y: 366, distance: 57.2
click at [1119, 366] on tbody "# 19 New洗專案 [PERSON_NAME] 1.5 # 19 精油 [PERSON_NAME] 0.7 # 20 洗髮 [PERSON_NAME] 1…" at bounding box center [1206, 324] width 407 height 127
click at [319, 132] on button "[DATE]" at bounding box center [312, 126] width 53 height 26
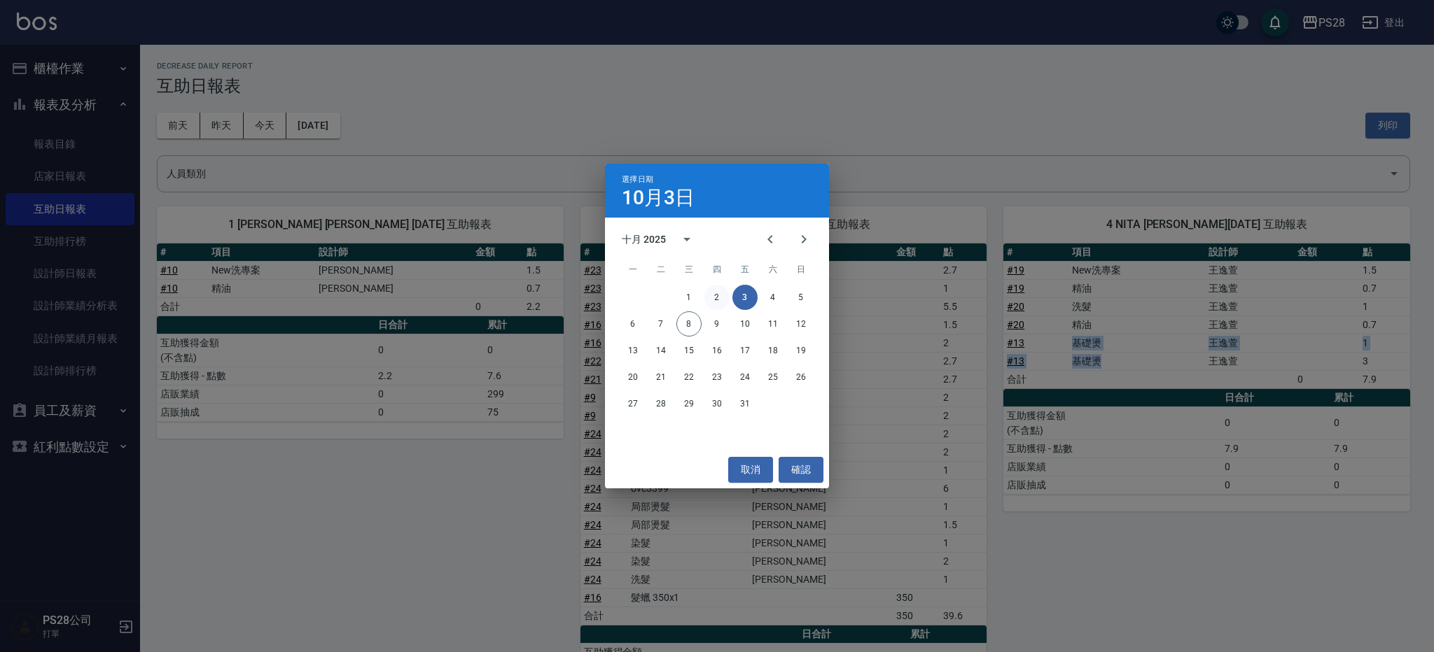
click at [722, 298] on button "2" at bounding box center [716, 297] width 25 height 25
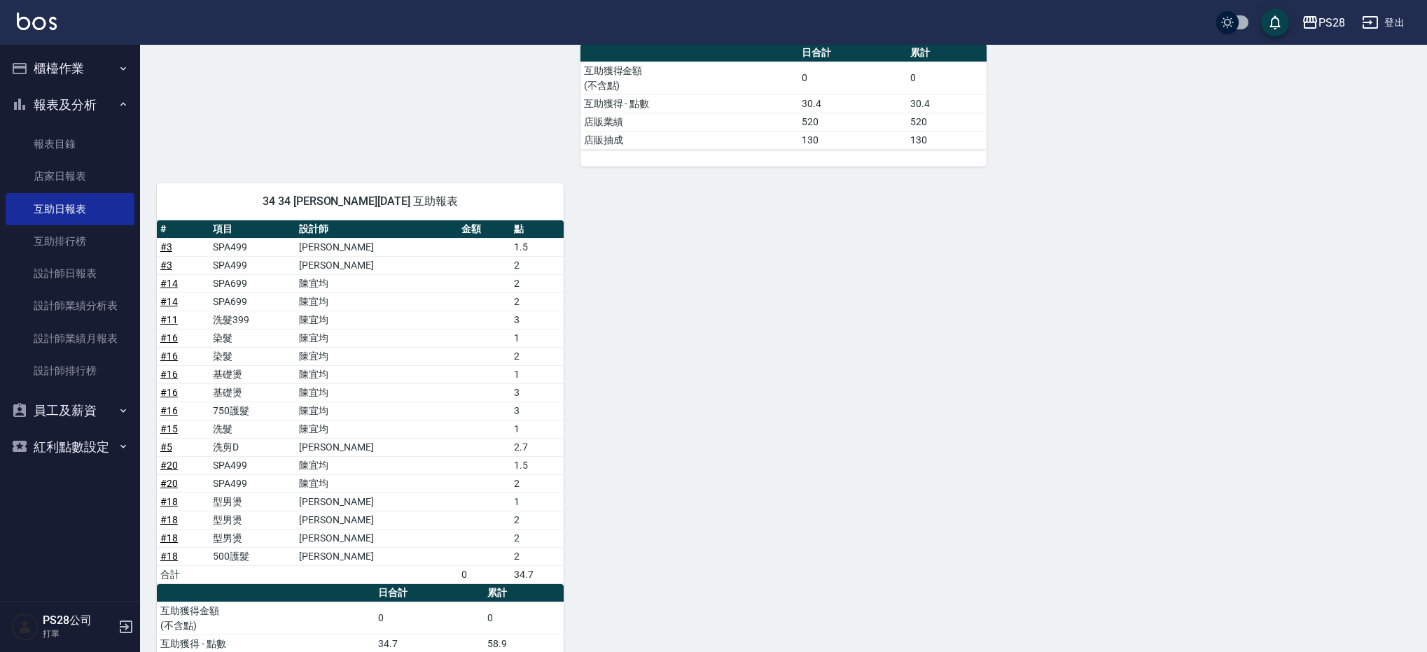
scroll to position [507, 0]
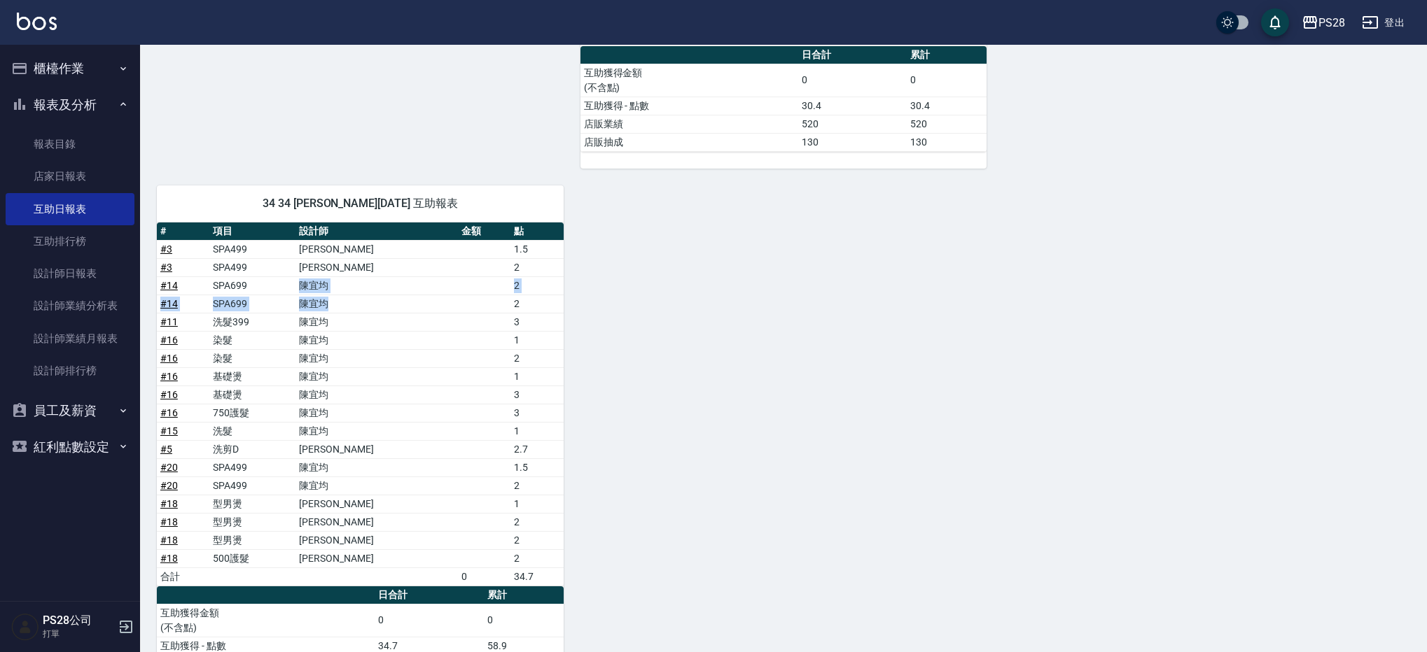
drag, startPoint x: 318, startPoint y: 288, endPoint x: 400, endPoint y: 307, distance: 84.1
click at [400, 307] on tbody "# 3 SPA499 [PERSON_NAME] 1.5 # 3 SPA499 [PERSON_NAME] 2 # 14 SPA699 [PERSON_NAM…" at bounding box center [360, 413] width 407 height 346
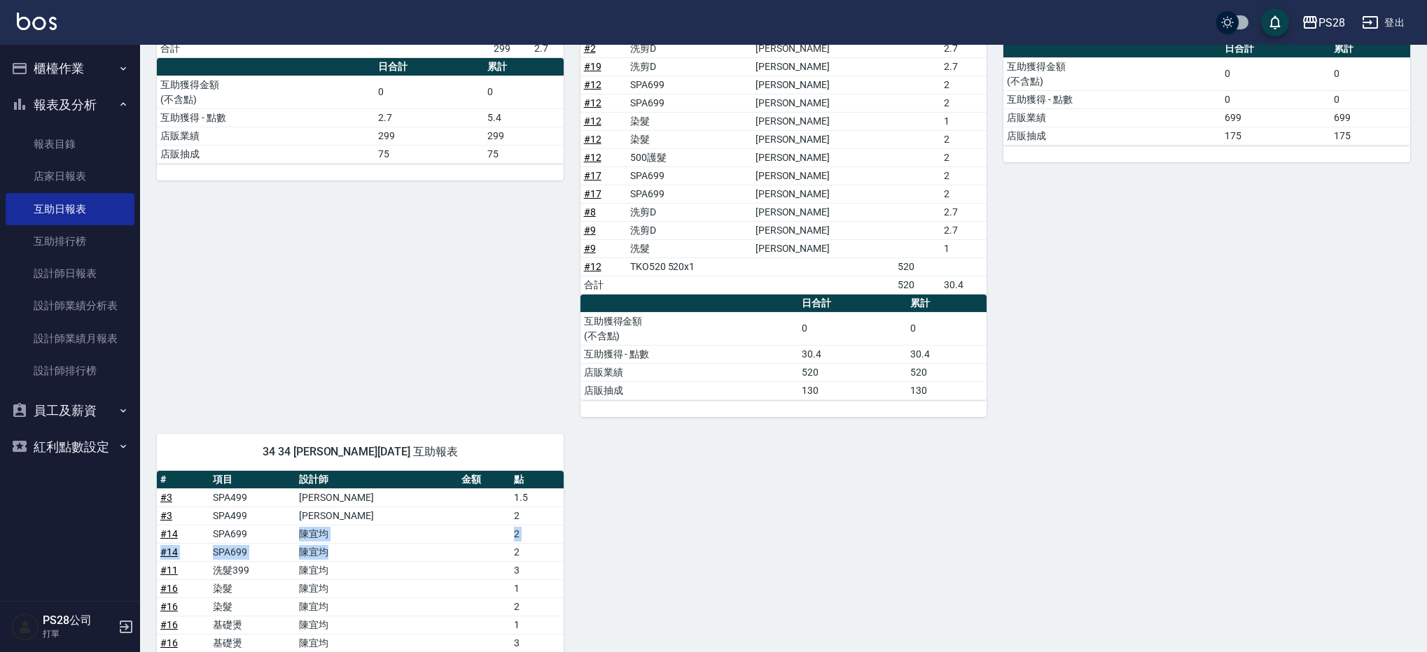
scroll to position [0, 0]
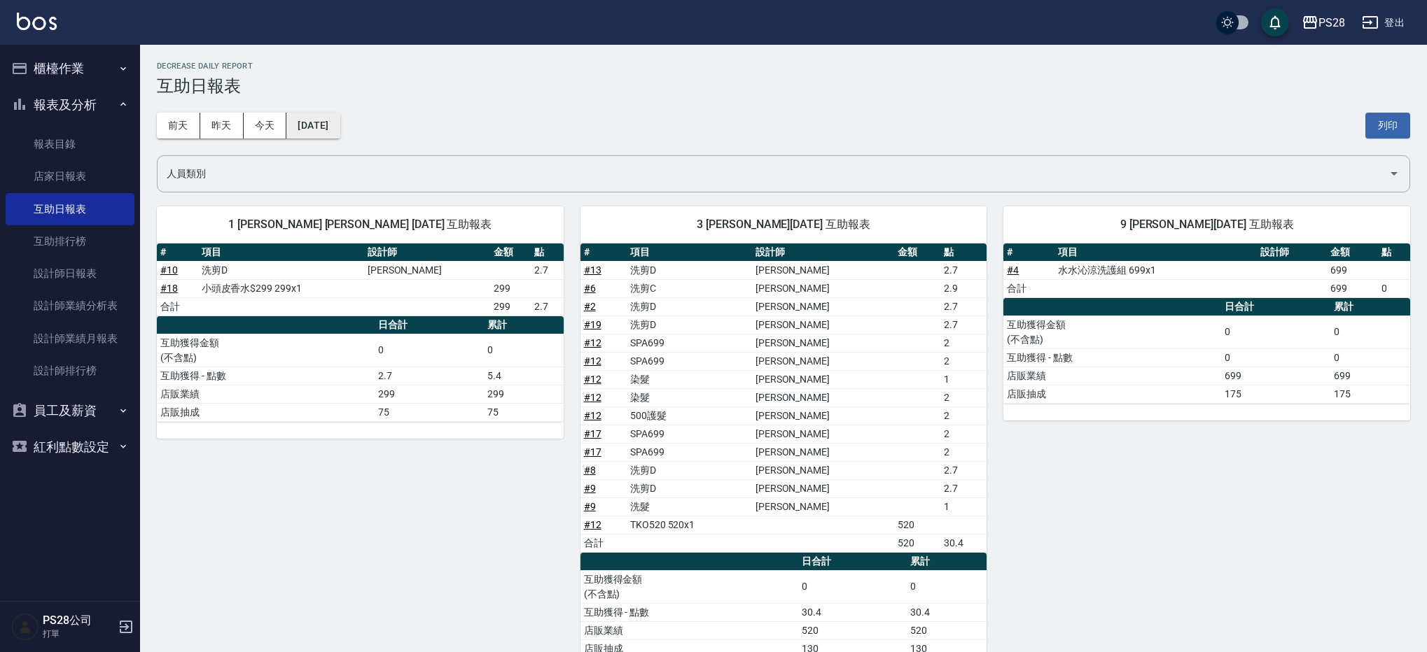
click at [333, 125] on button "[DATE]" at bounding box center [312, 126] width 53 height 26
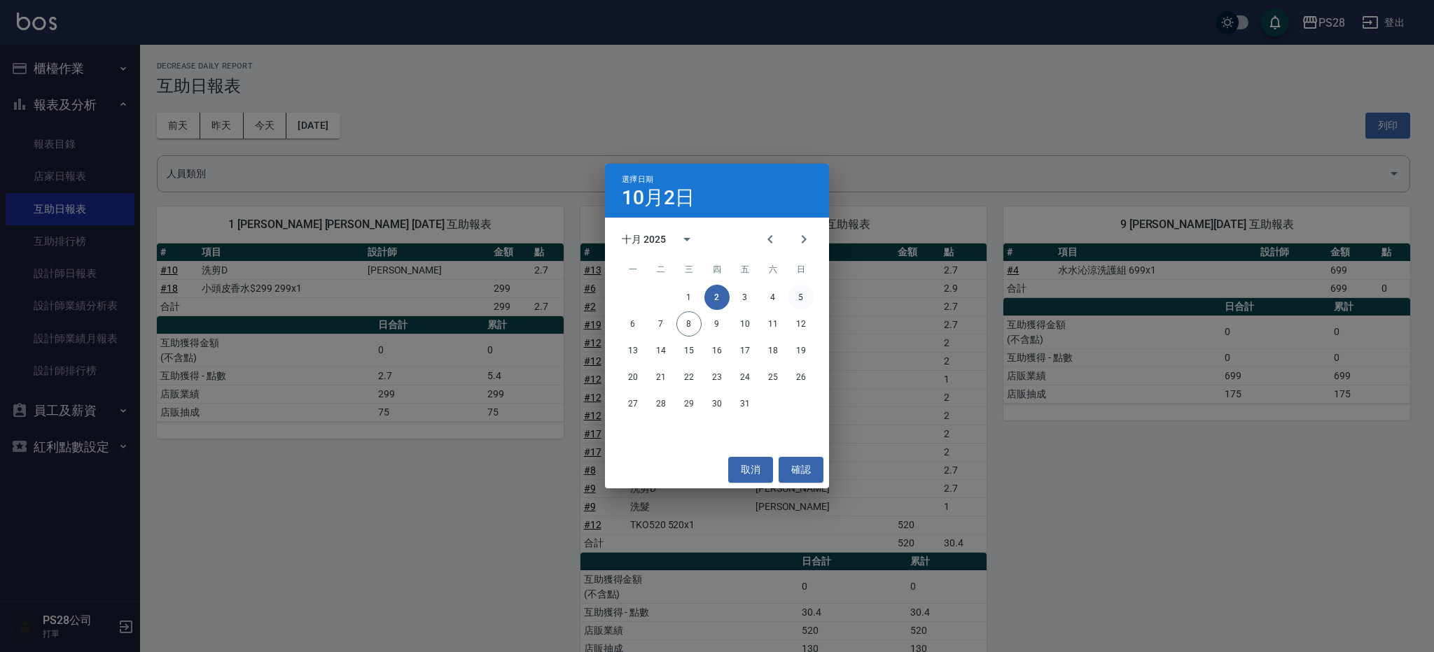
click at [796, 306] on button "5" at bounding box center [800, 297] width 25 height 25
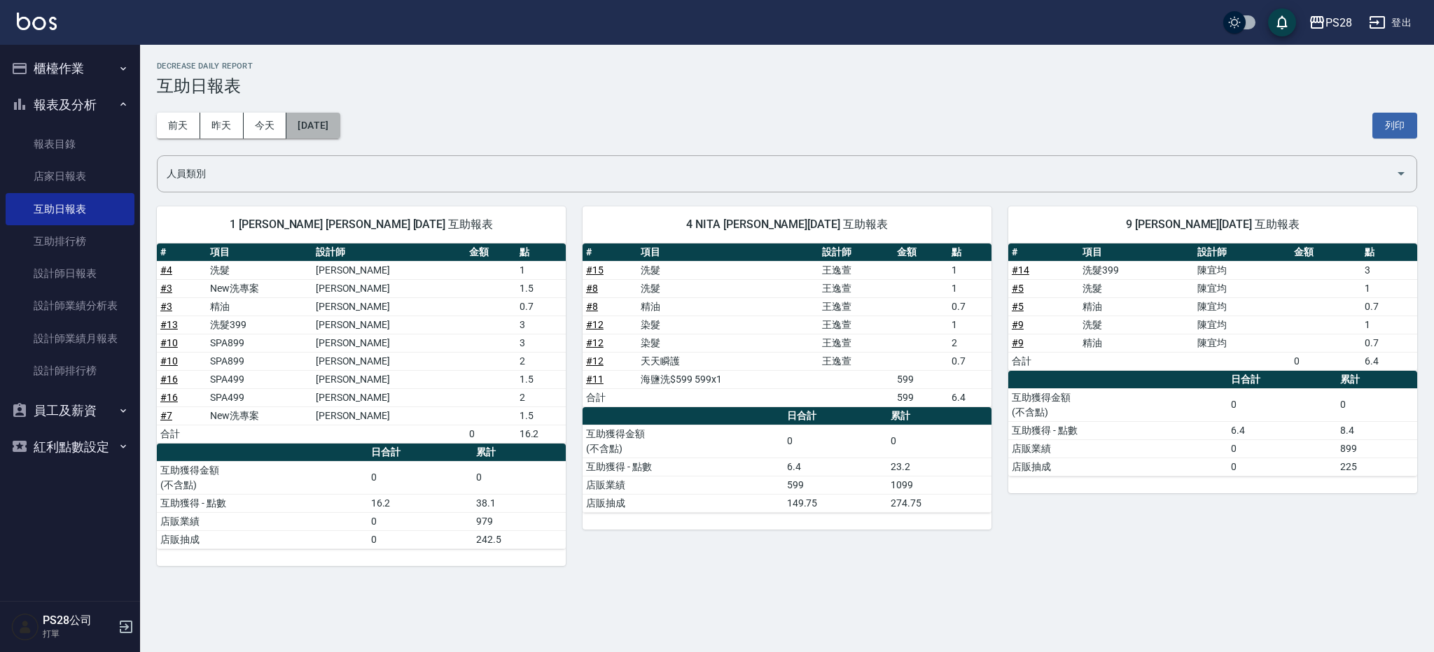
click at [340, 134] on button "[DATE]" at bounding box center [312, 126] width 53 height 26
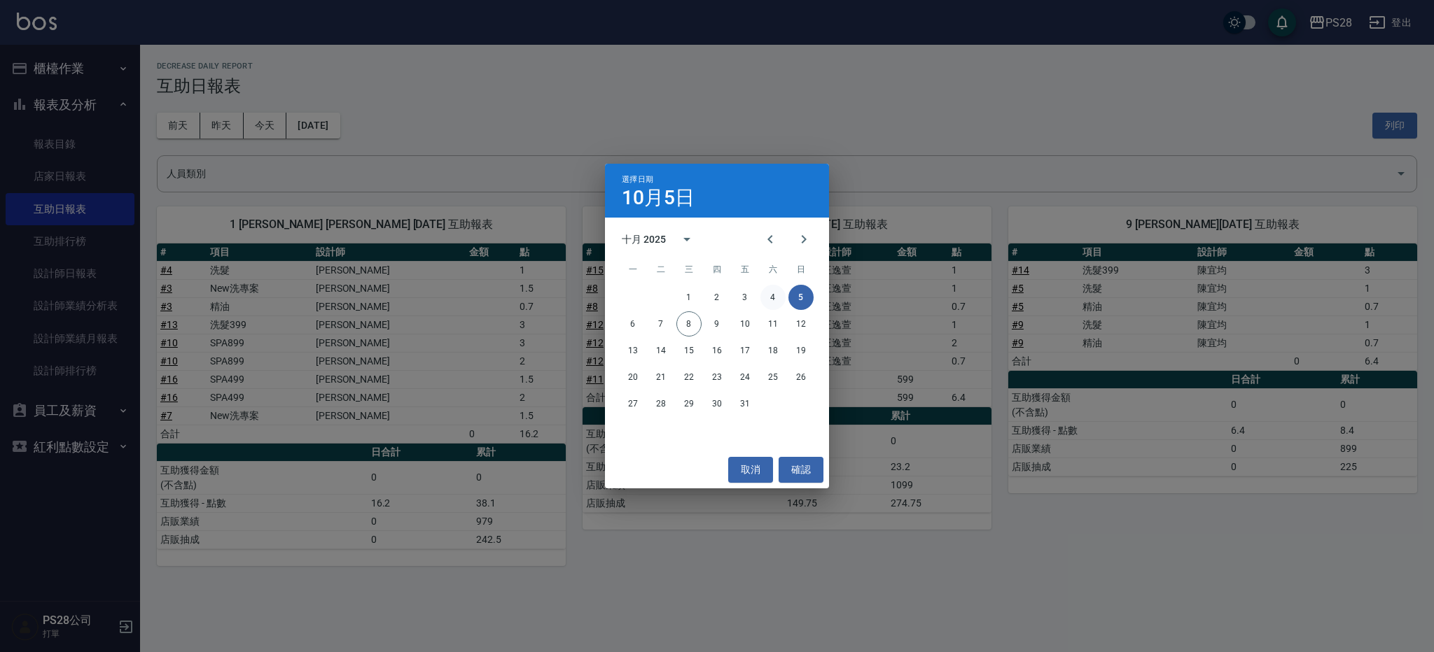
click at [764, 297] on button "4" at bounding box center [772, 297] width 25 height 25
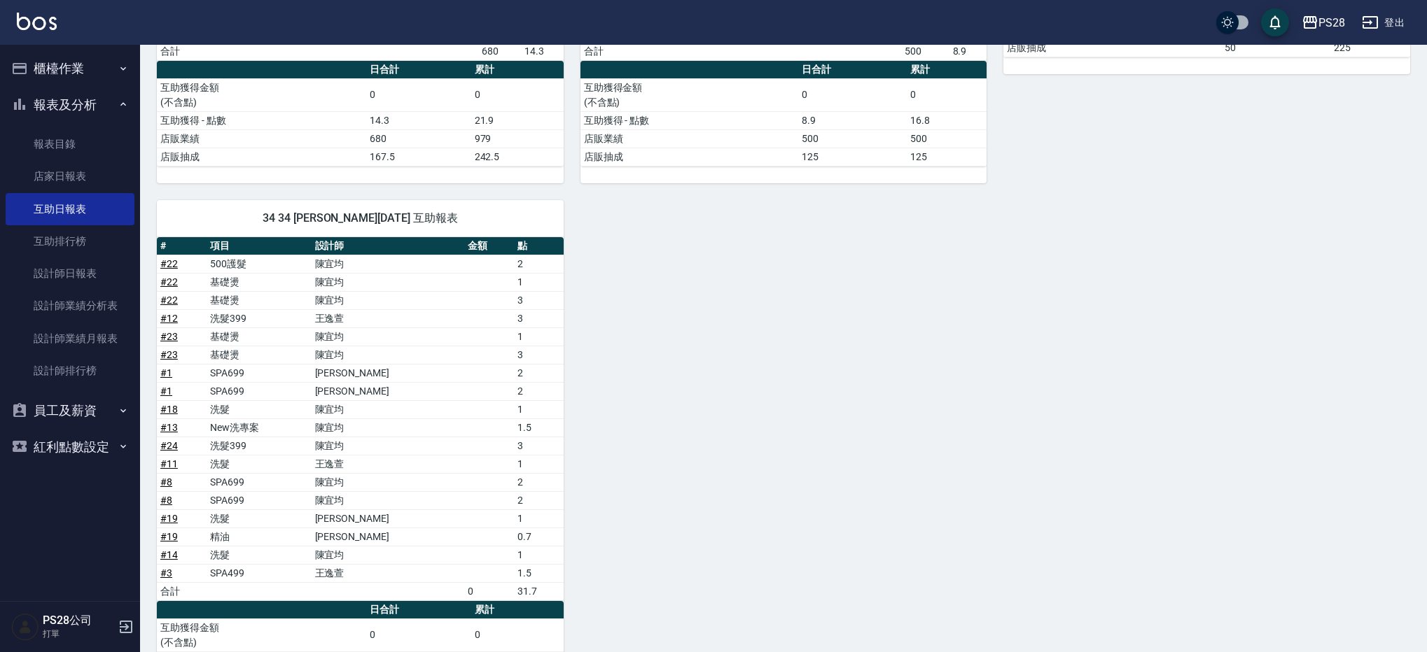
scroll to position [372, 0]
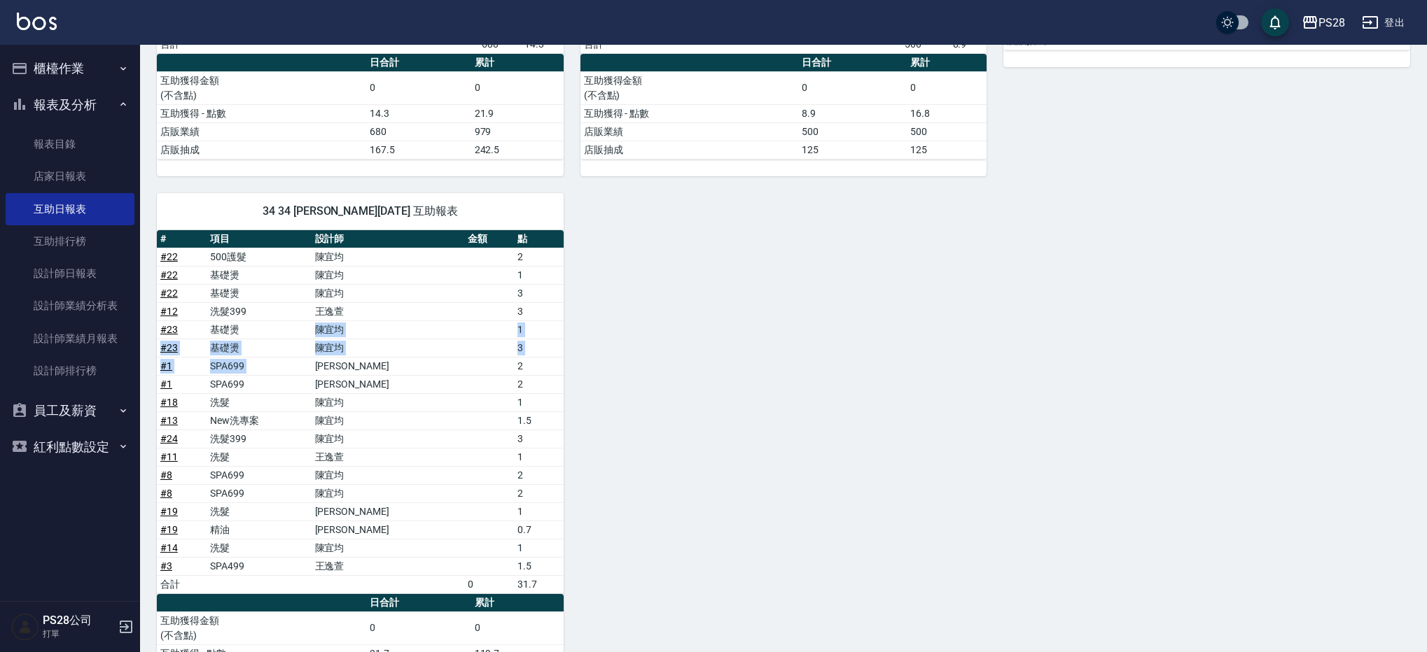
drag, startPoint x: 337, startPoint y: 335, endPoint x: 417, endPoint y: 358, distance: 82.6
click at [417, 358] on tbody "# 22 500護髮 [PERSON_NAME] 2 # 22 基礎燙 [PERSON_NAME] 1 # 22 基礎燙 [PERSON_NAME] 3 # …" at bounding box center [360, 421] width 407 height 346
drag, startPoint x: 354, startPoint y: 396, endPoint x: 413, endPoint y: 429, distance: 67.4
click at [413, 429] on tbody "# 22 500護髮 [PERSON_NAME] 2 # 22 基礎燙 [PERSON_NAME] 1 # 22 基礎燙 [PERSON_NAME] 3 # …" at bounding box center [360, 421] width 407 height 346
drag, startPoint x: 344, startPoint y: 476, endPoint x: 398, endPoint y: 498, distance: 58.4
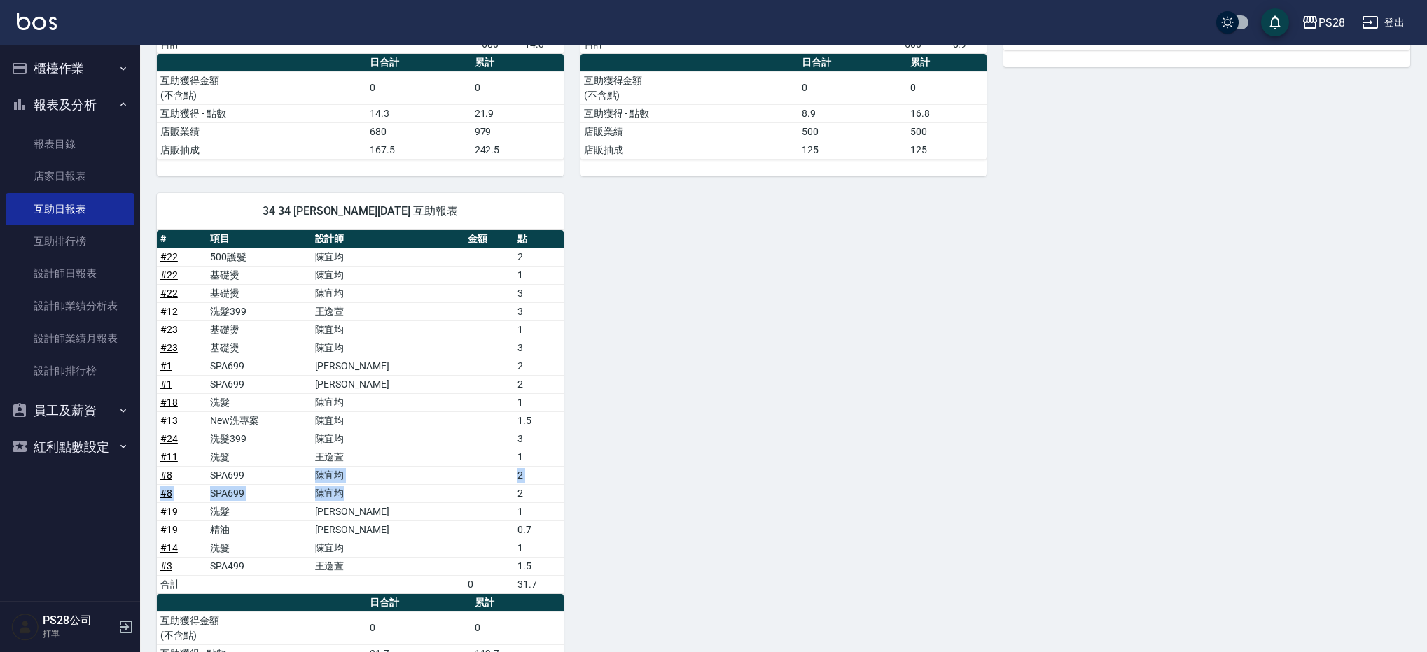
click at [398, 499] on tbody "# 22 500護髮 [PERSON_NAME] 2 # 22 基礎燙 [PERSON_NAME] 1 # 22 基礎燙 [PERSON_NAME] 3 # …" at bounding box center [360, 421] width 407 height 346
click at [750, 484] on div "1 [PERSON_NAME] [PERSON_NAME] [DATE] 互助報表 # 項目 設計師 金額 點 # 6 洗剪D [PERSON_NAME] 2…" at bounding box center [775, 267] width 1270 height 899
click at [631, 221] on div "1 [PERSON_NAME] [PERSON_NAME] [DATE] 互助報表 # 項目 設計師 金額 點 # 6 洗剪D [PERSON_NAME] 2…" at bounding box center [775, 267] width 1270 height 899
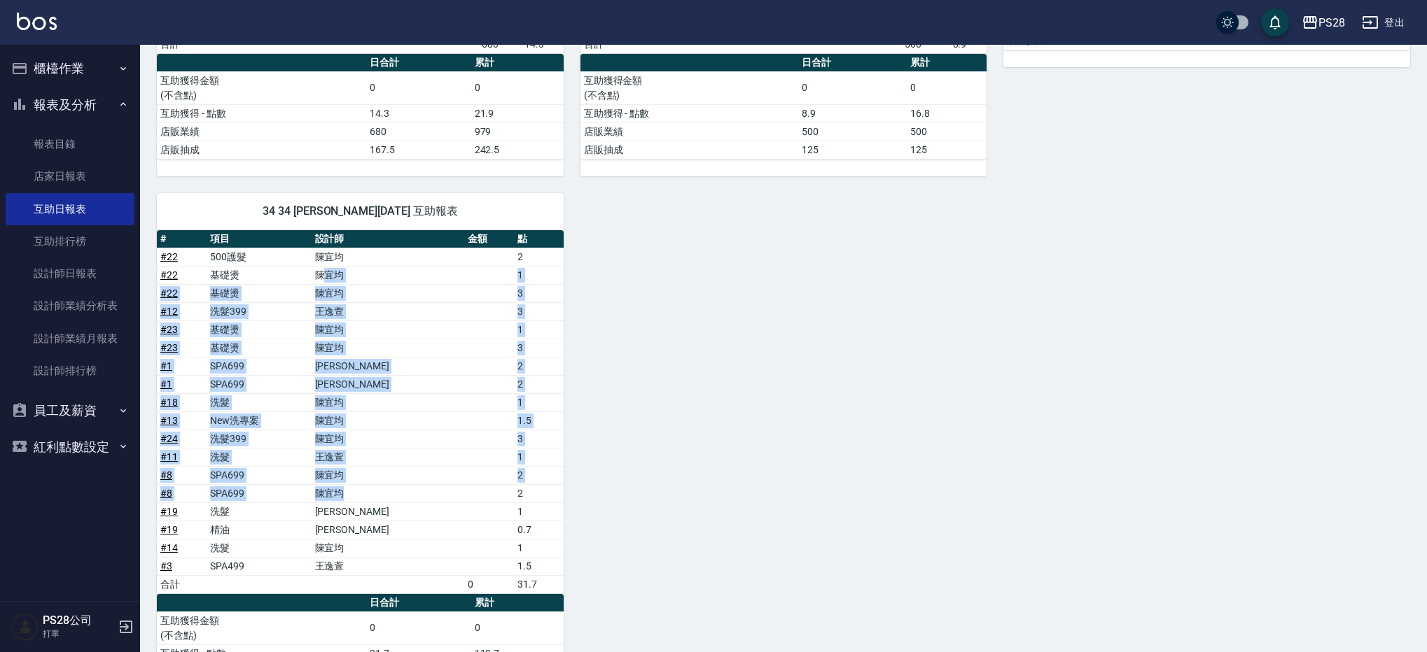
drag, startPoint x: 363, startPoint y: 275, endPoint x: 471, endPoint y: 489, distance: 240.1
click at [471, 489] on tbody "# 22 500護髮 [PERSON_NAME] 2 # 22 基礎燙 [PERSON_NAME] 1 # 22 基礎燙 [PERSON_NAME] 3 # …" at bounding box center [360, 421] width 407 height 346
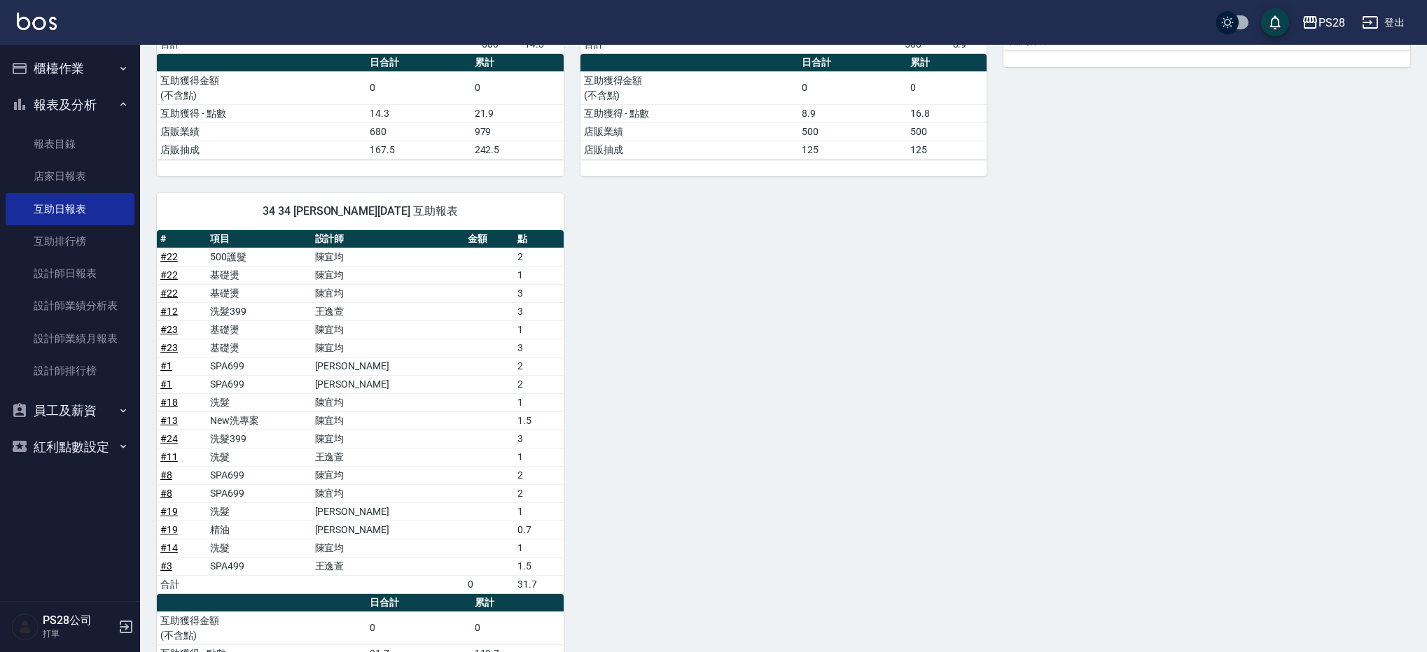
click at [714, 489] on div "1 [PERSON_NAME] [PERSON_NAME] [DATE] 互助報表 # 項目 設計師 金額 點 # 6 洗剪D [PERSON_NAME] 2…" at bounding box center [775, 267] width 1270 height 899
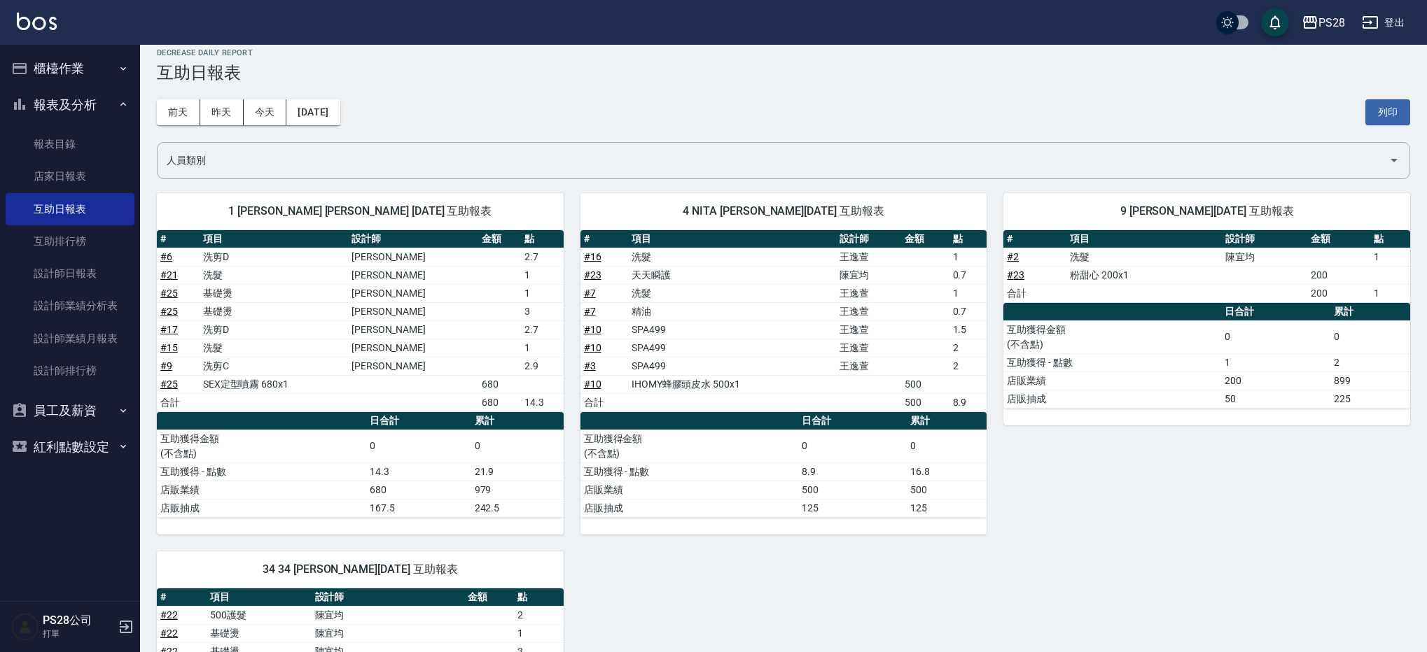
scroll to position [0, 0]
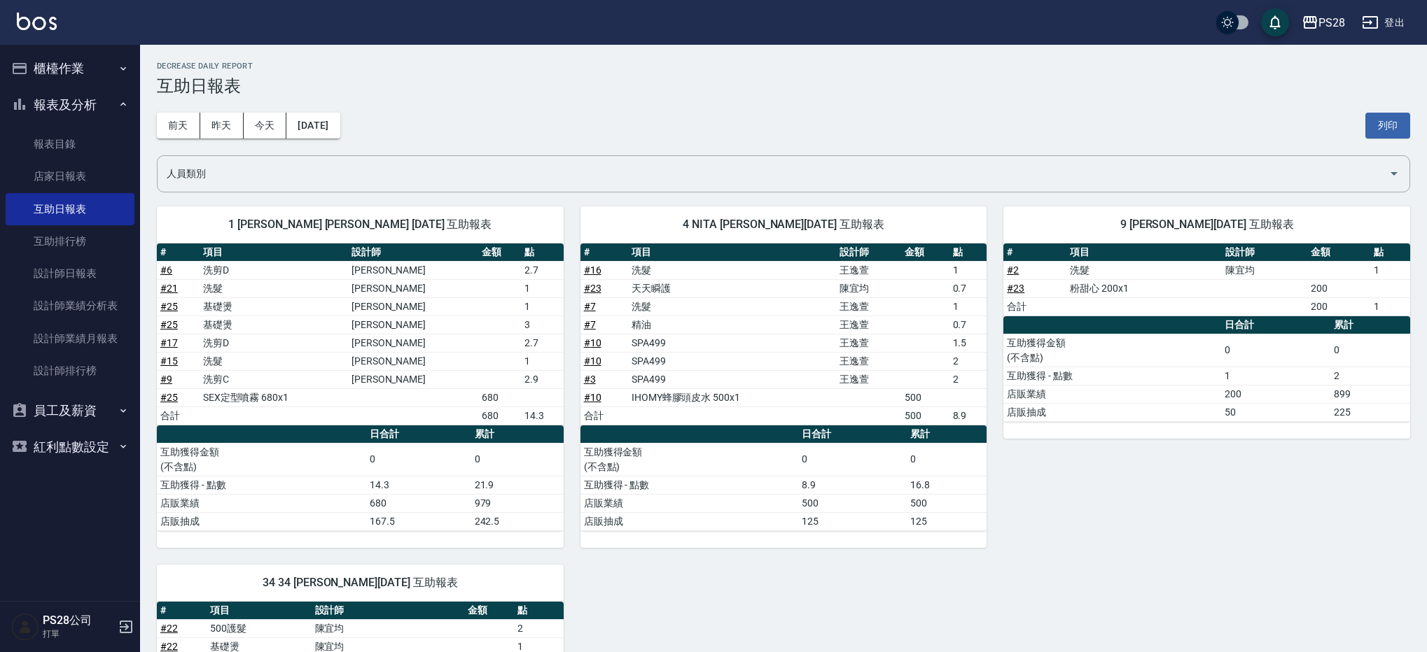
scroll to position [3, 0]
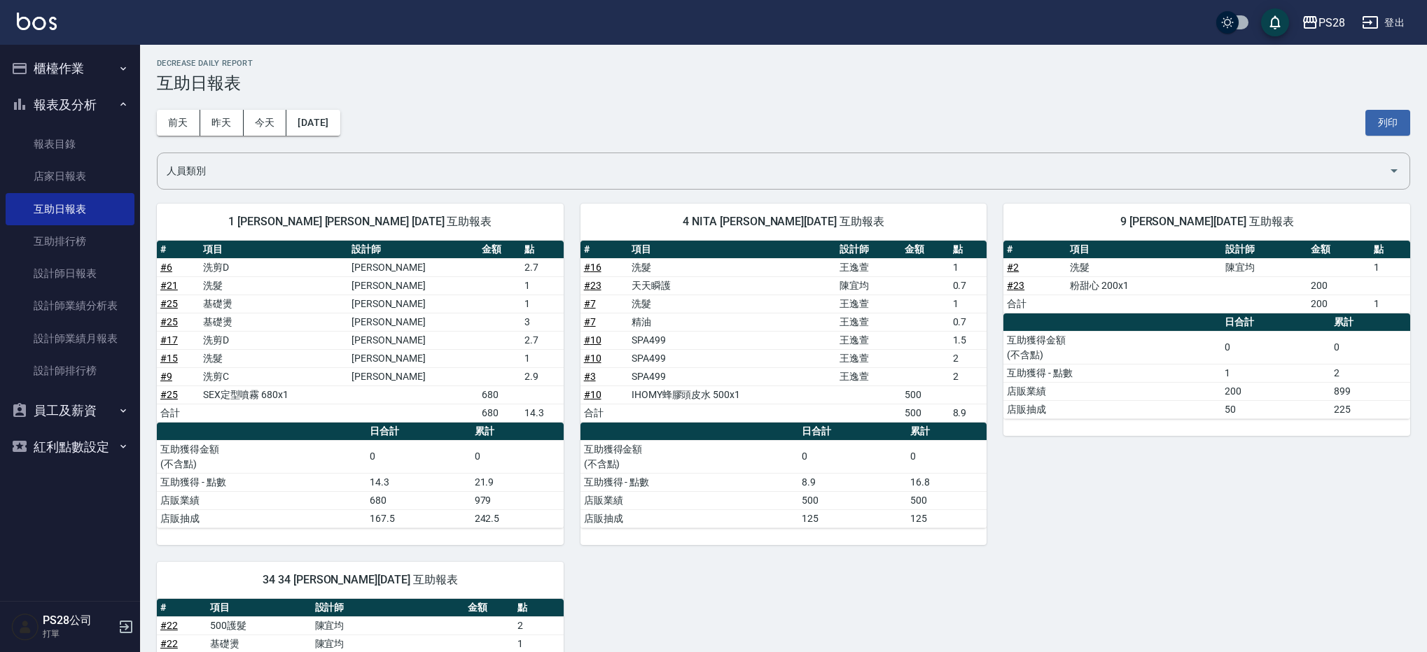
click at [56, 83] on button "櫃檯作業" at bounding box center [70, 68] width 129 height 36
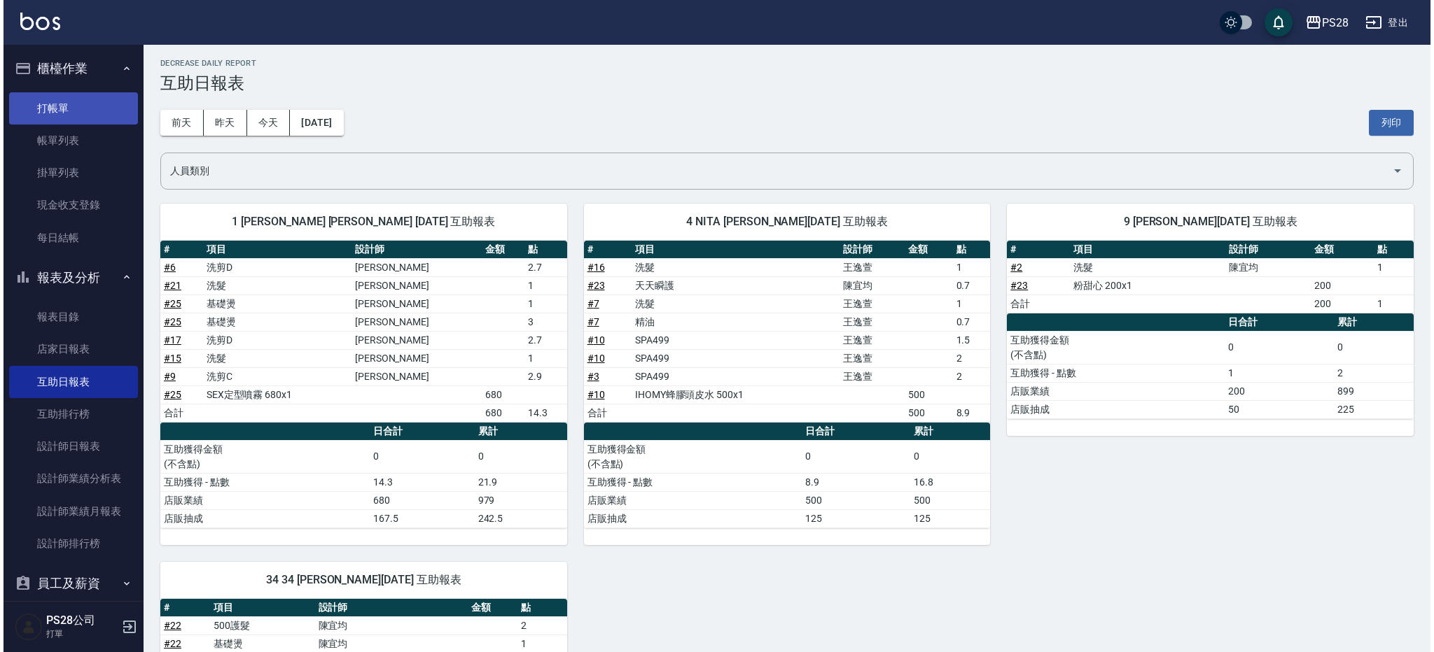
scroll to position [0, 0]
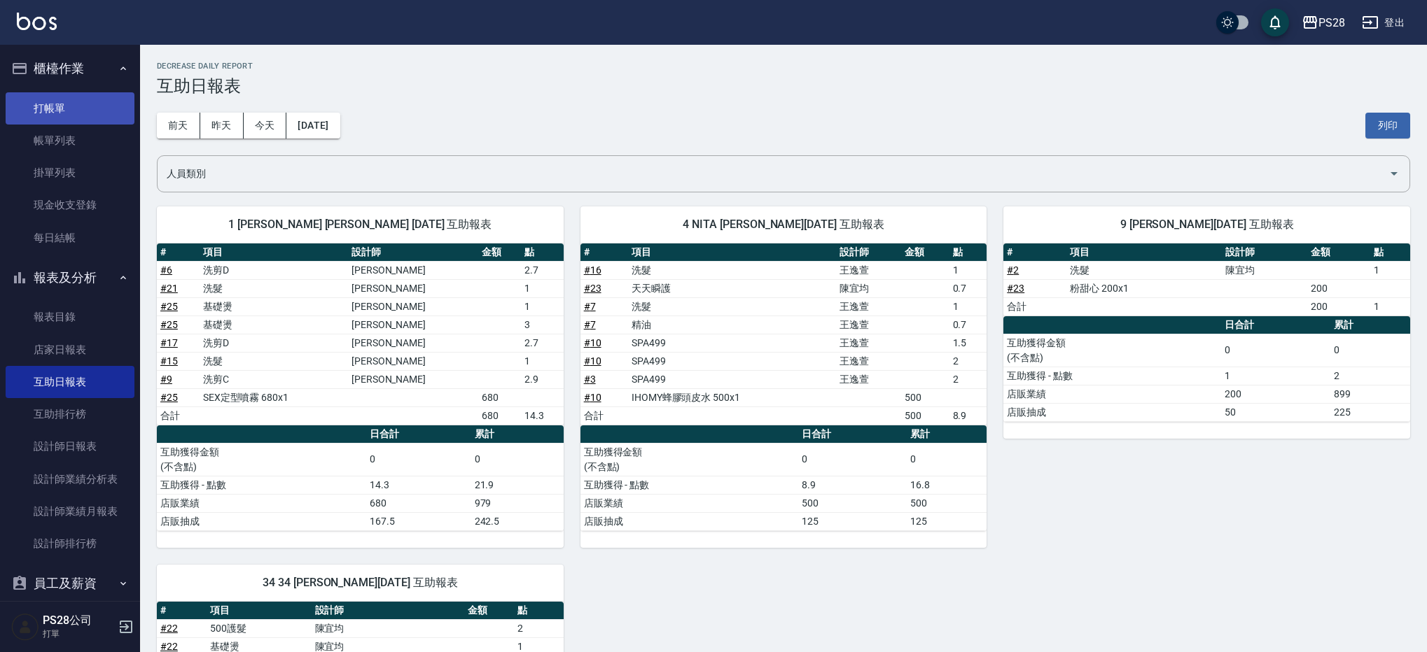
click at [67, 117] on link "打帳單" at bounding box center [70, 108] width 129 height 32
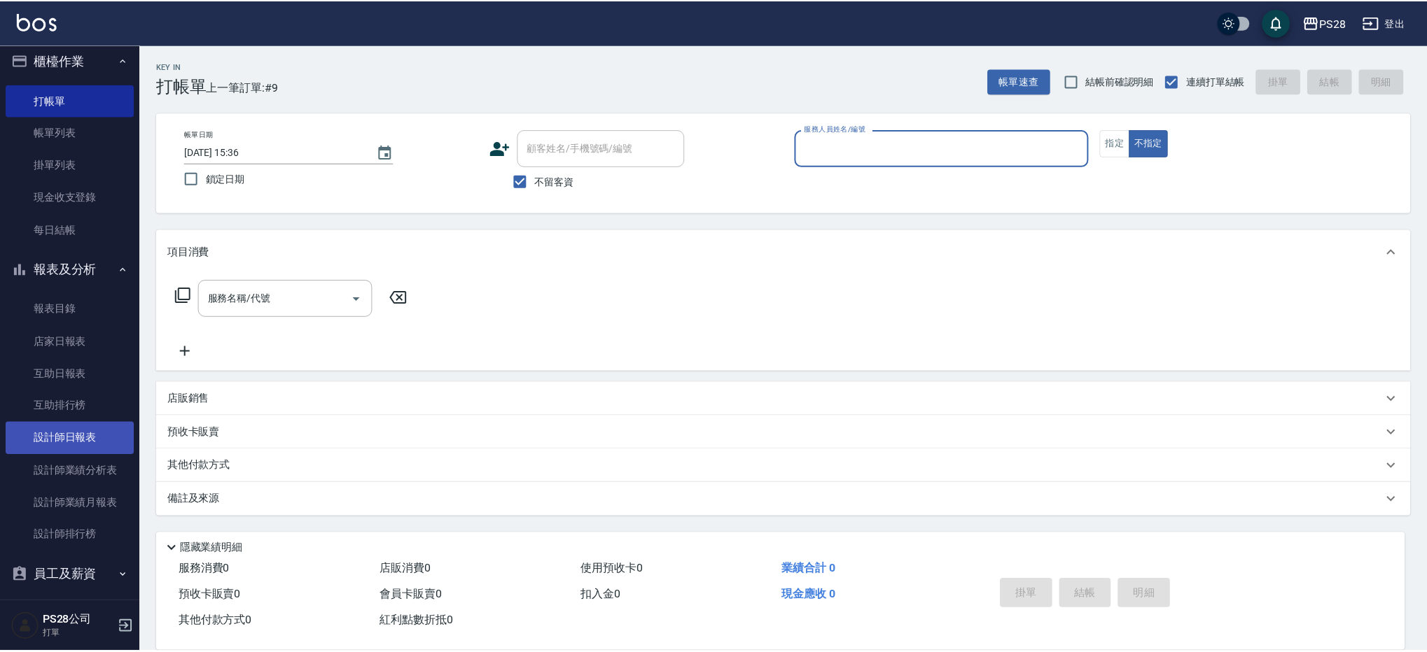
scroll to position [9, 0]
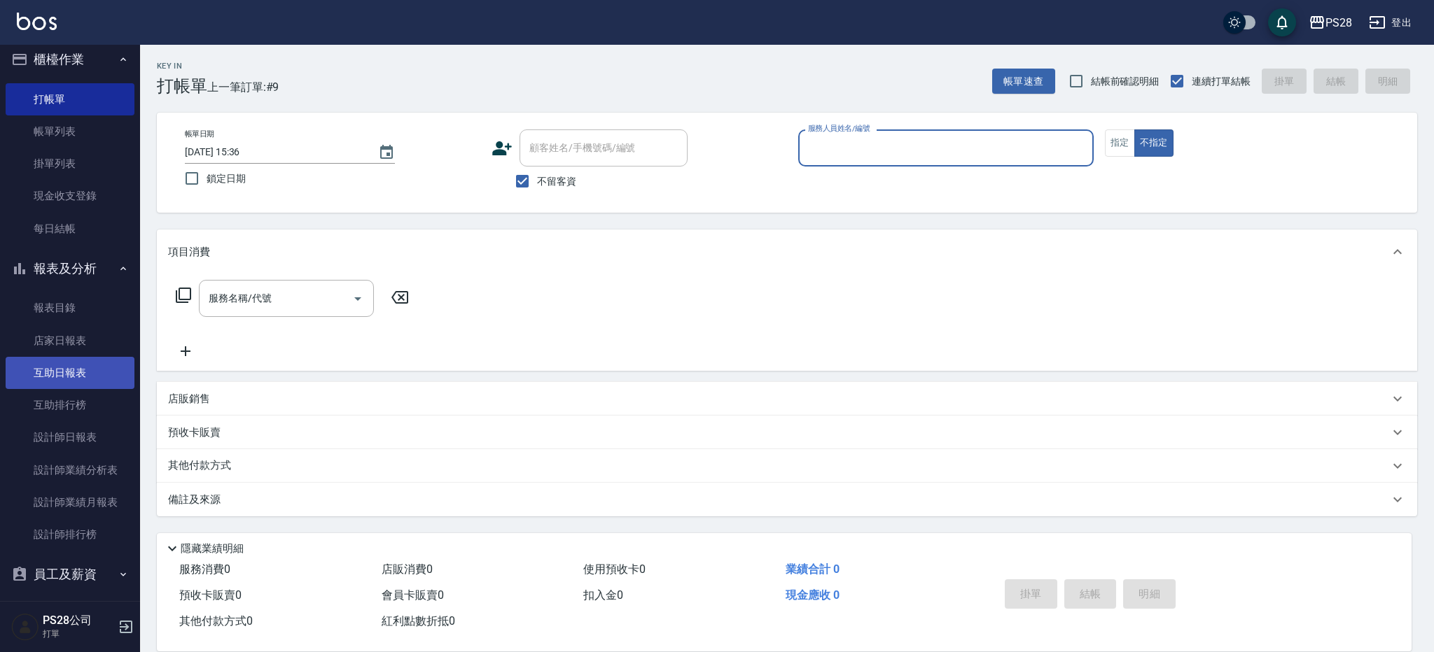
click at [82, 371] on link "互助日報表" at bounding box center [70, 373] width 129 height 32
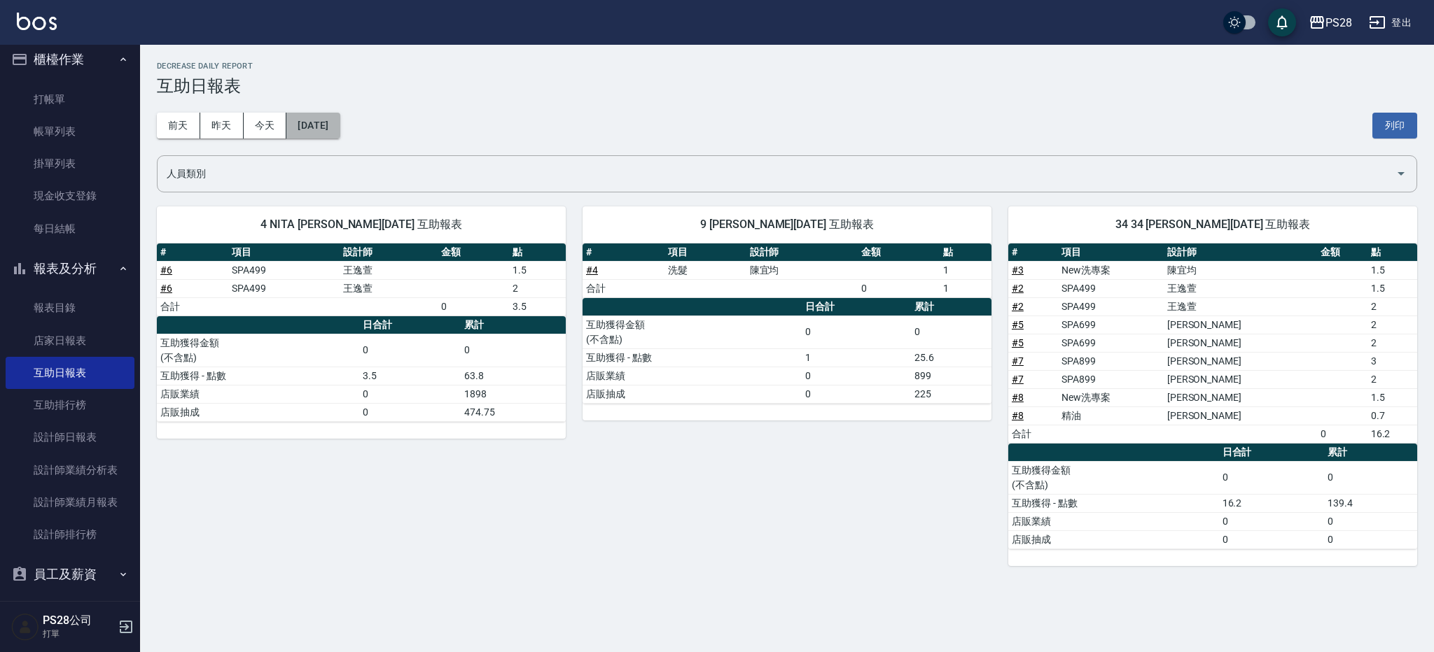
click at [311, 126] on button "[DATE]" at bounding box center [312, 126] width 53 height 26
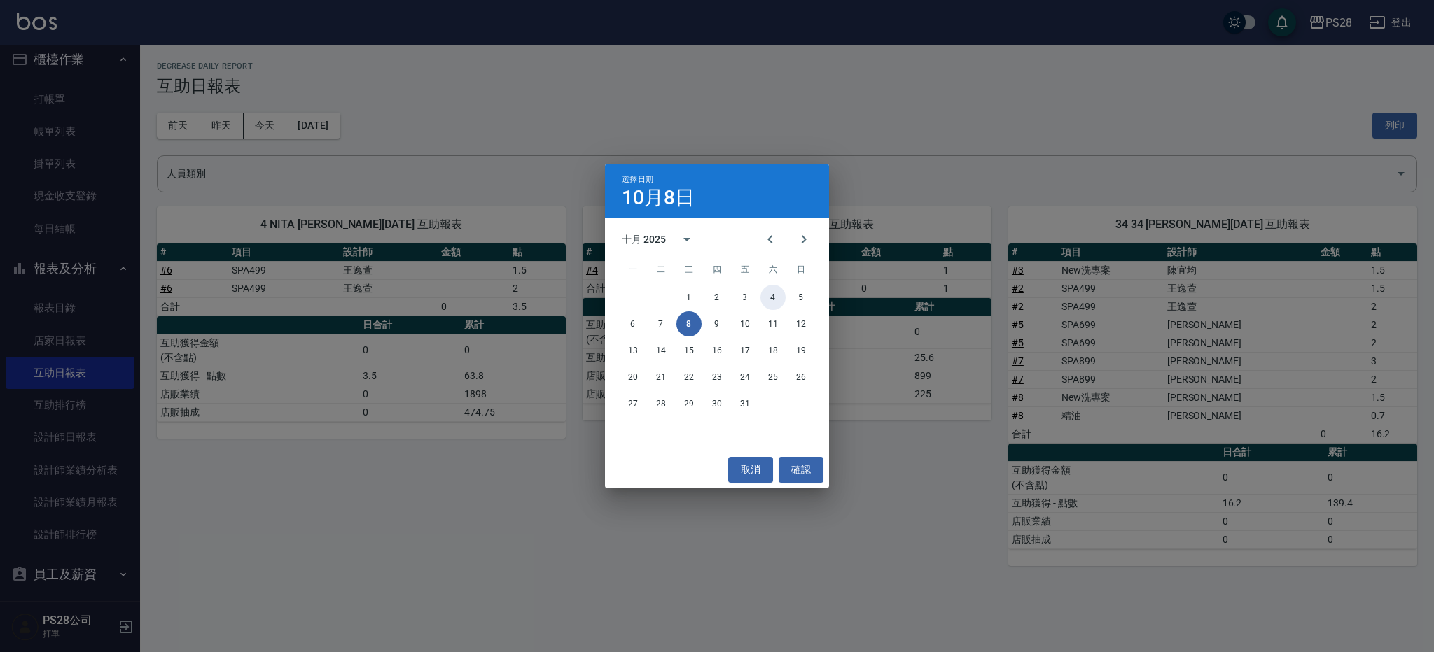
click at [769, 307] on button "4" at bounding box center [772, 297] width 25 height 25
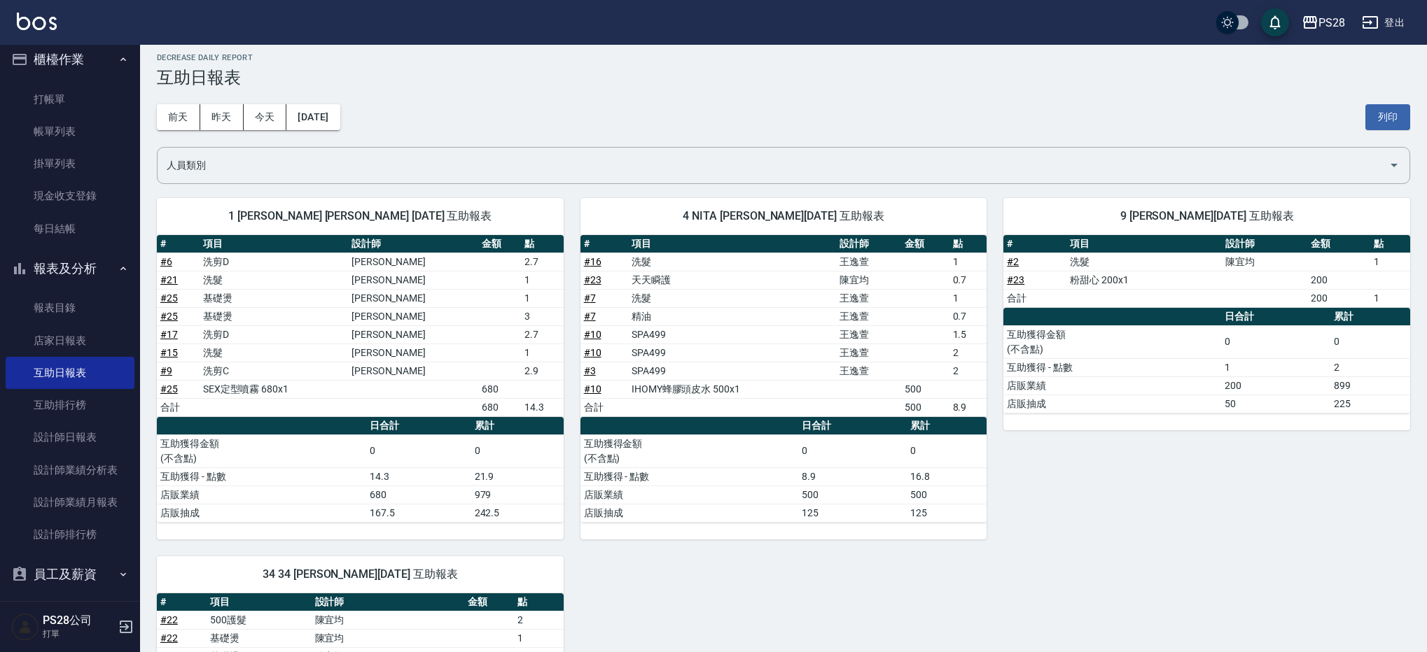
scroll to position [11, 0]
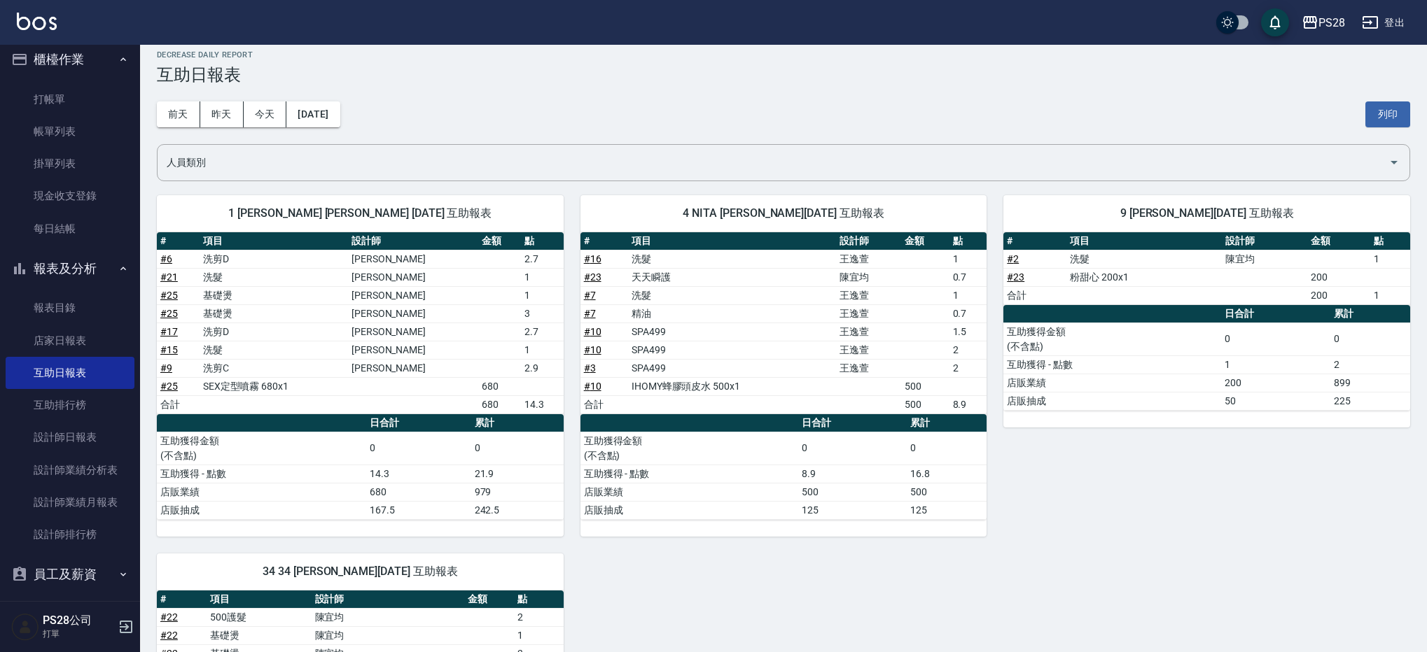
click at [597, 291] on td "# 7" at bounding box center [604, 295] width 48 height 18
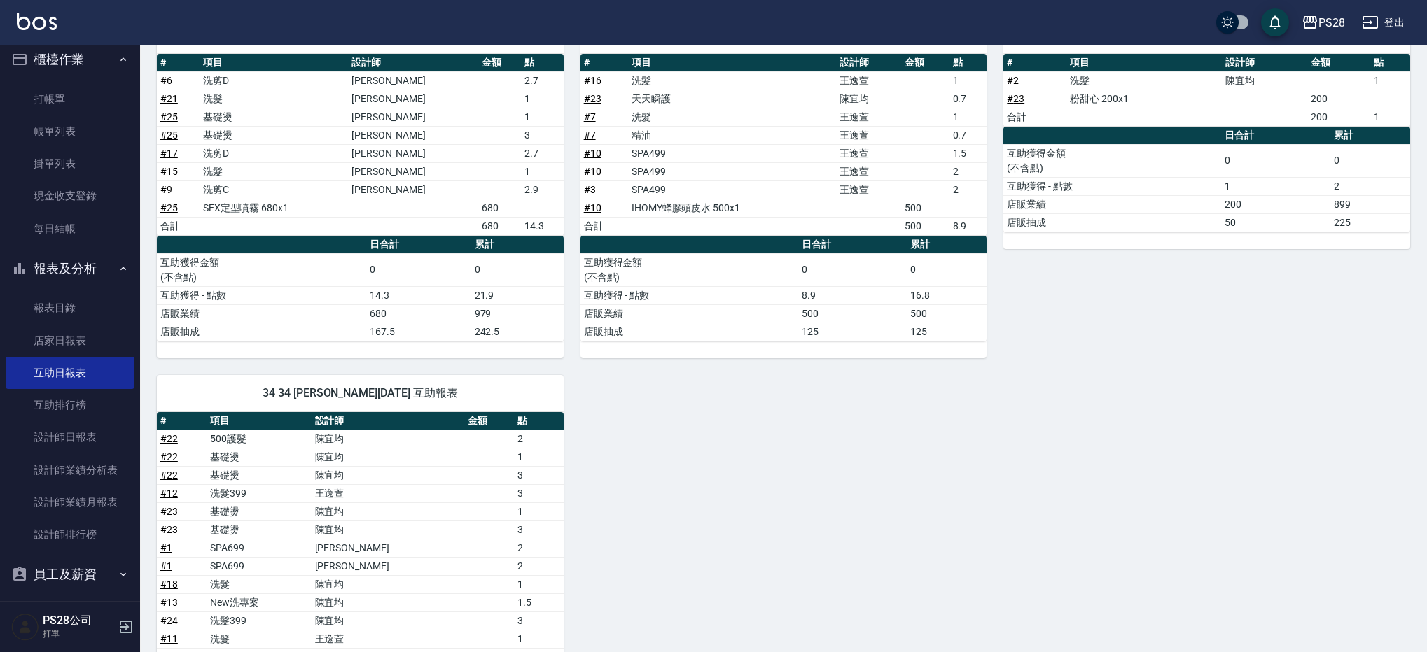
scroll to position [0, 0]
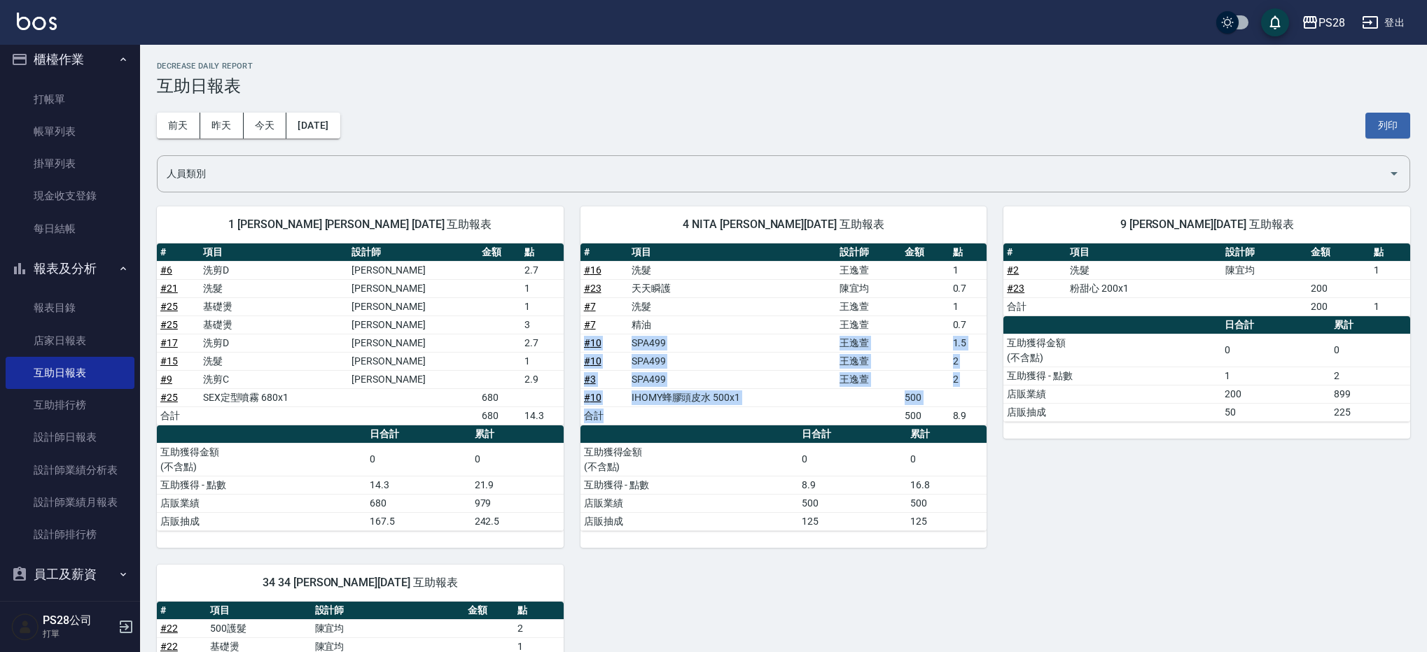
drag, startPoint x: 794, startPoint y: 415, endPoint x: 609, endPoint y: 334, distance: 201.9
click at [609, 334] on tbody "# 16 洗髮 [PERSON_NAME] 1 # 23 天天瞬護 [PERSON_NAME] 0.7 # 7 洗髮 [PERSON_NAME] 1 # 7 …" at bounding box center [783, 343] width 407 height 164
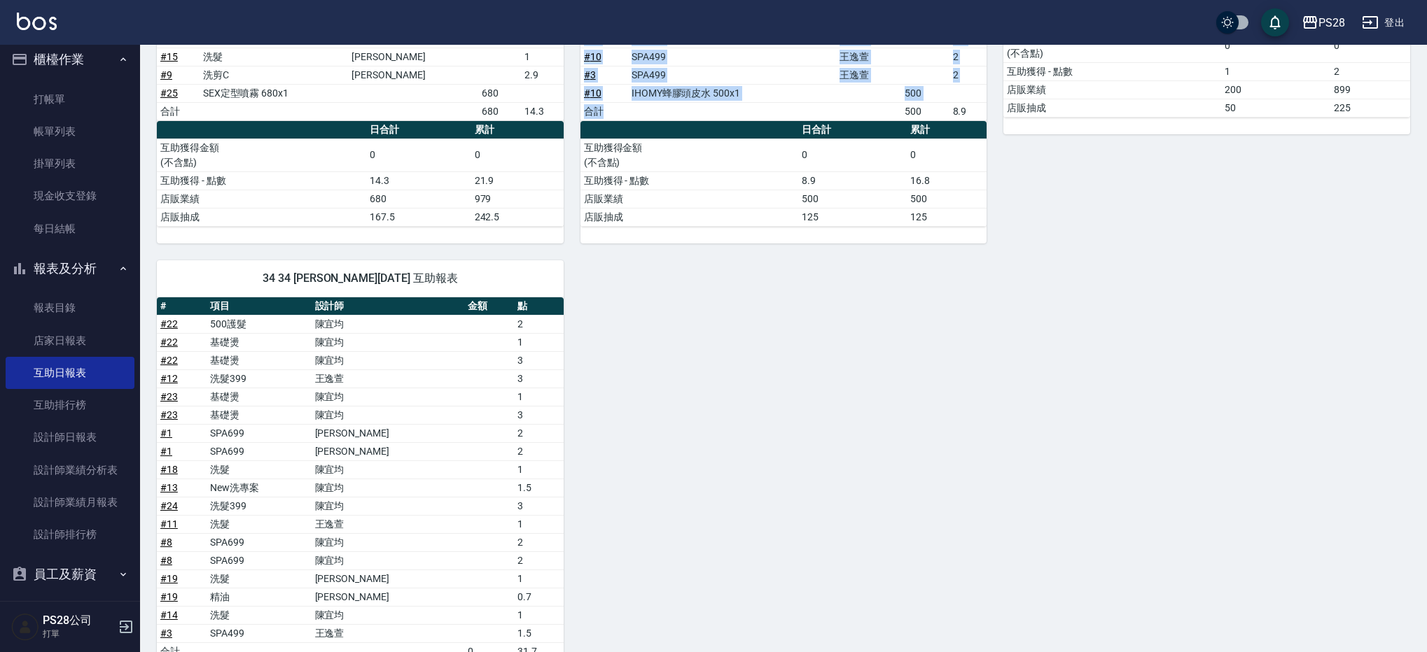
scroll to position [452, 0]
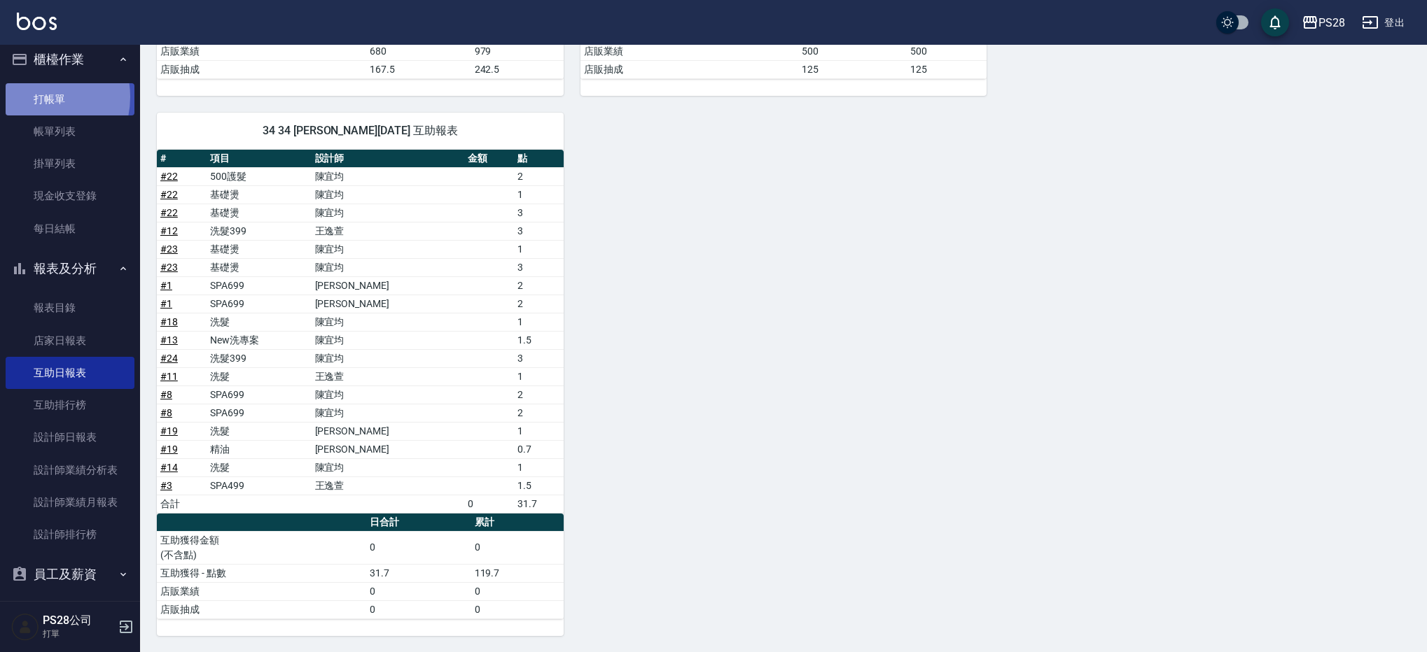
click at [33, 97] on link "打帳單" at bounding box center [70, 99] width 129 height 32
